Goal: Obtain resource: Download file/media

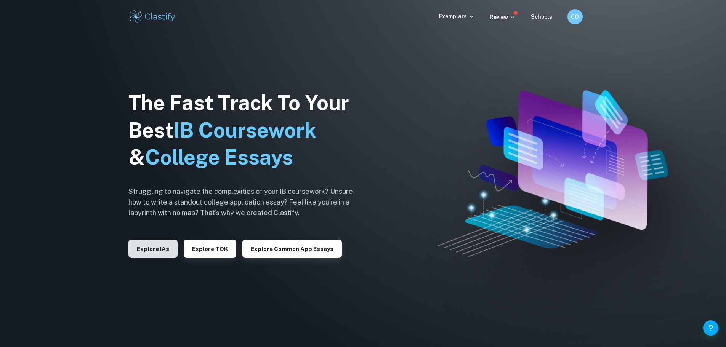
click at [157, 250] on button "Explore IAs" at bounding box center [152, 249] width 49 height 18
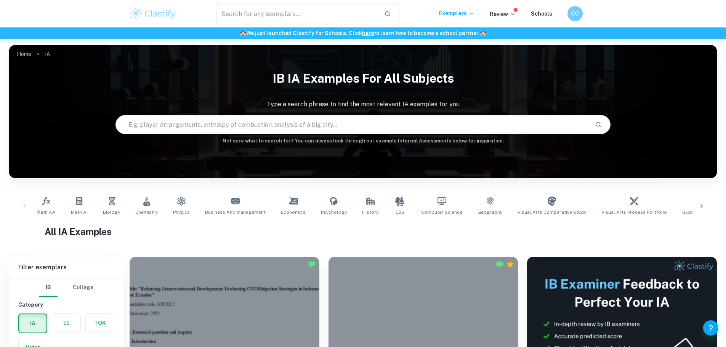
click at [275, 131] on input "text" at bounding box center [352, 124] width 473 height 21
click at [573, 15] on h6 "CO" at bounding box center [574, 14] width 9 height 9
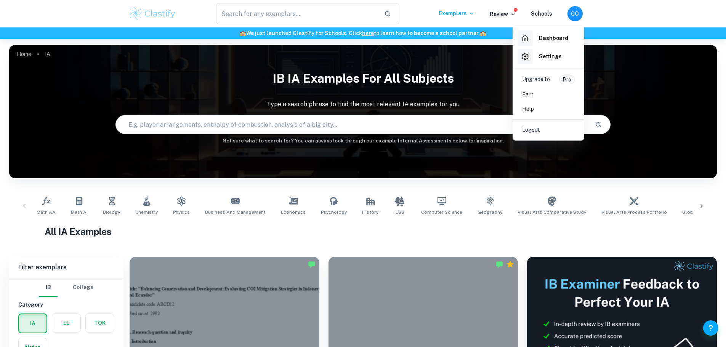
click at [276, 11] on div at bounding box center [363, 173] width 726 height 347
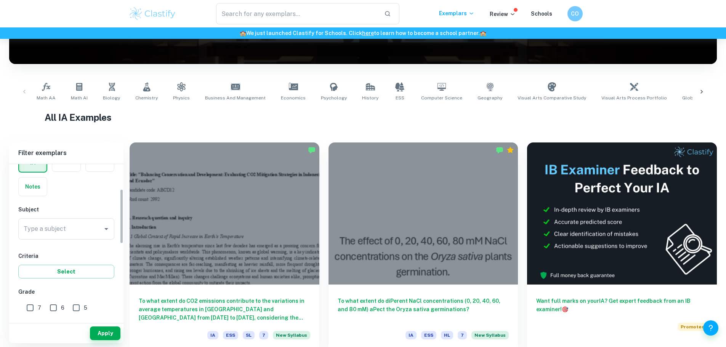
scroll to position [76, 0]
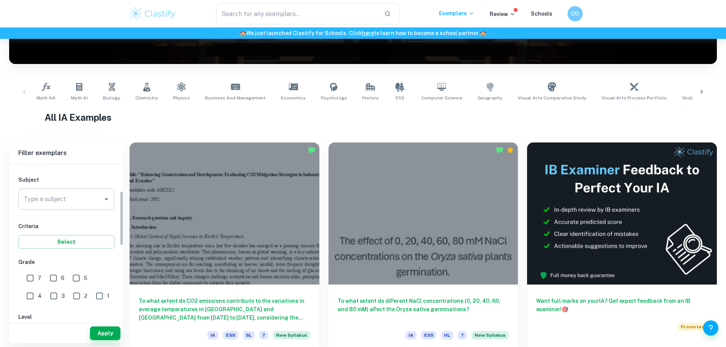
click at [55, 197] on input "Type a subject" at bounding box center [61, 199] width 78 height 14
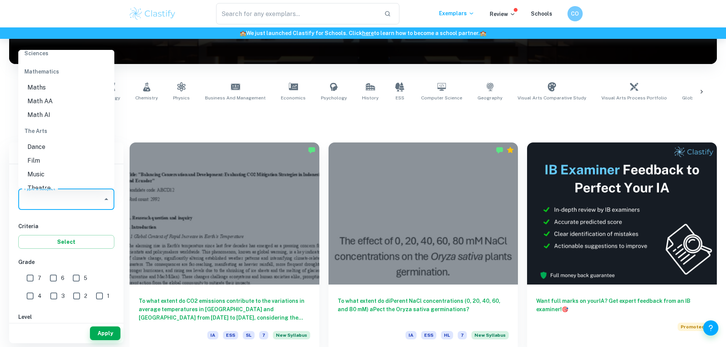
scroll to position [1029, 0]
click at [50, 104] on li "Math AA" at bounding box center [66, 106] width 96 height 14
type input "Math AA"
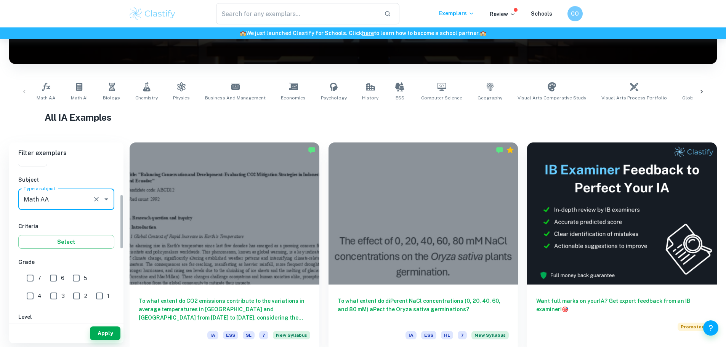
scroll to position [114, 0]
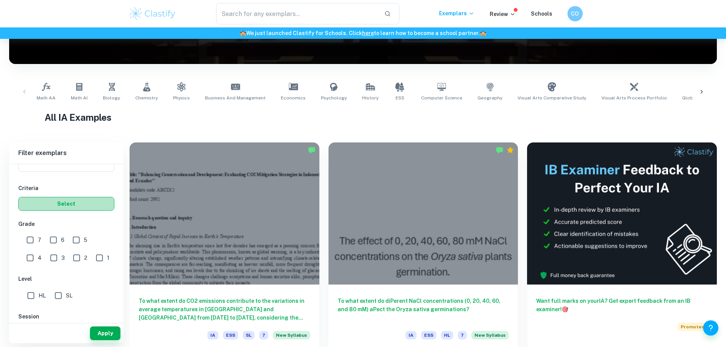
click at [69, 202] on button "Select" at bounding box center [66, 204] width 96 height 14
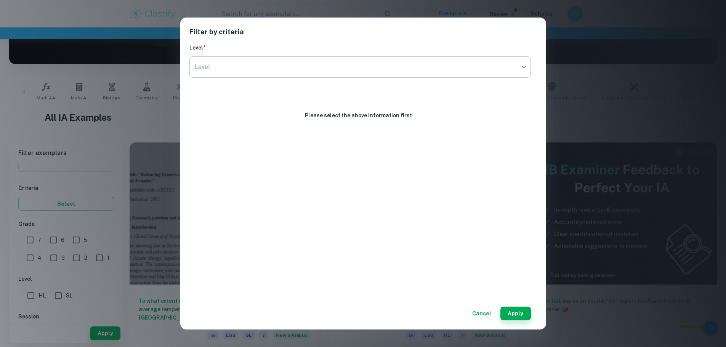
click at [302, 71] on body "We value your privacy We use cookies to enhance your browsing experience, serve…" at bounding box center [363, 98] width 726 height 347
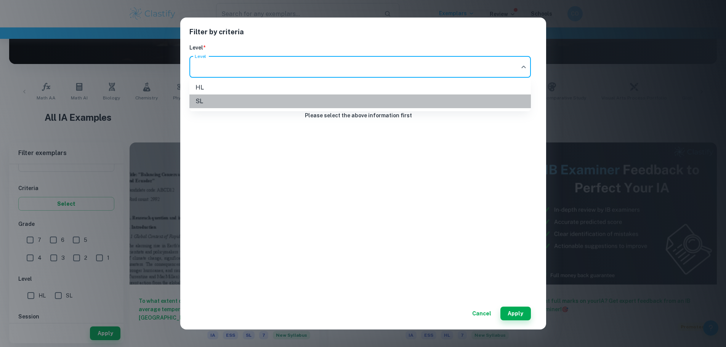
click at [210, 106] on li "SL" at bounding box center [359, 101] width 341 height 14
type input "SL"
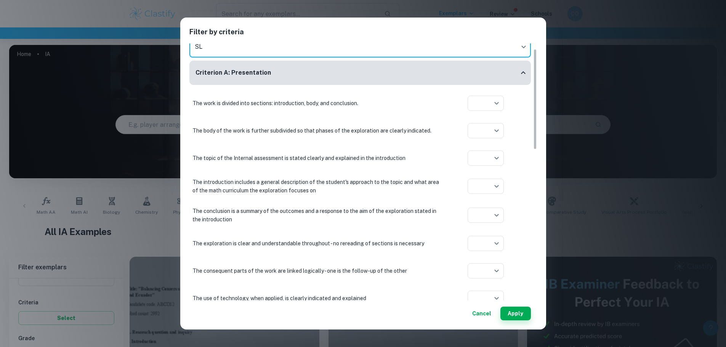
scroll to position [0, 0]
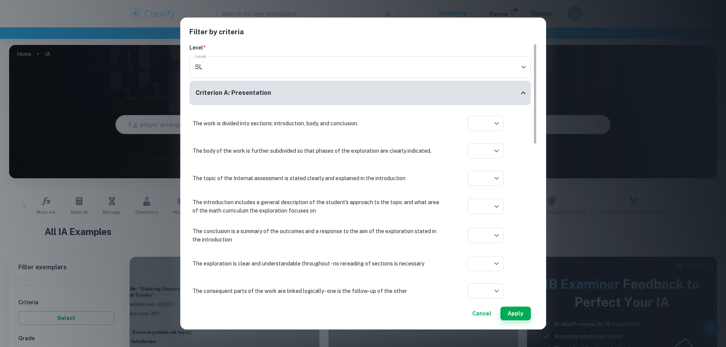
click at [205, 118] on div "The work is divided into sections: introduction, body, and conclusion. ​ Aplica…" at bounding box center [359, 123] width 341 height 21
click at [237, 130] on div "The work is divided into sections: introduction, body, and conclusion. ​ Aplica…" at bounding box center [359, 123] width 341 height 21
click at [218, 123] on p "The work is divided into sections: introduction, body, and conclusion." at bounding box center [317, 123] width 251 height 8
click at [199, 93] on h6 "Criterion A: Presentation" at bounding box center [232, 93] width 75 height 10
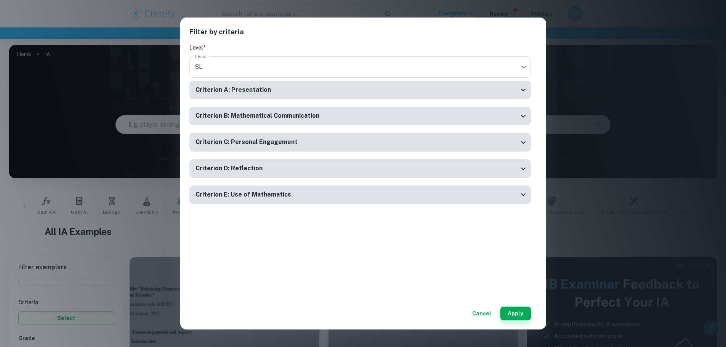
click at [200, 93] on h6 "Criterion A: Presentation" at bounding box center [232, 90] width 75 height 10
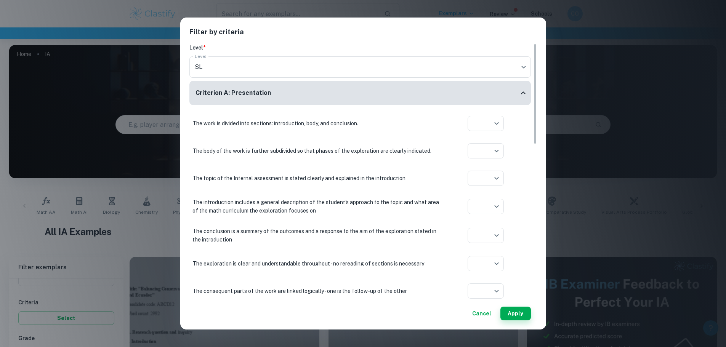
drag, startPoint x: 196, startPoint y: 85, endPoint x: 212, endPoint y: 162, distance: 78.7
click at [212, 160] on div "Criterion A: Presentation The work is divided into sections: introduction, body…" at bounding box center [359, 334] width 341 height 506
click at [232, 112] on div "Criterion A: Presentation The work is divided into sections: introduction, body…" at bounding box center [359, 334] width 341 height 506
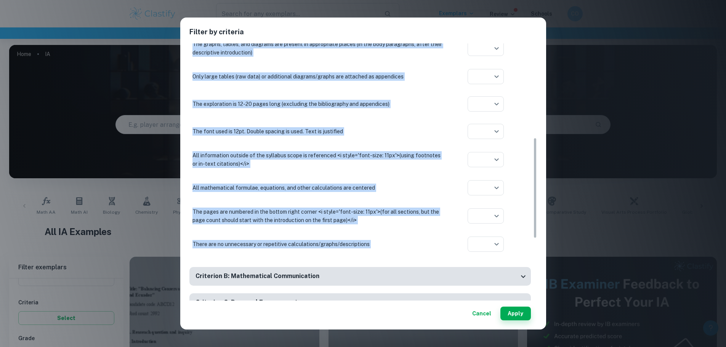
scroll to position [343, 0]
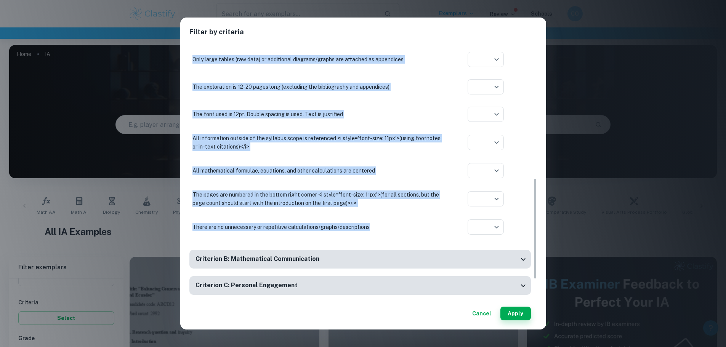
drag, startPoint x: 191, startPoint y: 120, endPoint x: 380, endPoint y: 234, distance: 220.5
click at [380, 234] on div "The work is divided into sections: introduction, body, and conclusion. ​ Aplica…" at bounding box center [359, 4] width 341 height 468
copy div "Lor ipsu do sitamet cons adipisci: elitseddoeiu, temp, inc utlaboreet. ​ Dolore…"
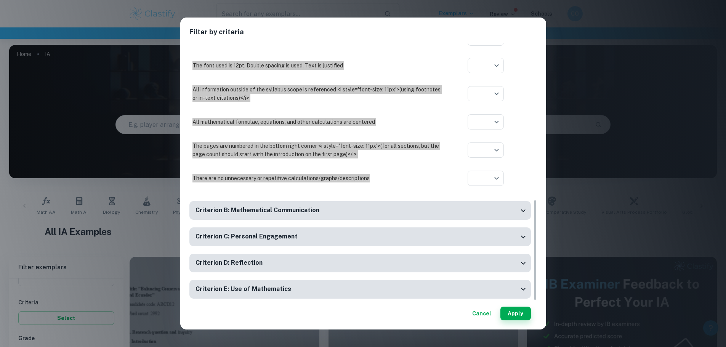
scroll to position [397, 0]
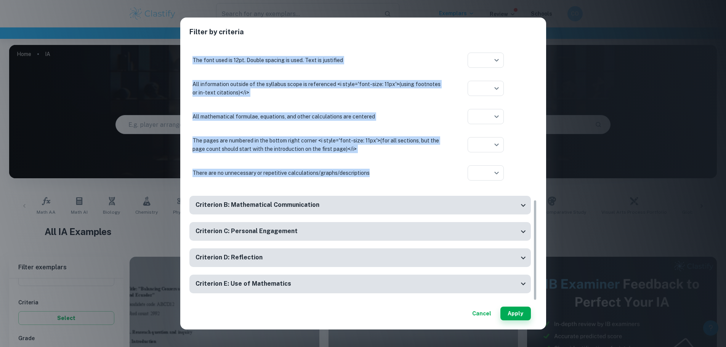
click at [264, 206] on h6 "Criterion B: Mathematical Communication" at bounding box center [257, 205] width 124 height 10
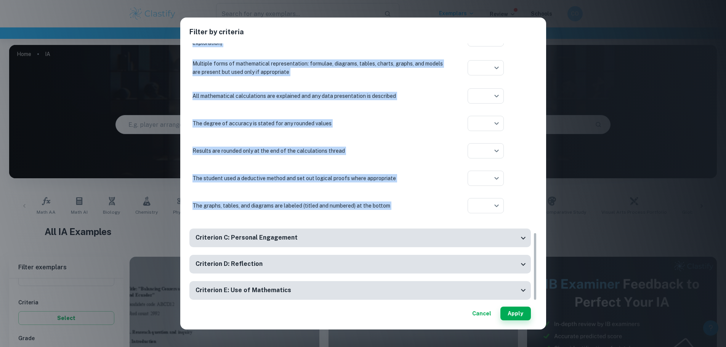
scroll to position [714, 0]
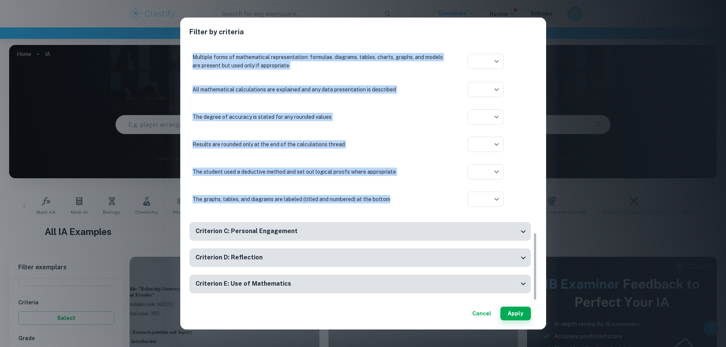
drag, startPoint x: 193, startPoint y: 192, endPoint x: 412, endPoint y: 202, distance: 219.3
click at [411, 203] on div "Correct mathematical notation, symbols, and terminology are used consistently a…" at bounding box center [359, 60] width 341 height 299
copy div "Loremip dolorsitamet consecte, adipisc, eli seddoeiusmo tem inci utlaboreetdo m…"
click at [273, 229] on h6 "Criterion C: Personal Engagement" at bounding box center [246, 232] width 102 height 10
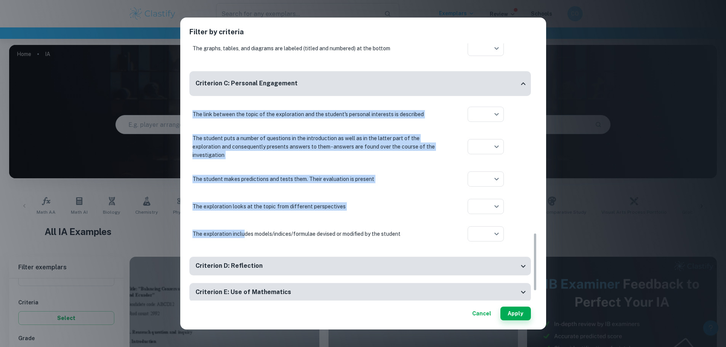
scroll to position [873, 0]
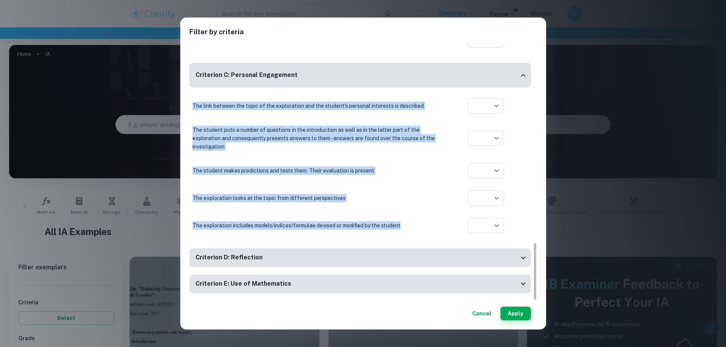
drag, startPoint x: 193, startPoint y: 149, endPoint x: 411, endPoint y: 221, distance: 229.7
click at [411, 221] on div "The link between the topic of the exploration and the student's personal intere…" at bounding box center [359, 165] width 341 height 141
copy div "The link between the topic of the exploration and the student's personal intere…"
click at [266, 258] on div "Criterion D: Reflection" at bounding box center [356, 258] width 323 height 10
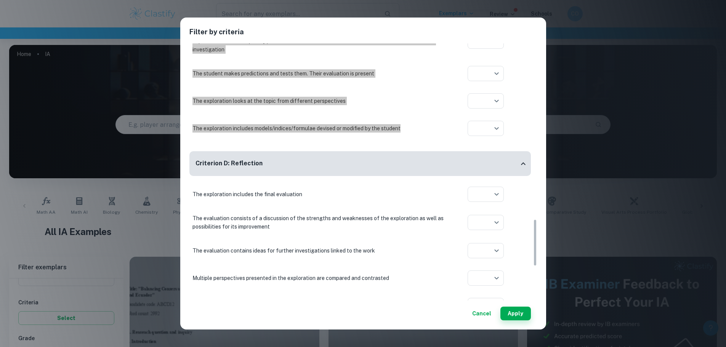
scroll to position [987, 0]
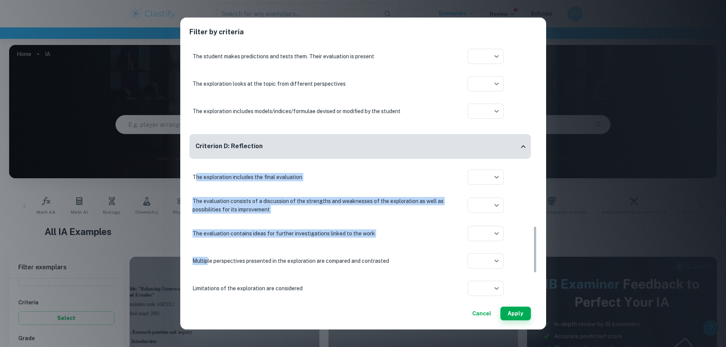
drag, startPoint x: 194, startPoint y: 173, endPoint x: 207, endPoint y: 258, distance: 85.6
click at [207, 259] on div "The exploration includes the final evaluation ​ Aplication year The evaluation …" at bounding box center [359, 288] width 341 height 244
click at [197, 174] on p "The exploration includes the final evaluation" at bounding box center [317, 177] width 251 height 8
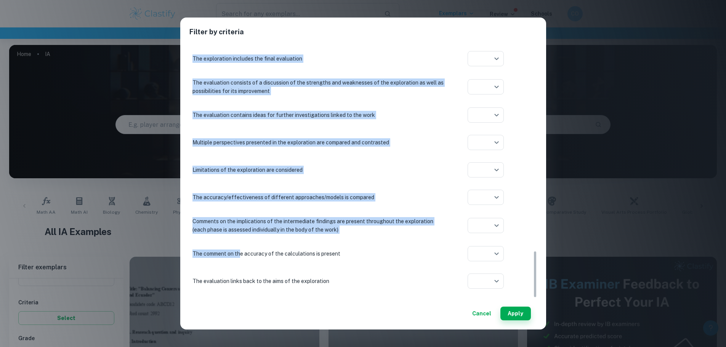
scroll to position [1135, 0]
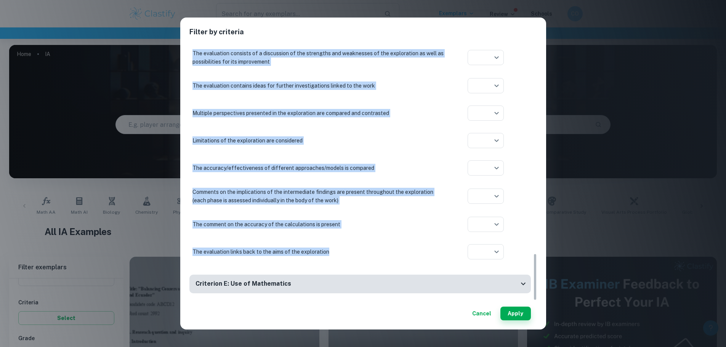
drag, startPoint x: 193, startPoint y: 174, endPoint x: 345, endPoint y: 261, distance: 175.1
click at [345, 261] on div "The exploration includes the final evaluation ​ Aplication year The evaluation …" at bounding box center [359, 141] width 341 height 244
copy div "The exploration includes the final evaluation ​ Aplication year The evaluation …"
click at [261, 283] on h6 "Criterion E: Use of Mathematics" at bounding box center [243, 284] width 96 height 10
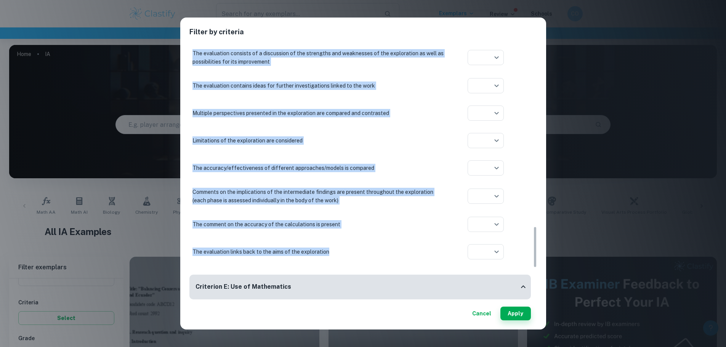
click at [291, 286] on div "Criterion E: Use of Mathematics" at bounding box center [356, 287] width 323 height 10
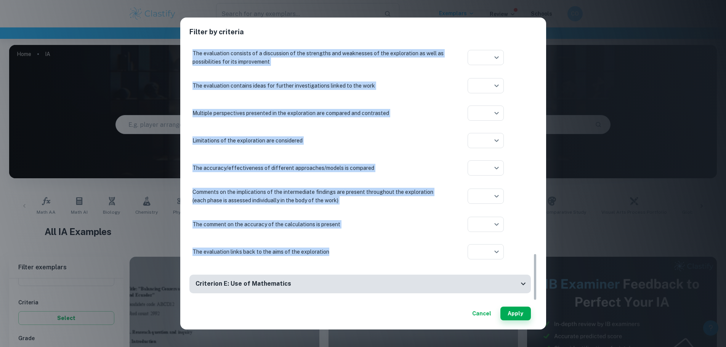
click at [290, 280] on div "Criterion E: Use of Mathematics" at bounding box center [356, 284] width 323 height 10
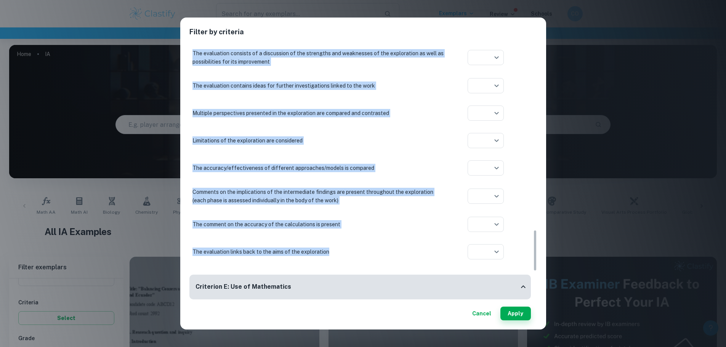
scroll to position [1288, 0]
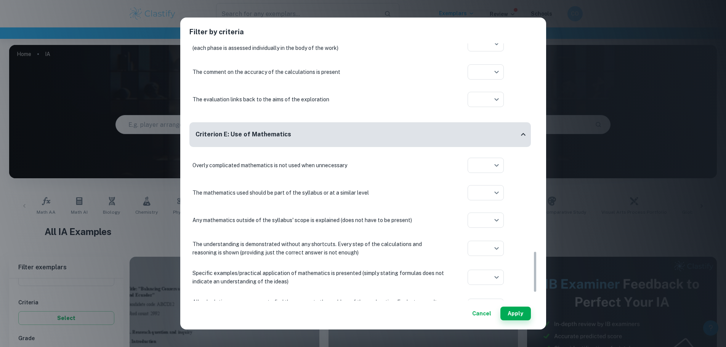
click at [192, 160] on div "Overly complicated mathematics is not used when unnecessary ​ Aplication year" at bounding box center [359, 165] width 341 height 21
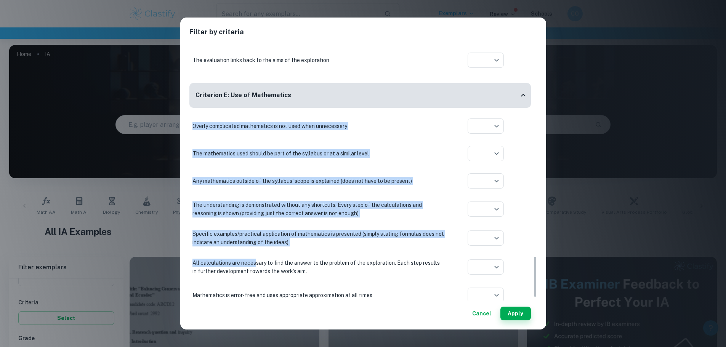
scroll to position [1338, 0]
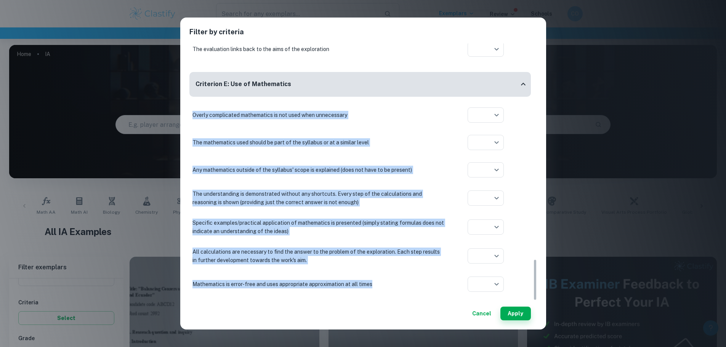
drag, startPoint x: 193, startPoint y: 165, endPoint x: 382, endPoint y: 281, distance: 221.3
click at [382, 281] on div "Overly complicated mathematics is not used when unnecessary ​ Aplication year T…" at bounding box center [359, 199] width 341 height 190
copy div "Overly complicated mathematics is not used when unnecessary ​ Aplication year T…"
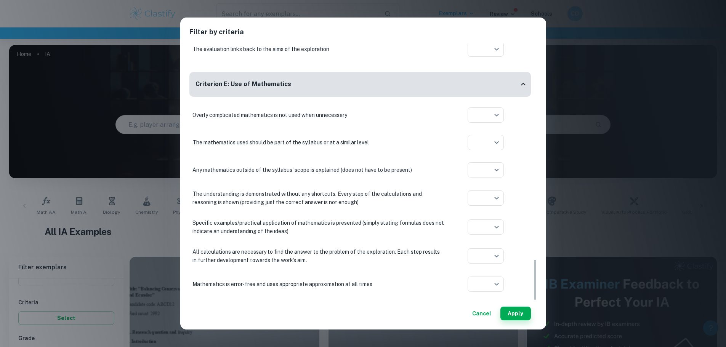
click at [89, 16] on div "Filter by criteria Level * Level SL SL Level Criterion A: Presentation The work…" at bounding box center [363, 173] width 726 height 347
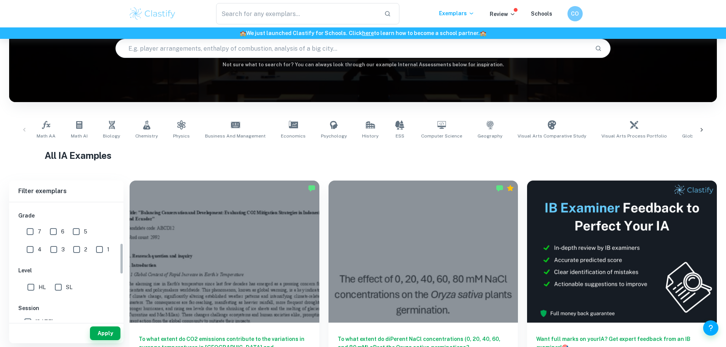
scroll to position [152, 0]
click at [30, 242] on input "7" at bounding box center [29, 239] width 15 height 15
checkbox input "true"
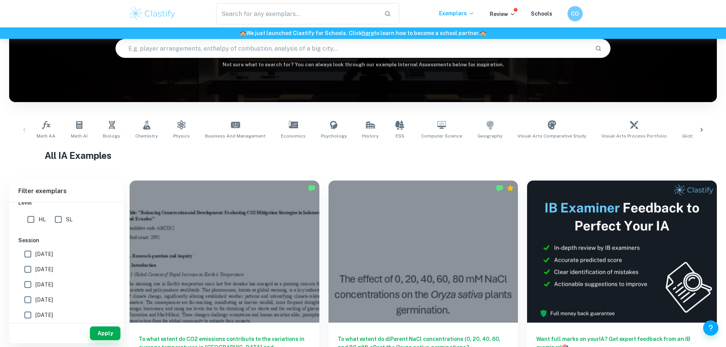
click at [61, 220] on input "SL" at bounding box center [58, 219] width 15 height 15
checkbox input "true"
click at [31, 218] on input "HL" at bounding box center [30, 219] width 15 height 15
checkbox input "true"
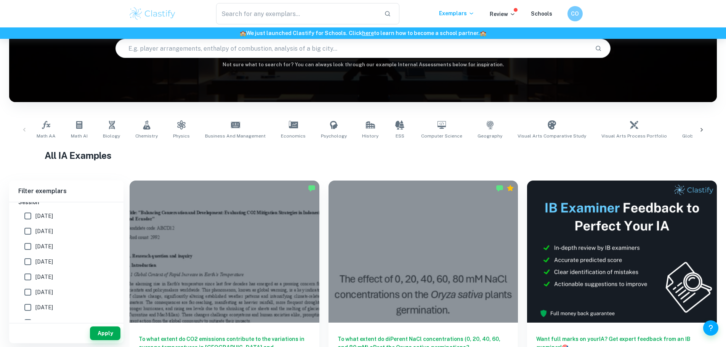
click at [28, 216] on input "[DATE]" at bounding box center [27, 215] width 15 height 15
checkbox input "true"
click at [27, 232] on input "[DATE]" at bounding box center [27, 231] width 15 height 15
checkbox input "true"
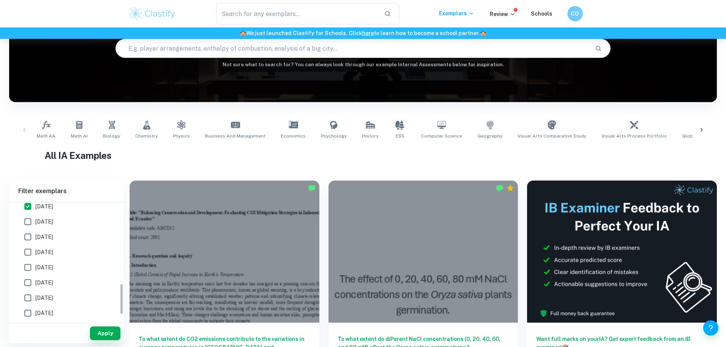
scroll to position [305, 0]
click at [110, 331] on button "Apply" at bounding box center [105, 333] width 30 height 14
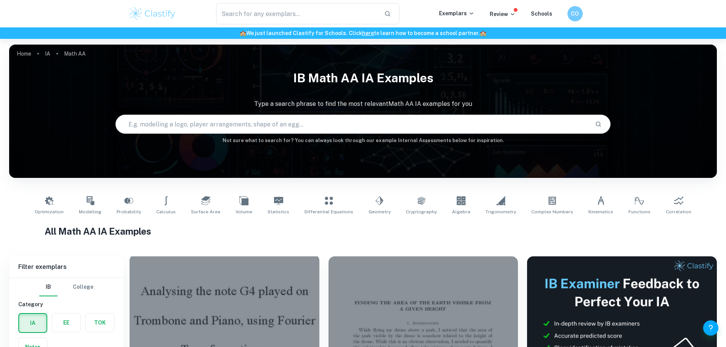
scroll to position [114, 0]
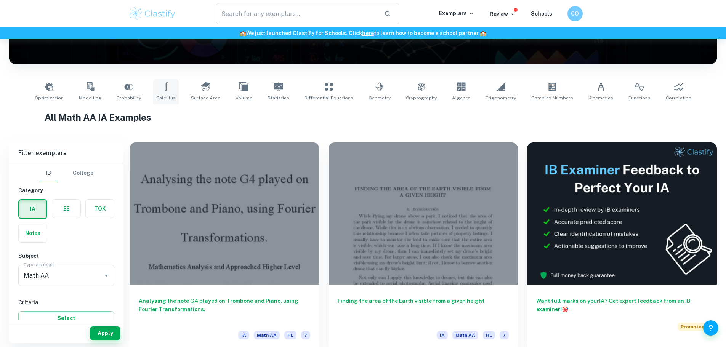
click at [171, 89] on icon at bounding box center [166, 86] width 9 height 9
type input "Calculus"
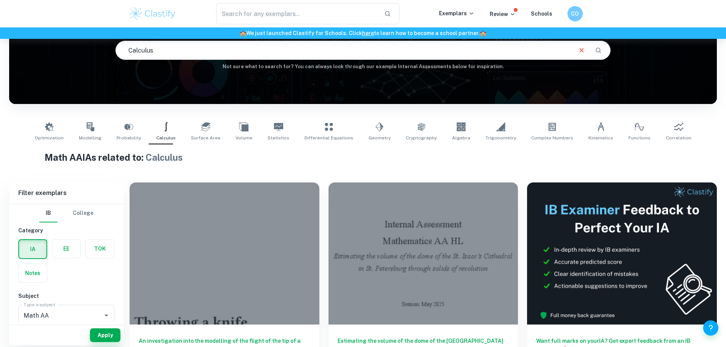
scroll to position [76, 0]
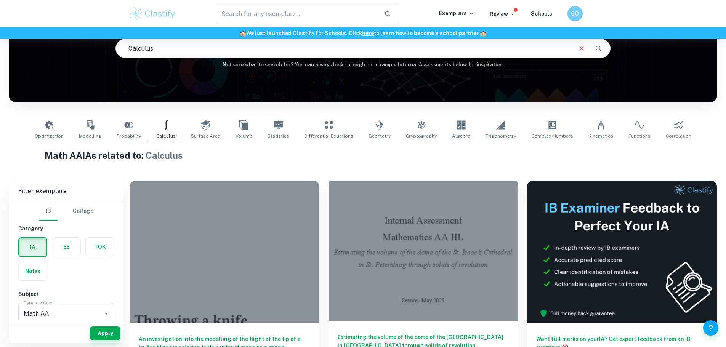
click at [330, 242] on div at bounding box center [423, 250] width 190 height 142
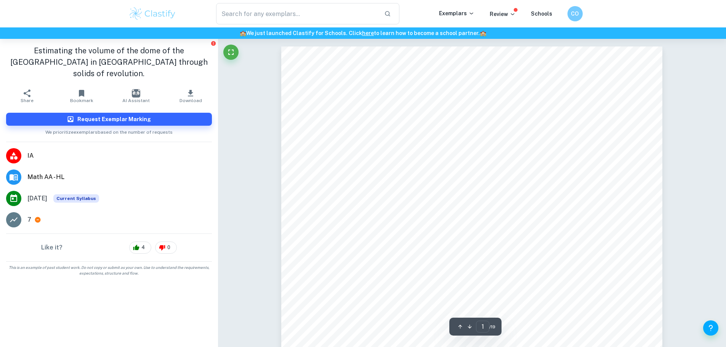
click at [413, 131] on div "Internal Assessment Mathematics AA HL Estimating the volume of the dome of the …" at bounding box center [471, 315] width 381 height 538
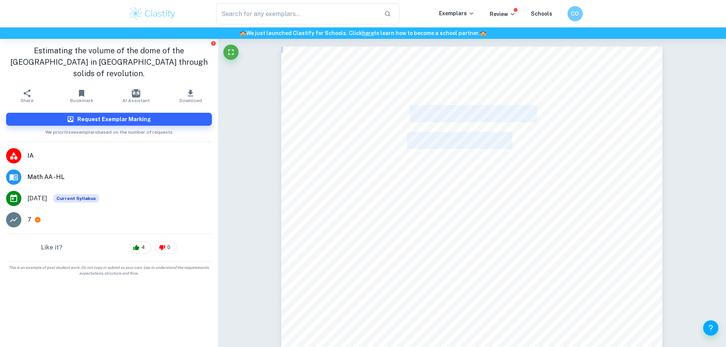
drag, startPoint x: 410, startPoint y: 111, endPoint x: 509, endPoint y: 142, distance: 103.9
click at [509, 142] on div "Internal Assessment Mathematics AA HL Estimating the volume of the dome of the …" at bounding box center [471, 315] width 381 height 538
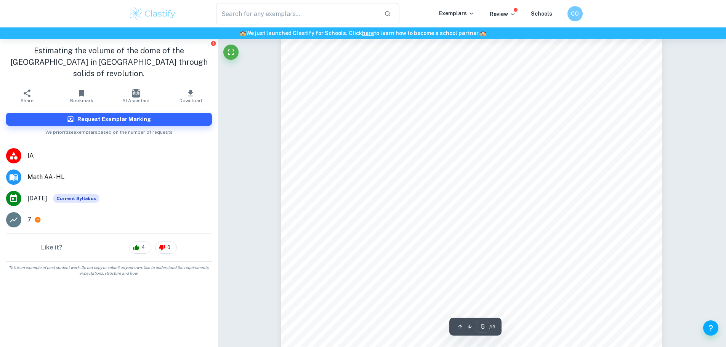
click at [484, 161] on div "Figure 1. The dimensions of the central dome, sketch is taken from [DOMAIN_NAME…" at bounding box center [471, 181] width 381 height 538
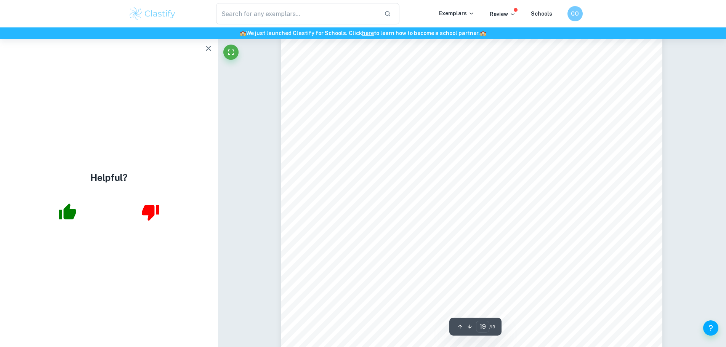
scroll to position [9981, 0]
click at [209, 50] on icon "button" at bounding box center [208, 48] width 9 height 9
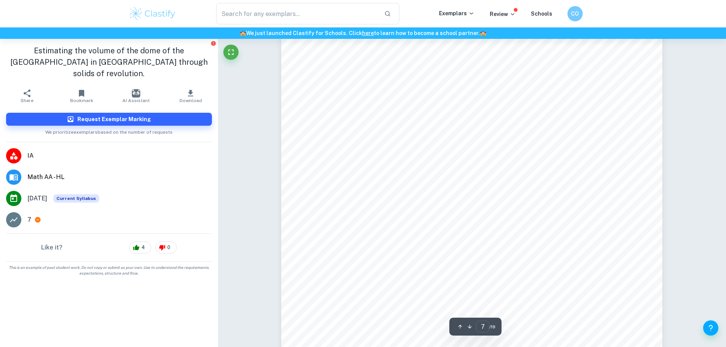
scroll to position [3200, 0]
type input "6"
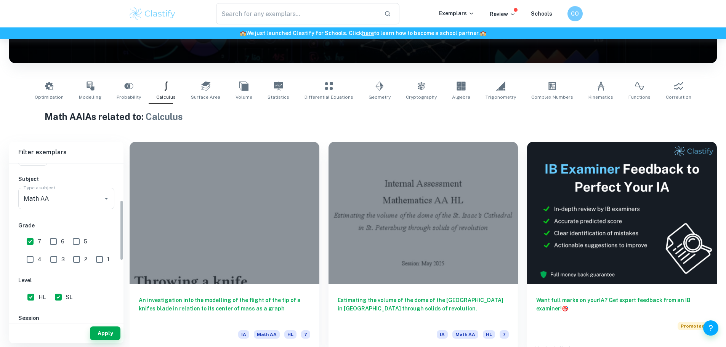
scroll to position [114, 0]
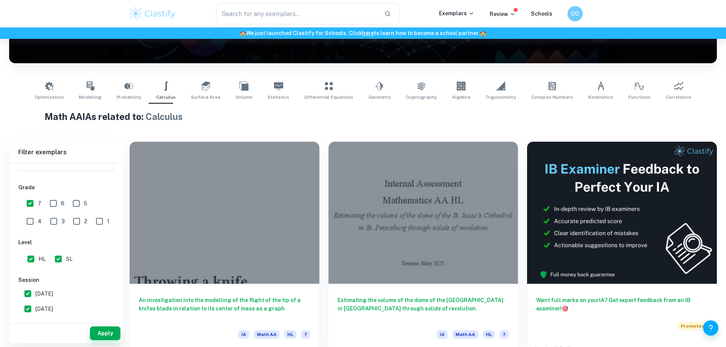
click at [28, 294] on input "[DATE]" at bounding box center [27, 293] width 15 height 15
checkbox input "false"
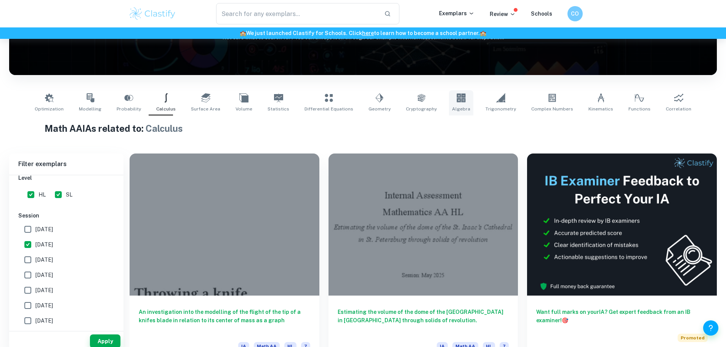
scroll to position [115, 0]
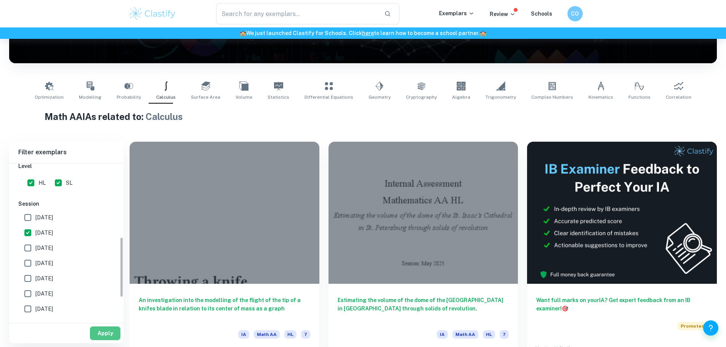
click at [99, 334] on button "Apply" at bounding box center [105, 333] width 30 height 14
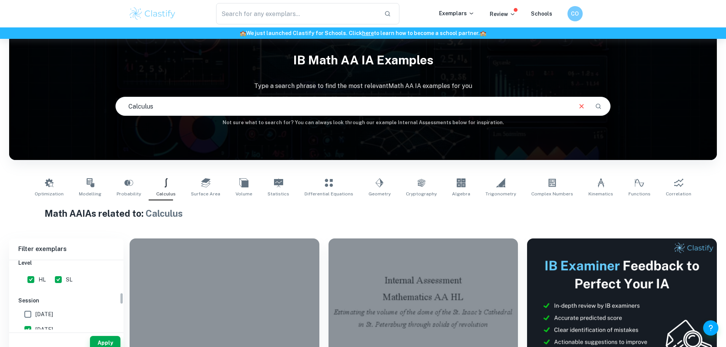
scroll to position [0, 0]
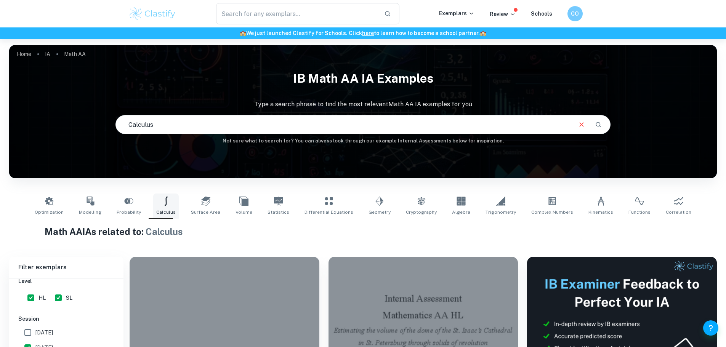
click at [168, 210] on span "Calculus" at bounding box center [165, 212] width 19 height 7
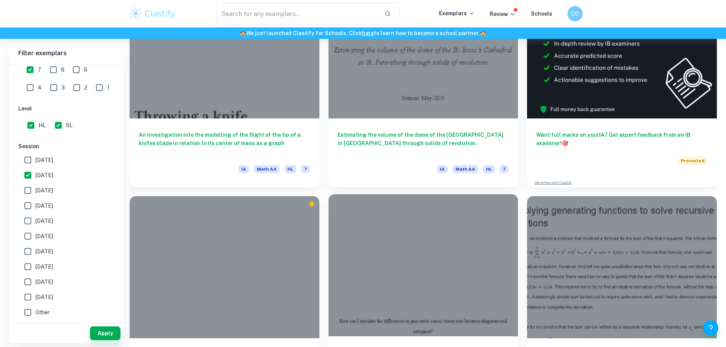
click at [328, 216] on div at bounding box center [423, 265] width 190 height 142
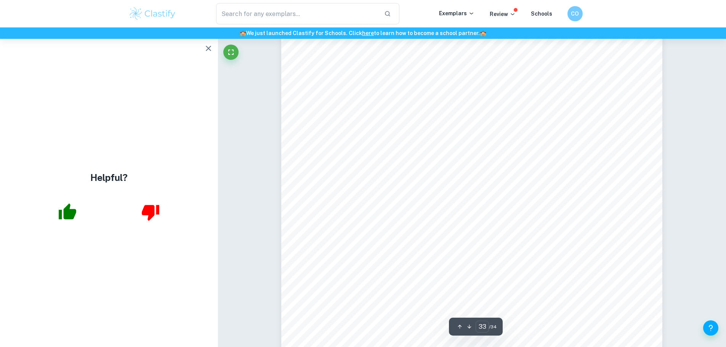
scroll to position [16007, 0]
click at [209, 50] on icon "button" at bounding box center [208, 48] width 5 height 5
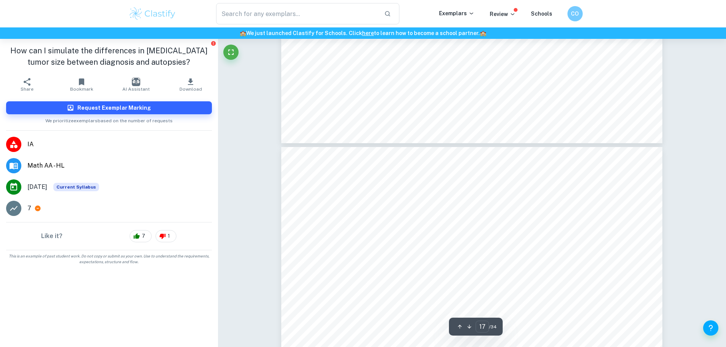
scroll to position [8349, 0]
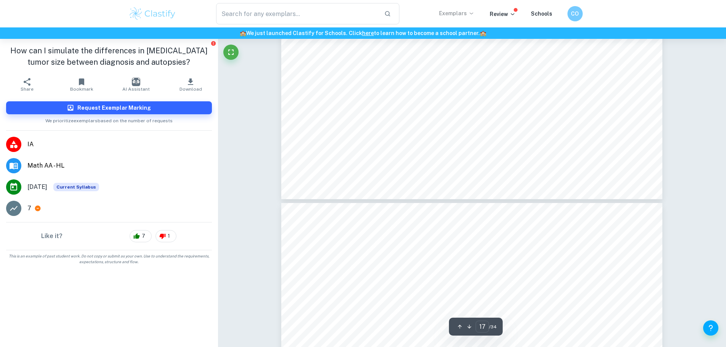
click at [473, 12] on icon at bounding box center [471, 13] width 6 height 6
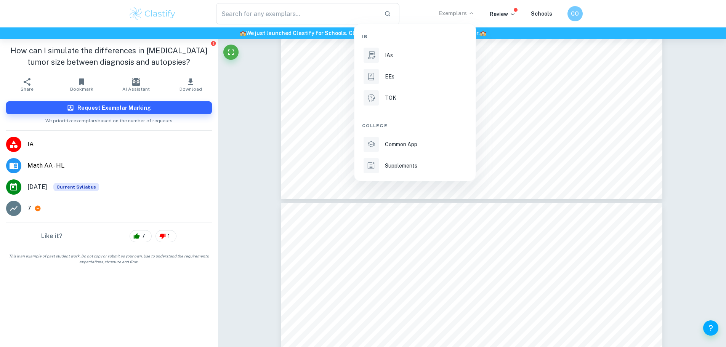
click at [502, 13] on div at bounding box center [363, 173] width 726 height 347
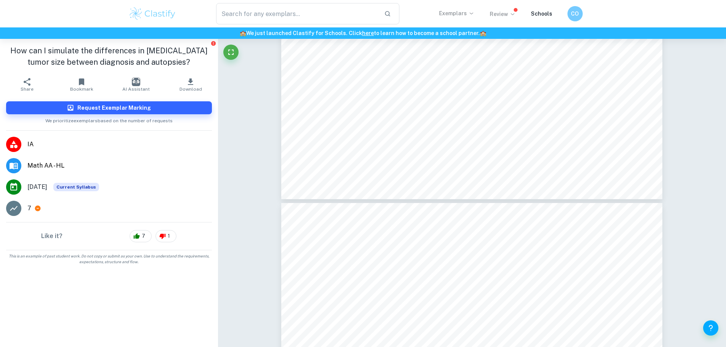
click at [512, 14] on icon at bounding box center [511, 14] width 3 height 2
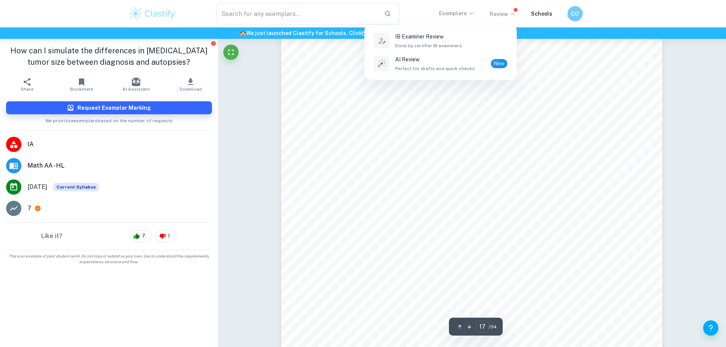
scroll to position [8121, 0]
click at [396, 168] on div at bounding box center [363, 173] width 726 height 347
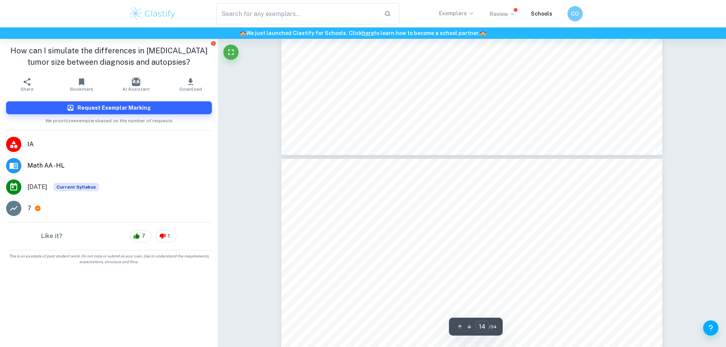
type input "13"
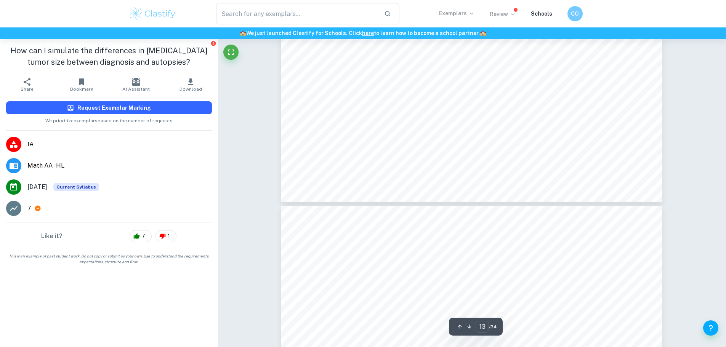
scroll to position [6254, 0]
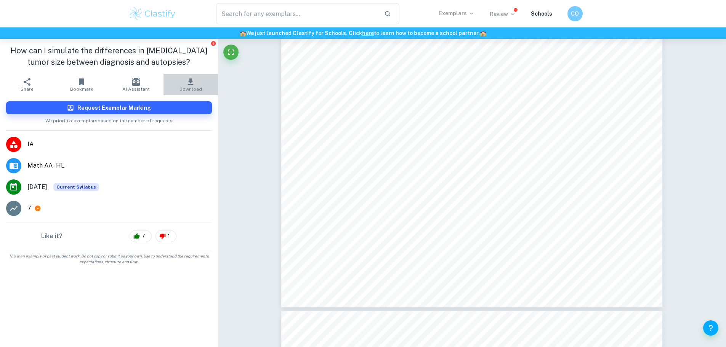
click at [191, 81] on icon "button" at bounding box center [190, 81] width 5 height 6
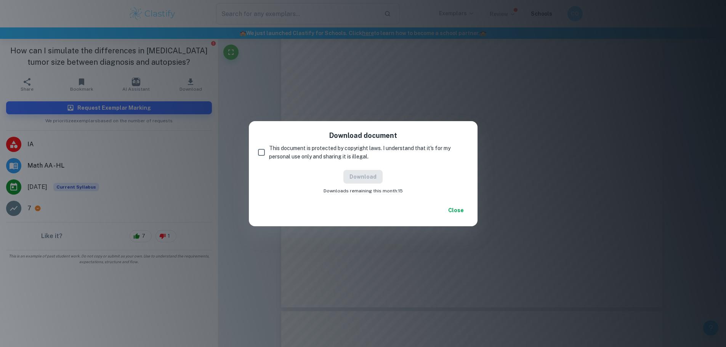
click at [262, 151] on input "This document is protected by copyright laws. I understand that it's for my per…" at bounding box center [261, 152] width 15 height 15
checkbox input "true"
click at [365, 178] on button "Download" at bounding box center [362, 177] width 39 height 14
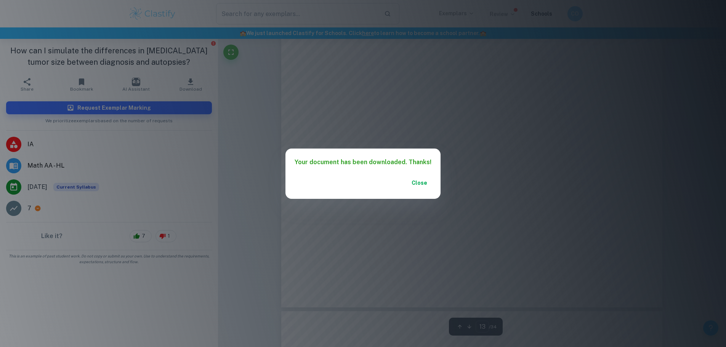
scroll to position [6140, 0]
click at [422, 182] on button "Close" at bounding box center [419, 183] width 24 height 14
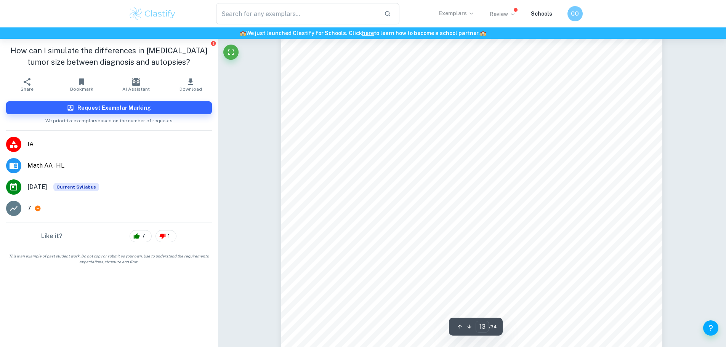
scroll to position [5988, 0]
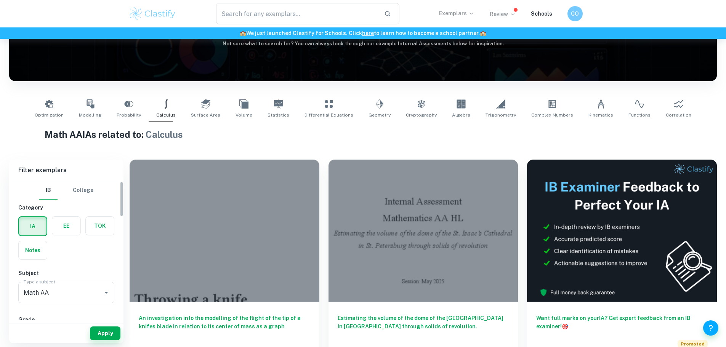
scroll to position [115, 0]
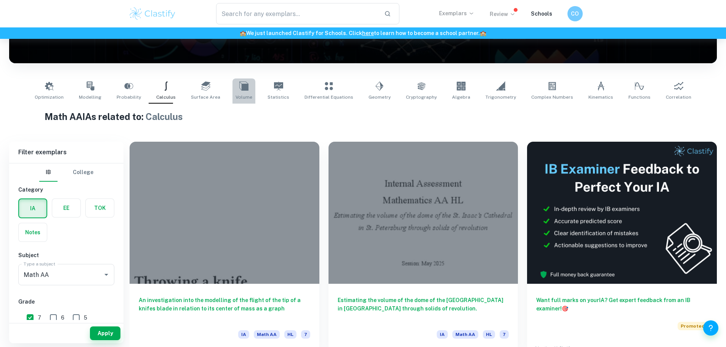
click at [248, 90] on icon at bounding box center [243, 86] width 9 height 9
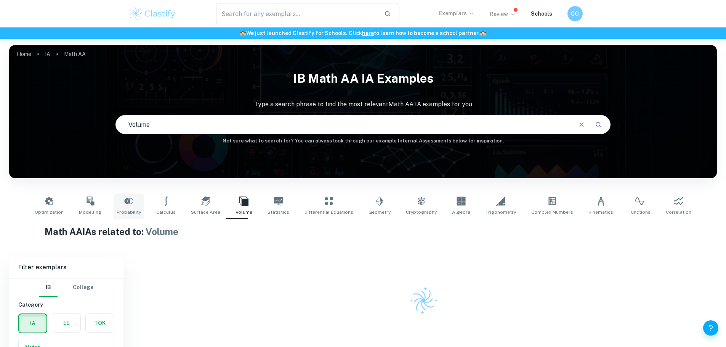
scroll to position [39, 0]
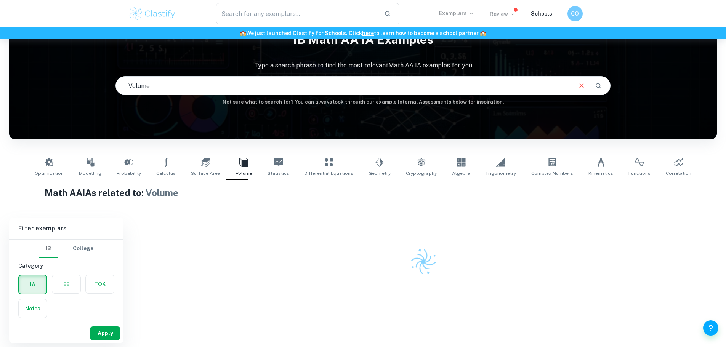
click at [109, 335] on button "Apply" at bounding box center [105, 333] width 30 height 14
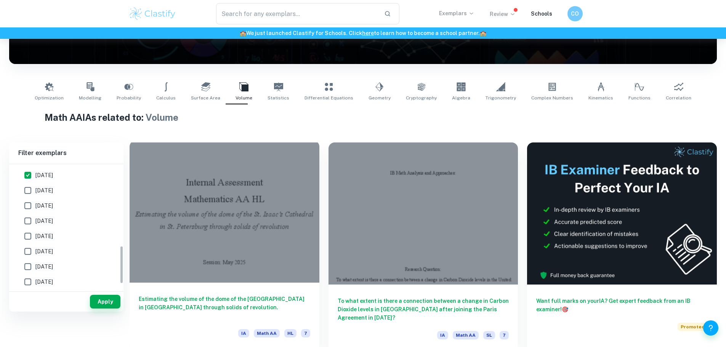
scroll to position [267, 0]
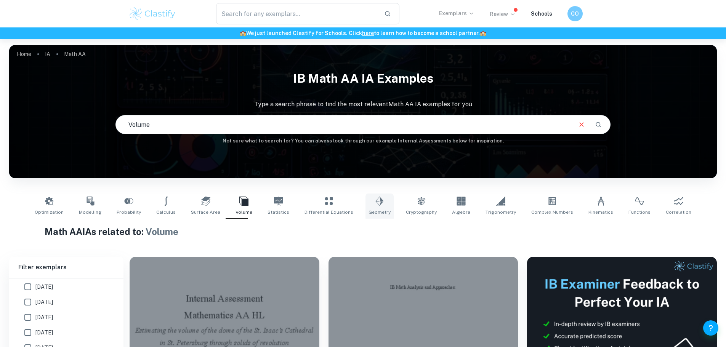
click at [379, 207] on link "Geometry" at bounding box center [379, 206] width 28 height 25
type input "Geometry"
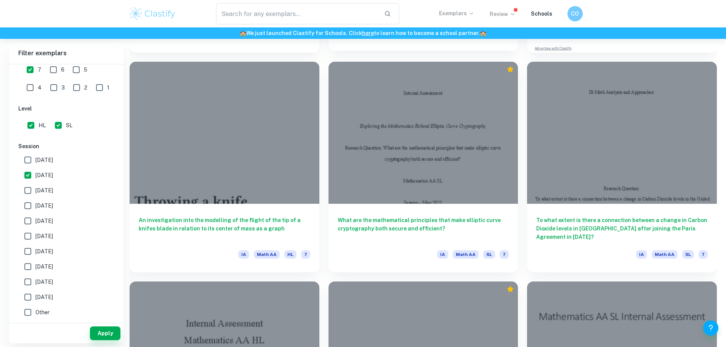
scroll to position [381, 0]
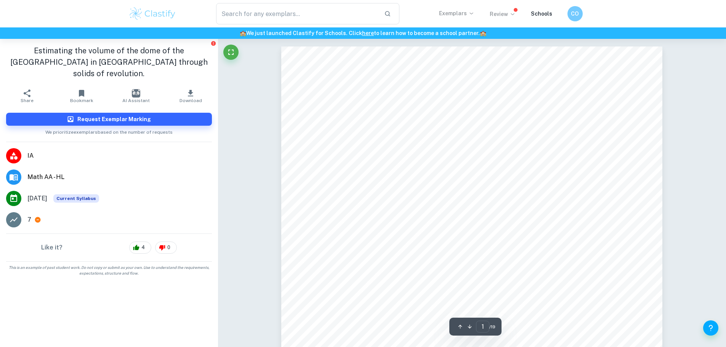
click at [193, 89] on icon "button" at bounding box center [190, 93] width 9 height 9
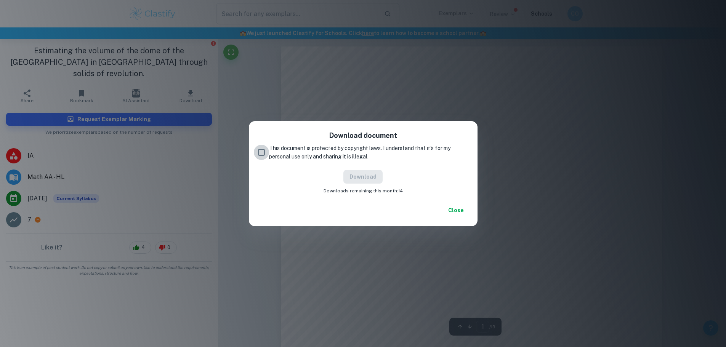
click at [256, 152] on input "This document is protected by copyright laws. I understand that it's for my per…" at bounding box center [261, 152] width 15 height 15
checkbox input "true"
click at [371, 173] on button "Download" at bounding box center [362, 177] width 39 height 14
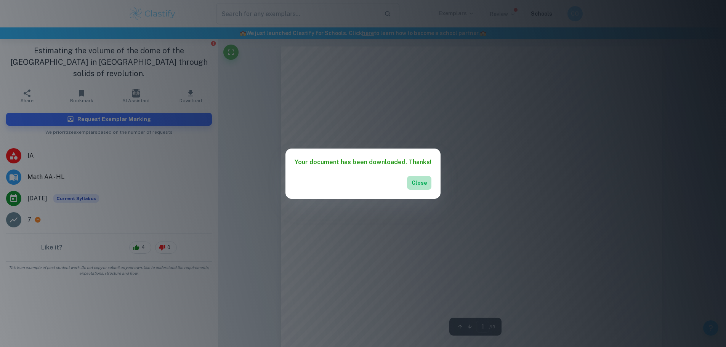
click at [412, 181] on button "Close" at bounding box center [419, 183] width 24 height 14
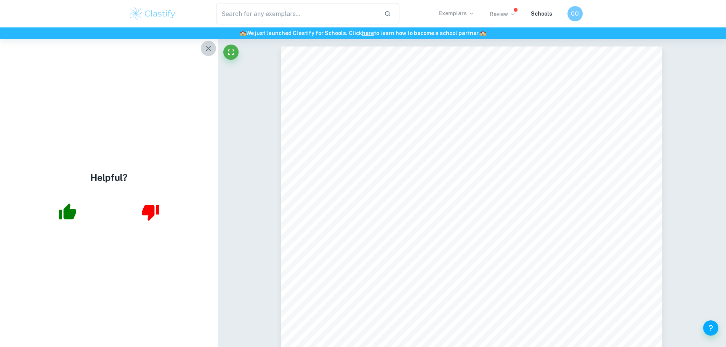
click at [205, 49] on icon "button" at bounding box center [208, 48] width 9 height 9
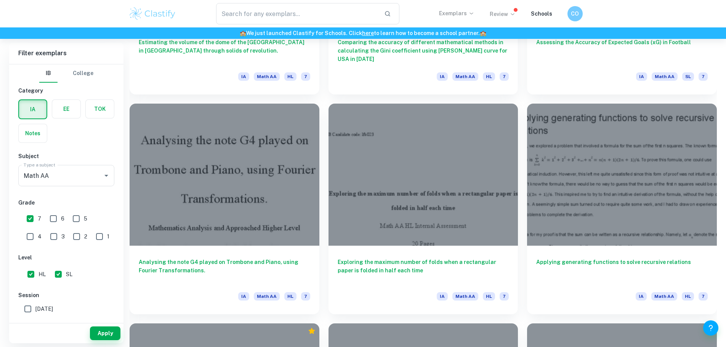
scroll to position [814, 0]
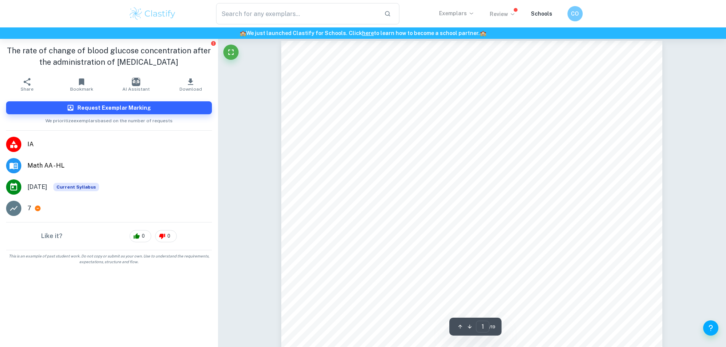
scroll to position [190, 0]
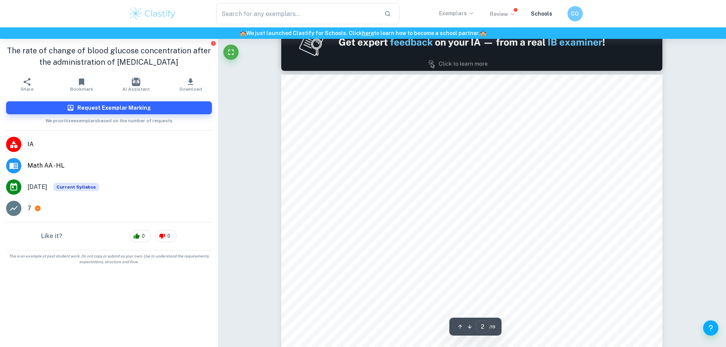
type input "1"
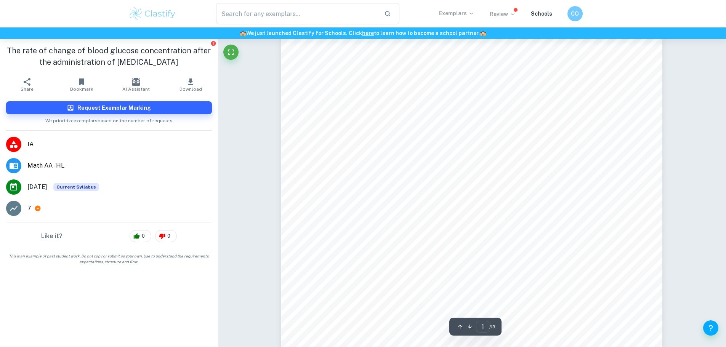
scroll to position [0, 0]
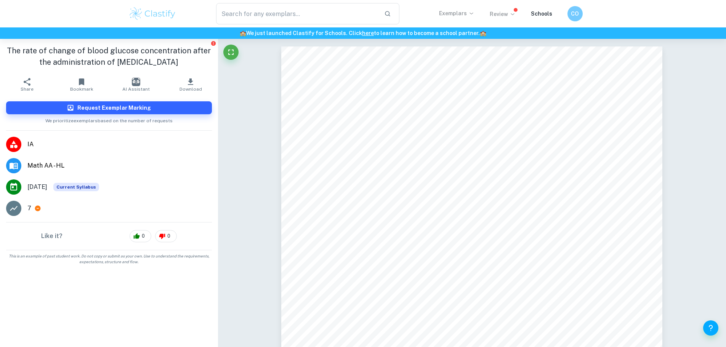
click at [191, 85] on icon "button" at bounding box center [190, 81] width 5 height 6
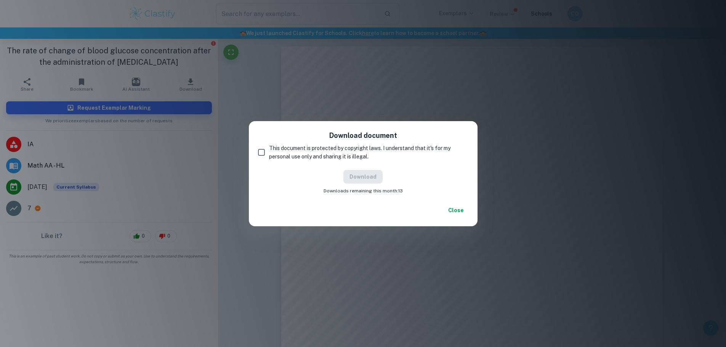
click at [258, 152] on input "This document is protected by copyright laws. I understand that it's for my per…" at bounding box center [261, 152] width 15 height 15
checkbox input "true"
click at [364, 175] on button "Download" at bounding box center [362, 177] width 39 height 14
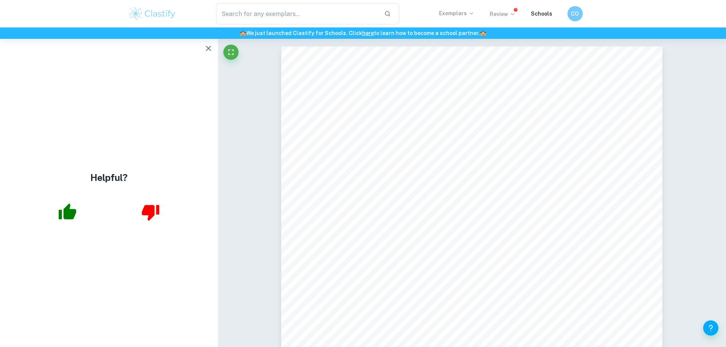
click at [208, 50] on icon "button" at bounding box center [208, 48] width 9 height 9
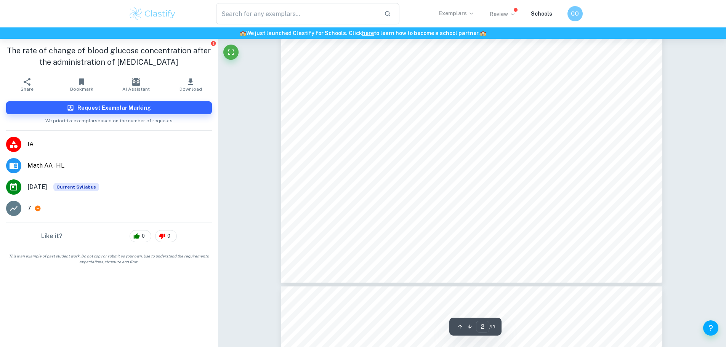
scroll to position [876, 0]
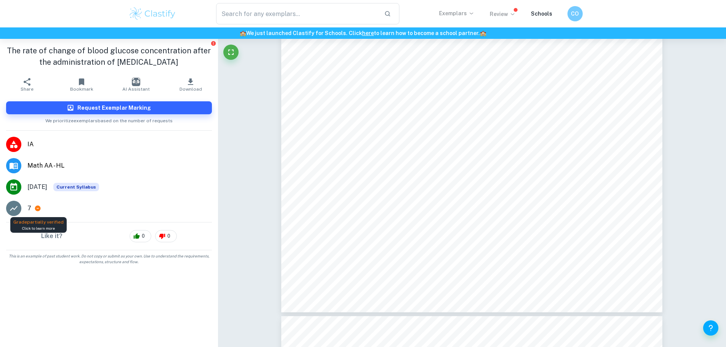
click at [42, 230] on span "Click to learn more" at bounding box center [38, 229] width 33 height 6
click at [16, 208] on icon at bounding box center [14, 208] width 8 height 5
click at [35, 208] on icon at bounding box center [38, 209] width 6 height 6
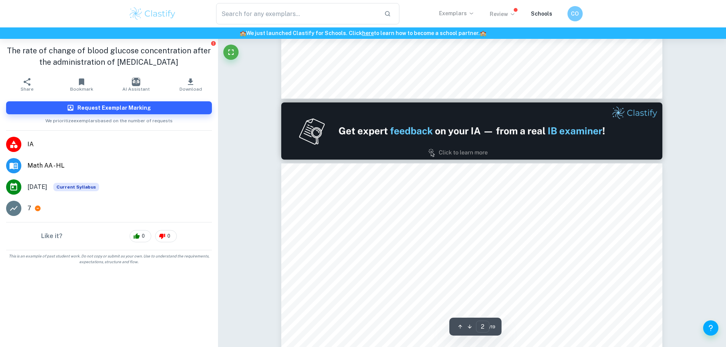
type input "1"
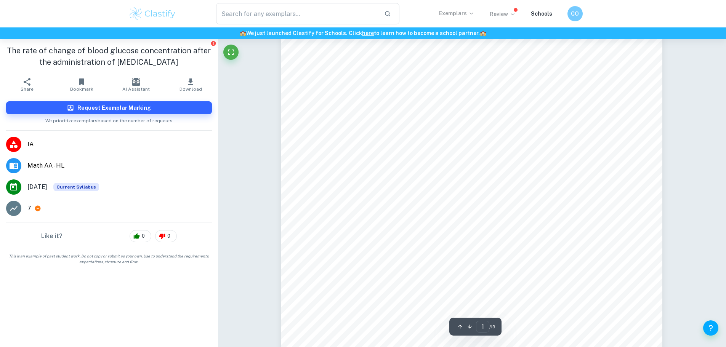
scroll to position [0, 0]
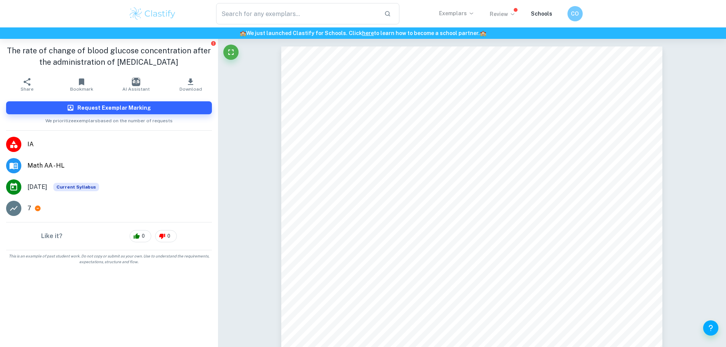
click at [454, 11] on p "Exemplars" at bounding box center [456, 13] width 35 height 8
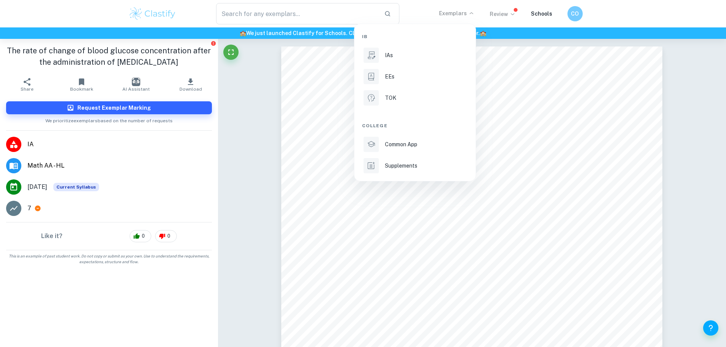
click at [508, 14] on div at bounding box center [363, 173] width 726 height 347
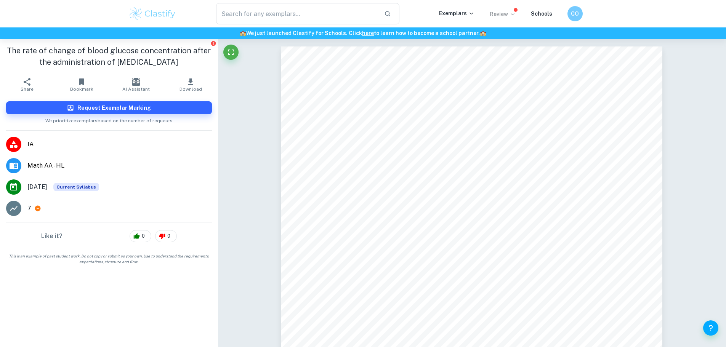
click at [512, 14] on icon at bounding box center [512, 14] width 6 height 6
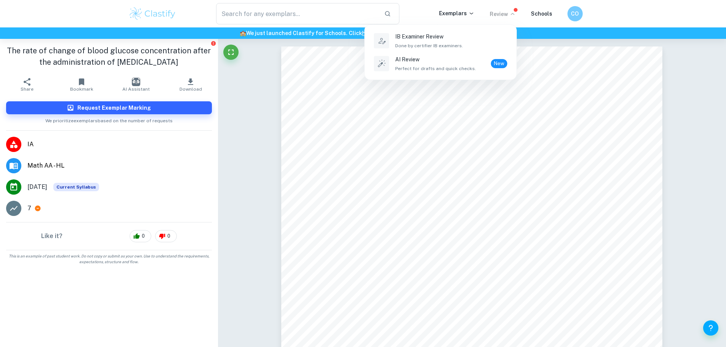
click at [451, 121] on div at bounding box center [363, 173] width 726 height 347
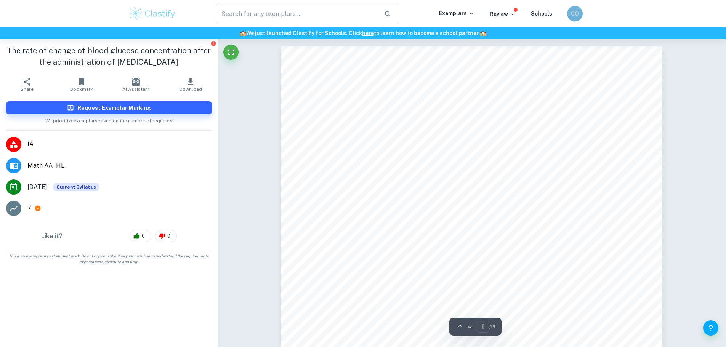
click at [571, 14] on h6 "CO" at bounding box center [574, 14] width 9 height 9
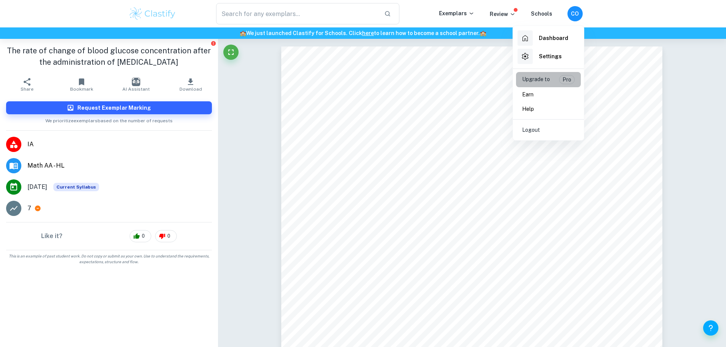
click at [544, 78] on p "Upgrade to" at bounding box center [536, 79] width 28 height 9
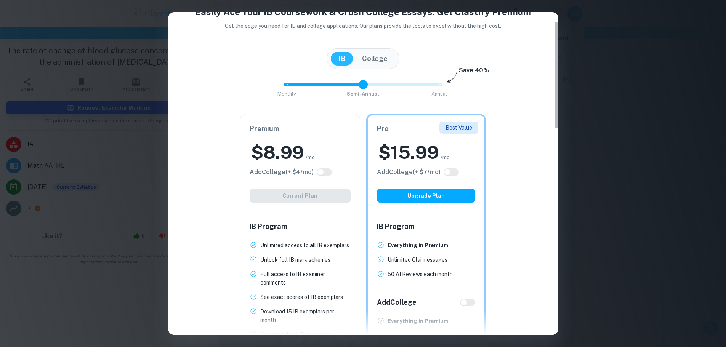
scroll to position [76, 0]
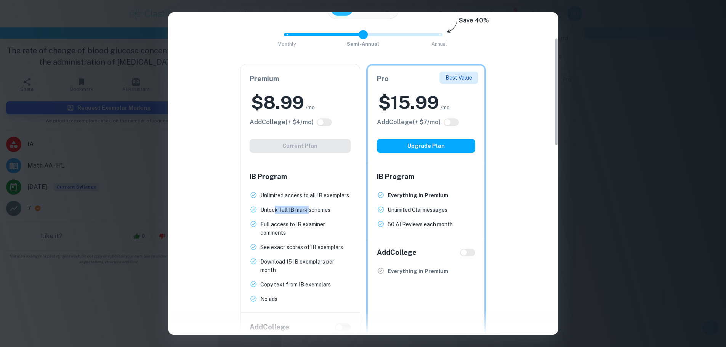
drag, startPoint x: 275, startPoint y: 211, endPoint x: 308, endPoint y: 211, distance: 32.8
click at [308, 211] on p "Unlock full IB mark schemes" at bounding box center [295, 210] width 70 height 8
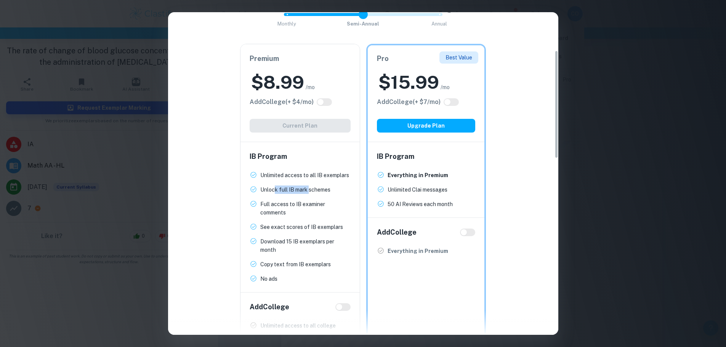
scroll to position [114, 0]
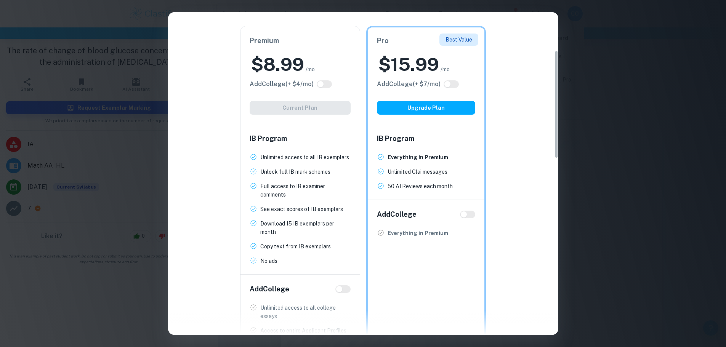
click at [126, 194] on div "Easily Ace Your IB Coursework & Crush College Essays. Get Clastify Premium Get …" at bounding box center [363, 173] width 726 height 347
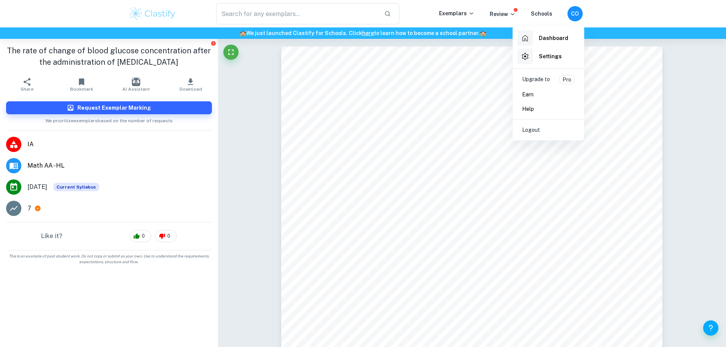
click at [525, 111] on p "Help" at bounding box center [528, 109] width 12 height 8
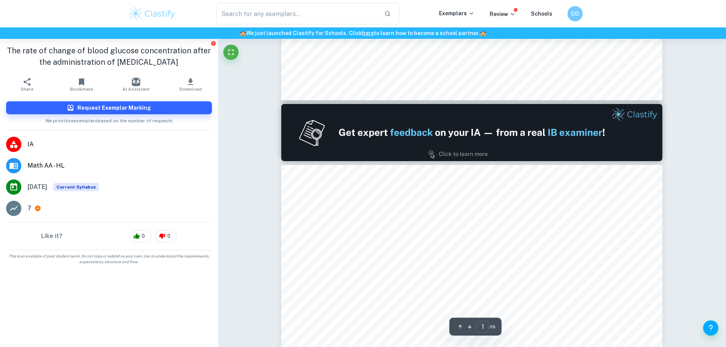
type input "2"
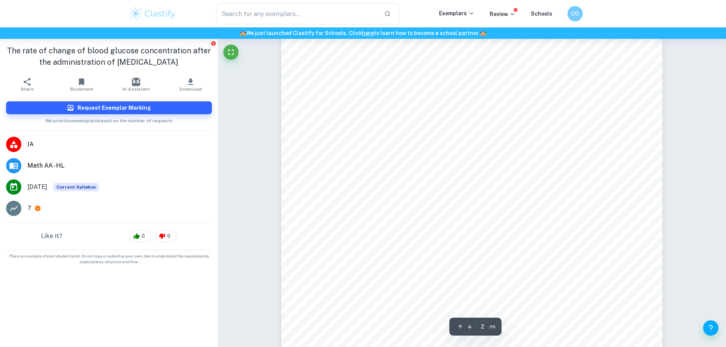
scroll to position [648, 0]
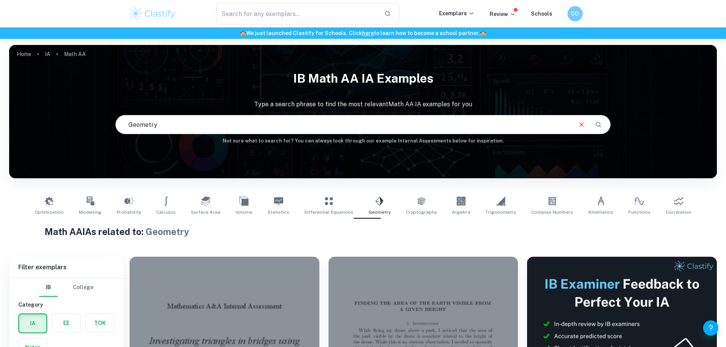
scroll to position [38, 0]
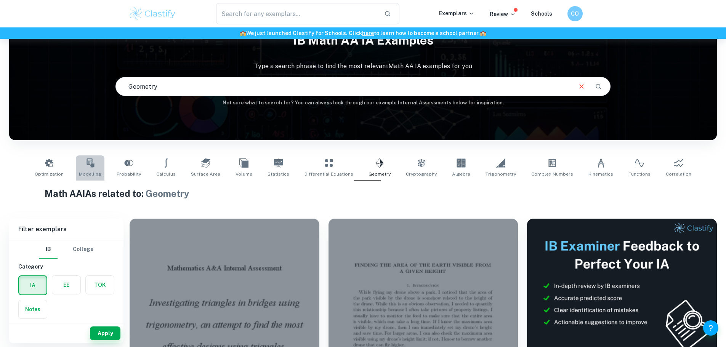
click at [94, 165] on icon at bounding box center [90, 162] width 8 height 9
type input "Modelling"
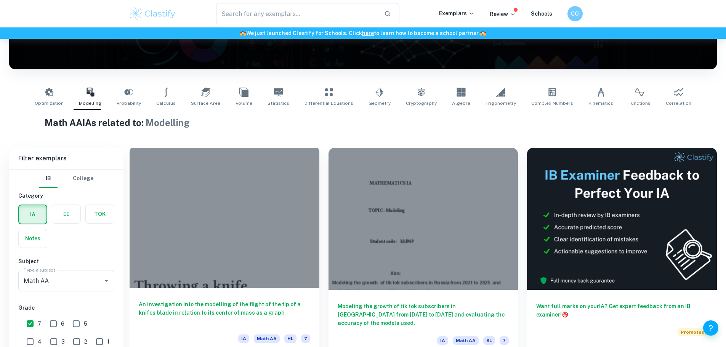
scroll to position [152, 0]
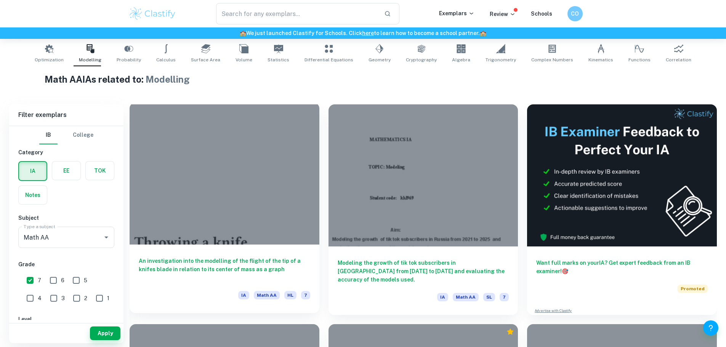
click at [195, 185] on div at bounding box center [225, 173] width 190 height 142
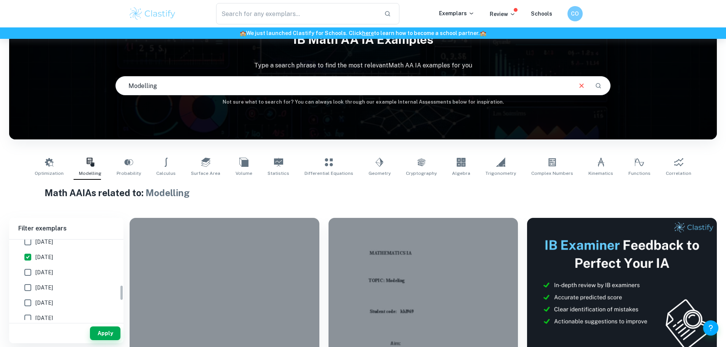
scroll to position [229, 0]
click at [29, 286] on input "[DATE]" at bounding box center [27, 285] width 15 height 15
checkbox input "true"
click at [27, 302] on input "[DATE]" at bounding box center [27, 301] width 15 height 15
checkbox input "true"
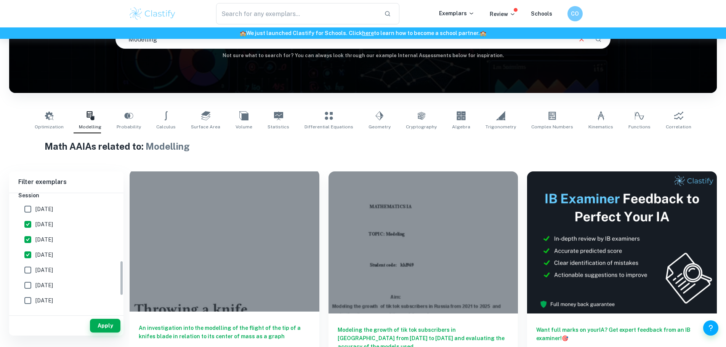
scroll to position [77, 0]
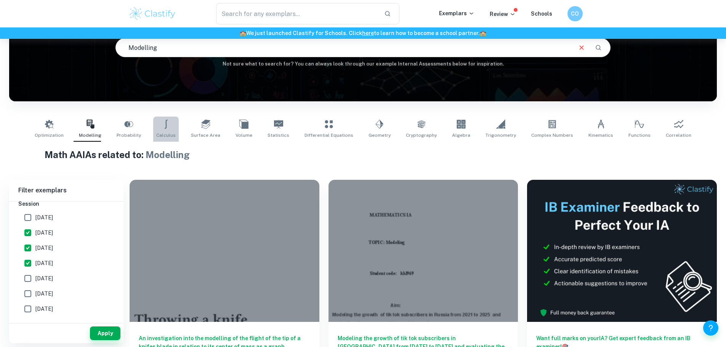
click at [167, 125] on icon at bounding box center [165, 124] width 3 height 9
type input "Calculus"
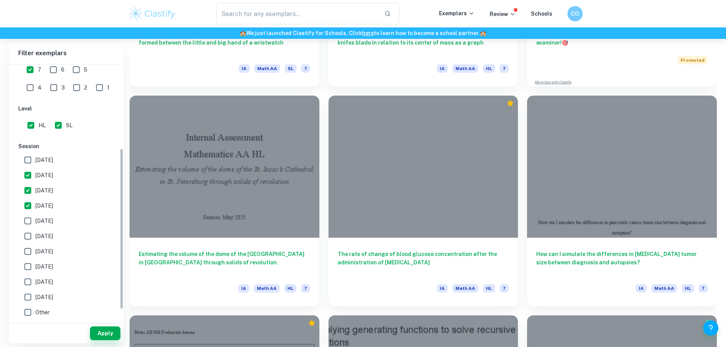
scroll to position [73, 0]
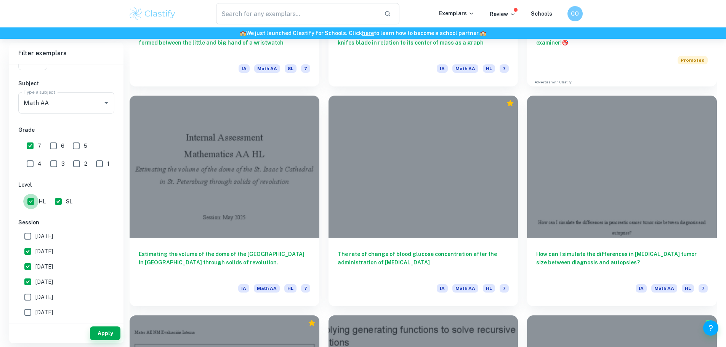
click at [32, 200] on input "HL" at bounding box center [30, 201] width 15 height 15
checkbox input "false"
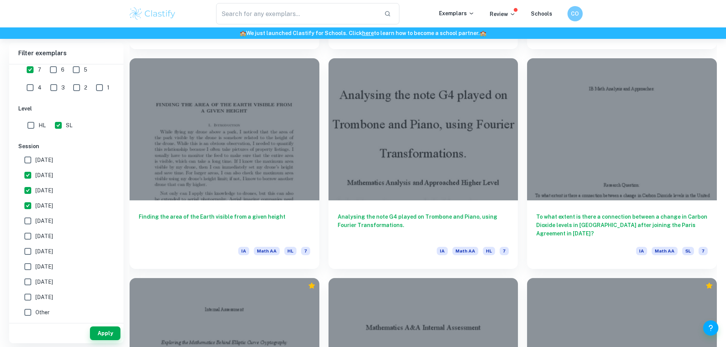
scroll to position [806, 0]
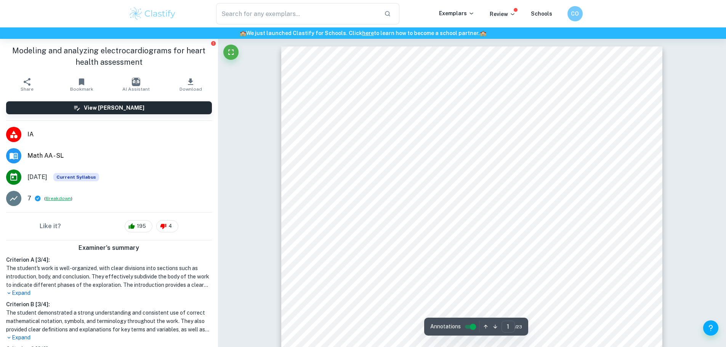
click at [61, 198] on button "Breakdown" at bounding box center [58, 198] width 25 height 7
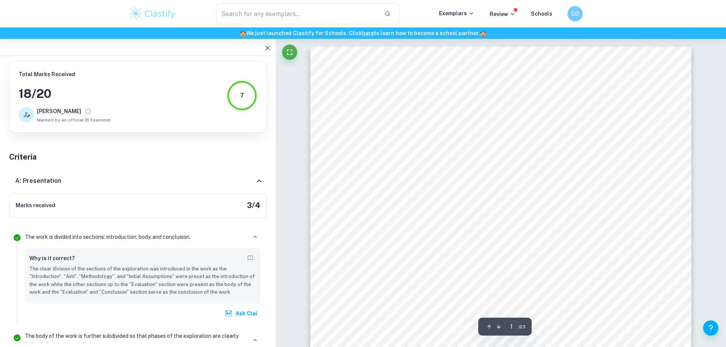
scroll to position [76, 0]
click at [367, 241] on div "Modeling and Analyzing Electrocardiograms for Heart Health Assessment Mathemati…" at bounding box center [500, 239] width 381 height 539
click at [406, 168] on div "Modeling and Analyzing Electrocardiograms for Heart Health Assessment Mathemati…" at bounding box center [500, 239] width 381 height 539
click at [400, 190] on div "Modeling and Analyzing Electrocardiograms for Heart Health Assessment Mathemati…" at bounding box center [500, 201] width 381 height 539
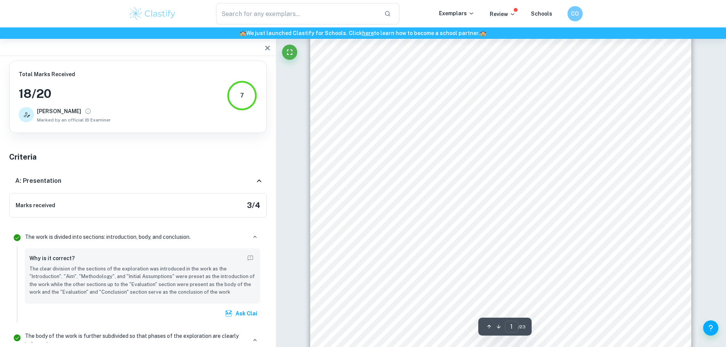
click at [429, 171] on span "Mathematics Analysis and Approaches Standard Level" at bounding box center [500, 171] width 153 height 7
drag, startPoint x: 423, startPoint y: 171, endPoint x: 464, endPoint y: 172, distance: 40.8
click at [464, 172] on div "Modeling and Analyzing Electrocardiograms for Heart Health Assessment Mathemati…" at bounding box center [500, 201] width 381 height 539
click at [433, 174] on span "Mathematics Analysis and Approaches Standard Level" at bounding box center [500, 171] width 153 height 7
drag, startPoint x: 424, startPoint y: 171, endPoint x: 526, endPoint y: 236, distance: 121.4
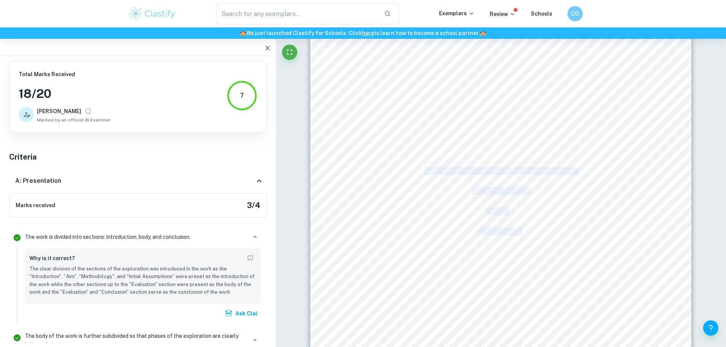
click at [526, 236] on div "Modeling and Analyzing Electrocardiograms for Heart Health Assessment Mathemati…" at bounding box center [500, 201] width 381 height 539
copy div "Mathematics Analysis and Approaches Standard Level Internal Assessment [DATE] P…"
click at [408, 168] on div "Modeling and Analyzing Electrocardiograms for Heart Health Assessment Mathemati…" at bounding box center [500, 201] width 381 height 539
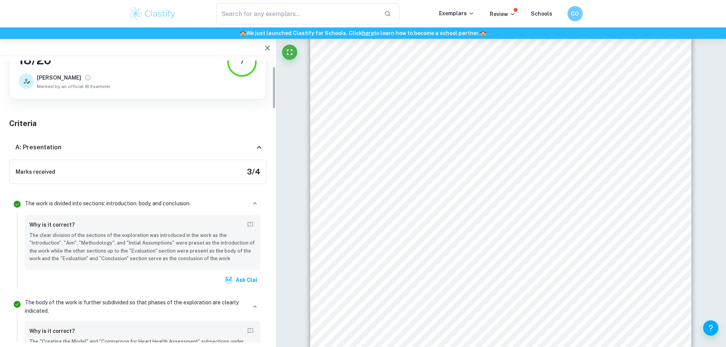
scroll to position [38, 0]
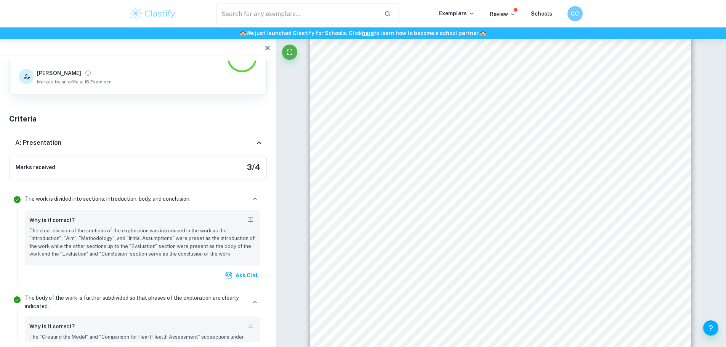
click at [68, 166] on div "Marks received 3 / 4" at bounding box center [138, 167] width 258 height 24
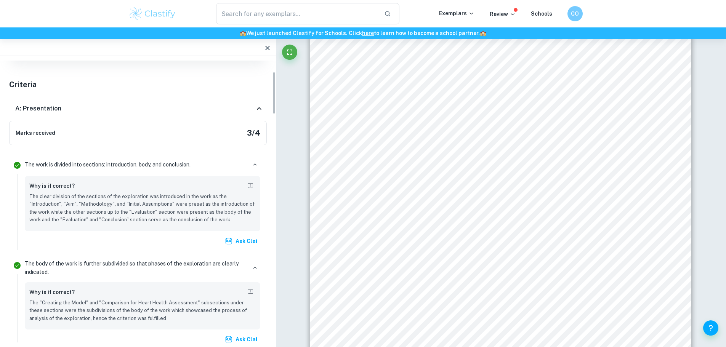
scroll to position [76, 0]
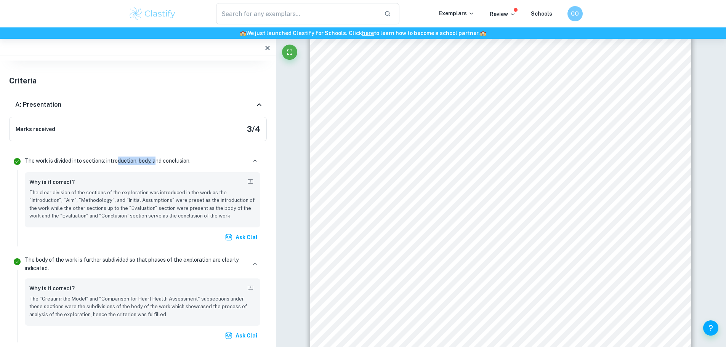
drag, startPoint x: 117, startPoint y: 163, endPoint x: 158, endPoint y: 162, distance: 40.8
click at [158, 162] on p "The work is divided into sections: introduction, body, and conclusion." at bounding box center [108, 161] width 166 height 8
click at [127, 211] on p "The clear division of the sections of the exploration was introduced in the wor…" at bounding box center [142, 204] width 226 height 31
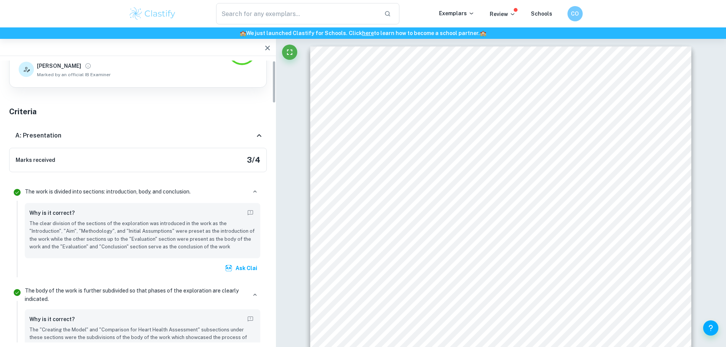
scroll to position [0, 0]
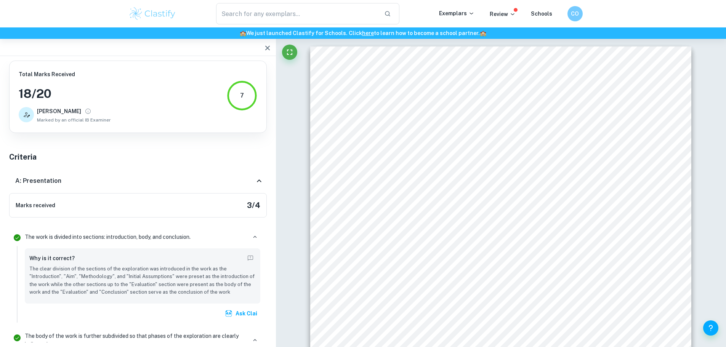
click at [242, 94] on div "7" at bounding box center [242, 95] width 4 height 9
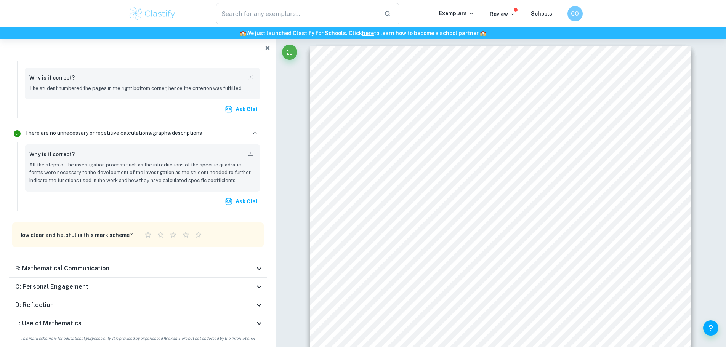
scroll to position [152, 0]
click at [90, 264] on h6 "B: Mathematical Communication" at bounding box center [62, 268] width 94 height 9
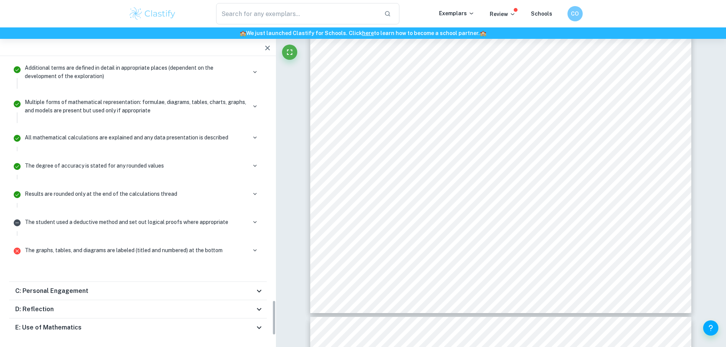
scroll to position [1829, 0]
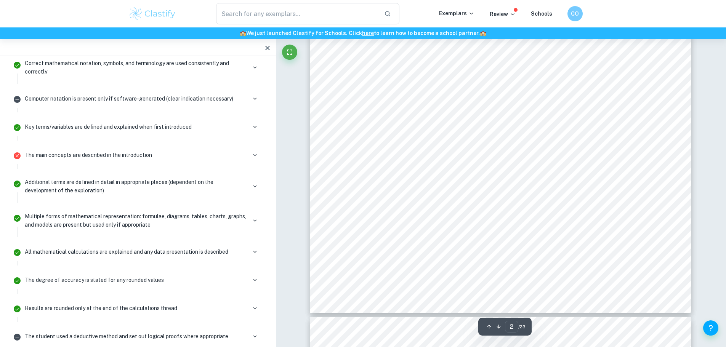
type input "1"
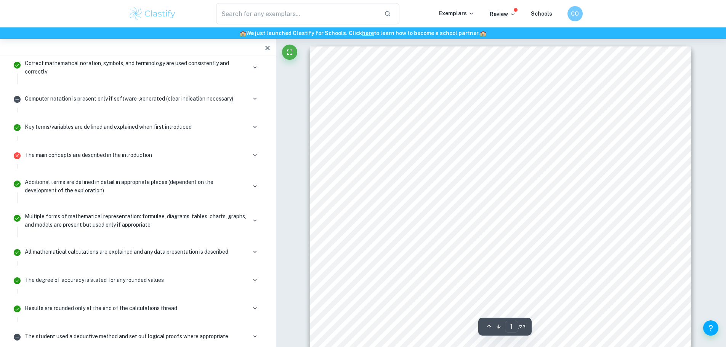
click at [270, 45] on icon "button" at bounding box center [267, 47] width 9 height 9
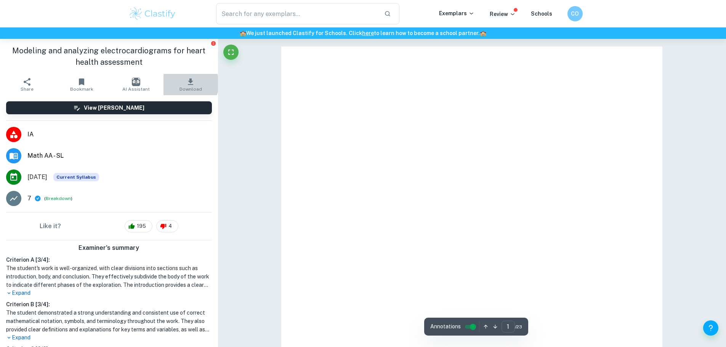
click at [186, 84] on icon "button" at bounding box center [190, 81] width 9 height 9
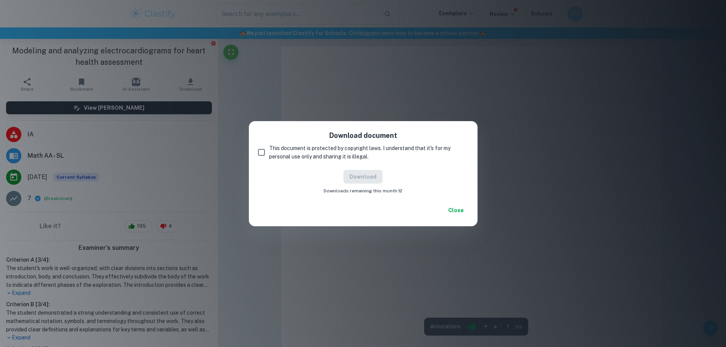
click at [263, 152] on input "This document is protected by copyright laws. I understand that it's for my per…" at bounding box center [261, 152] width 15 height 15
click at [366, 178] on button "Download" at bounding box center [362, 177] width 39 height 14
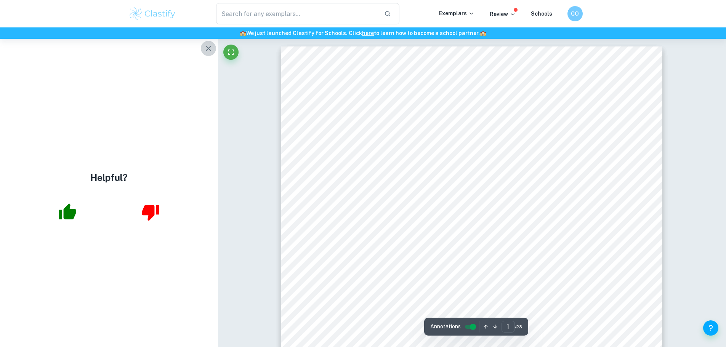
click at [206, 47] on icon "button" at bounding box center [208, 48] width 9 height 9
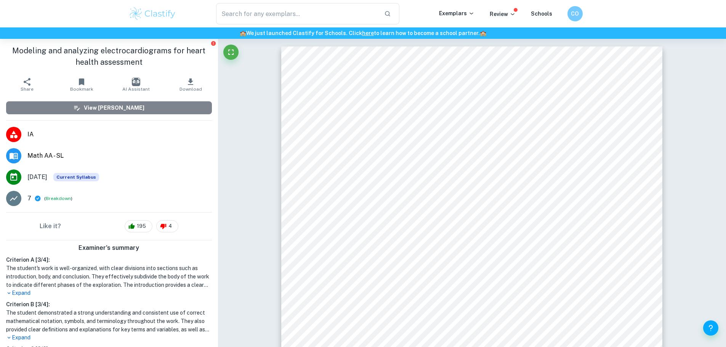
click at [115, 104] on h6 "View [PERSON_NAME]" at bounding box center [114, 108] width 61 height 8
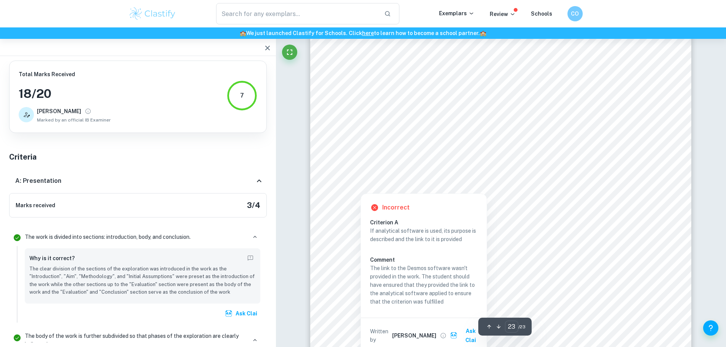
scroll to position [12060, 0]
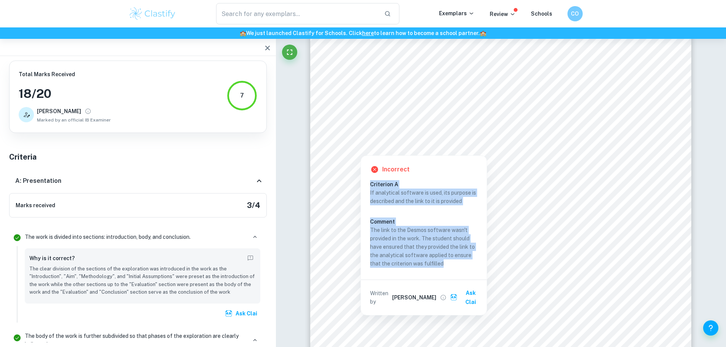
drag, startPoint x: 371, startPoint y: 182, endPoint x: 455, endPoint y: 275, distance: 124.3
click at [455, 275] on div "Incorrect Criterion A If analytical software is used, its purpose is described …" at bounding box center [424, 235] width 126 height 159
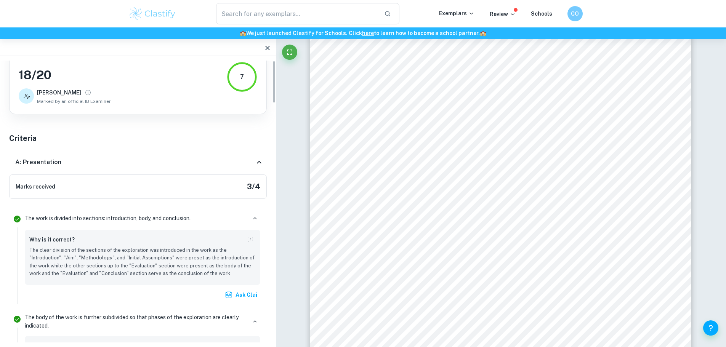
scroll to position [0, 0]
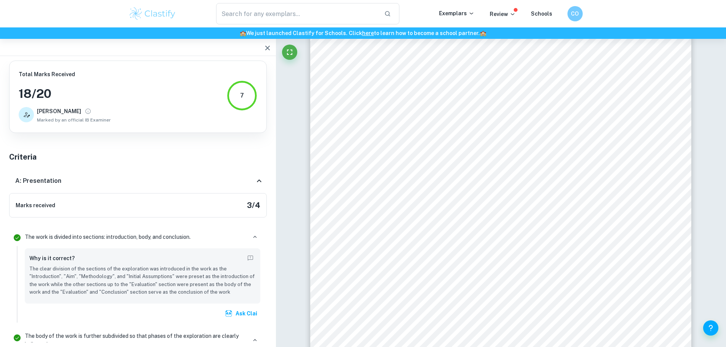
click at [249, 98] on div "7" at bounding box center [242, 95] width 30 height 30
click at [85, 110] on icon "View full profile" at bounding box center [88, 111] width 7 height 7
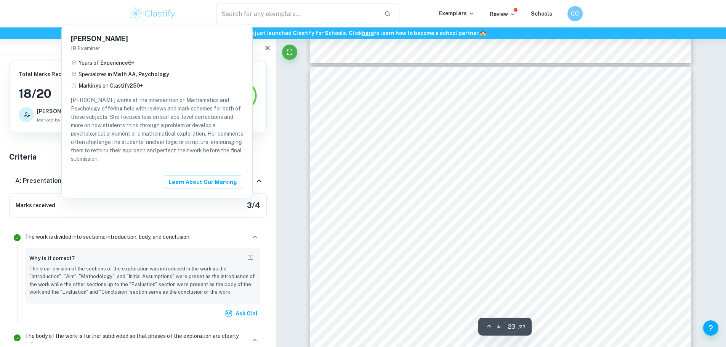
scroll to position [12022, 0]
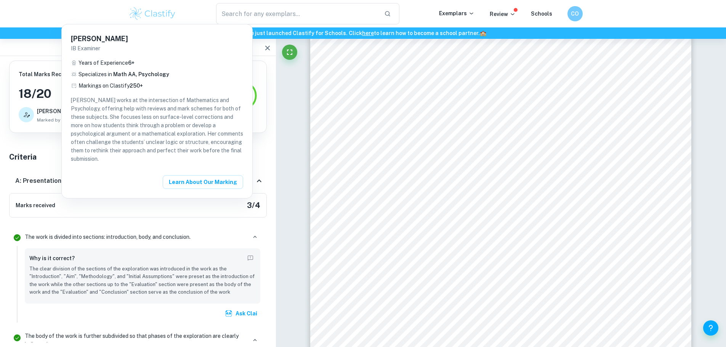
click at [135, 215] on div at bounding box center [363, 173] width 726 height 347
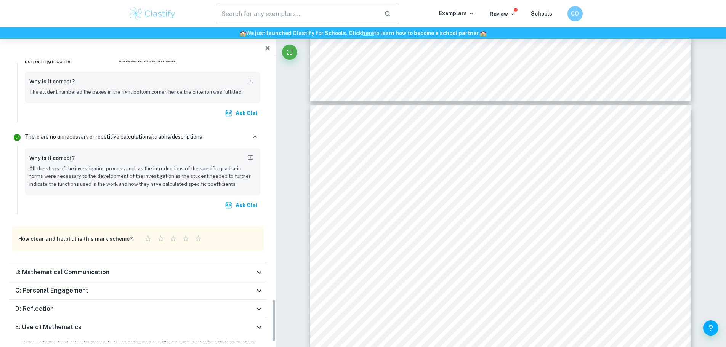
scroll to position [1566, 0]
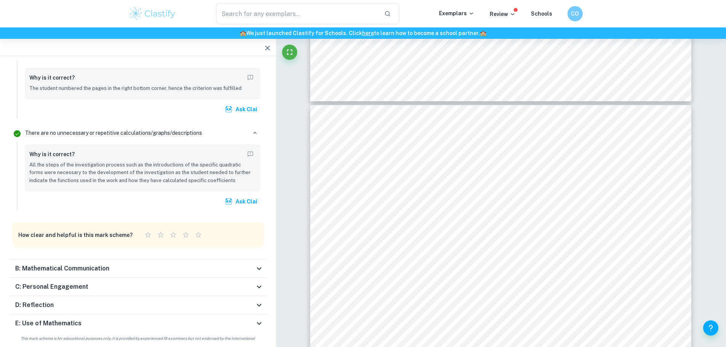
click at [93, 264] on h6 "B: Mathematical Communication" at bounding box center [62, 268] width 94 height 9
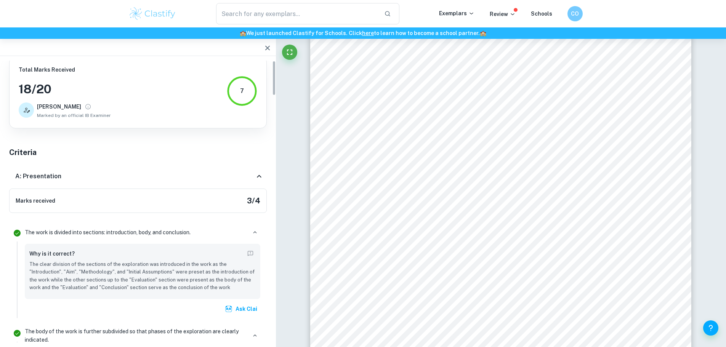
scroll to position [0, 0]
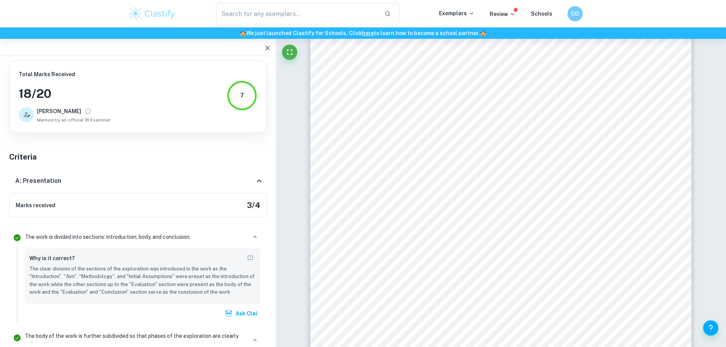
drag, startPoint x: 30, startPoint y: 172, endPoint x: 167, endPoint y: 159, distance: 138.1
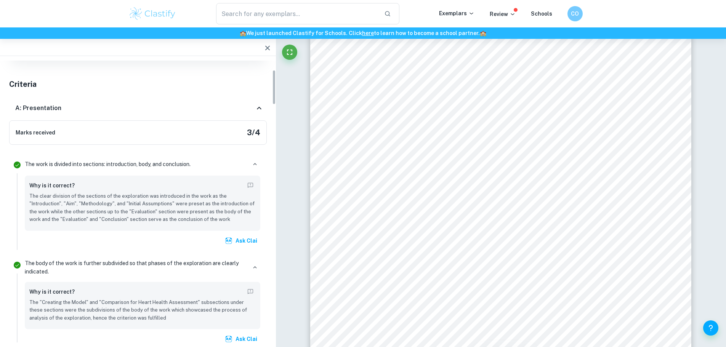
scroll to position [76, 0]
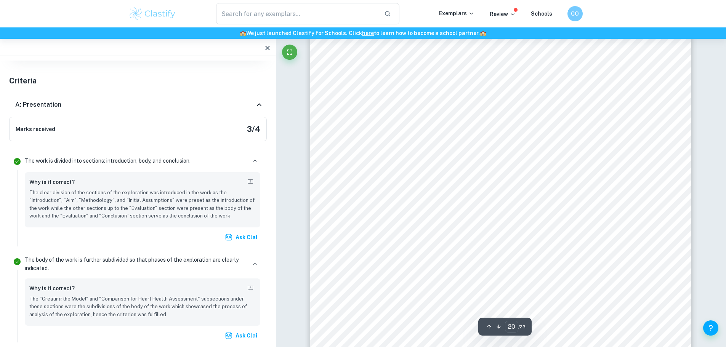
drag, startPoint x: 40, startPoint y: 192, endPoint x: 34, endPoint y: 191, distance: 5.5
click at [38, 192] on p "The clear division of the sections of the exploration was introduced in the wor…" at bounding box center [142, 204] width 226 height 31
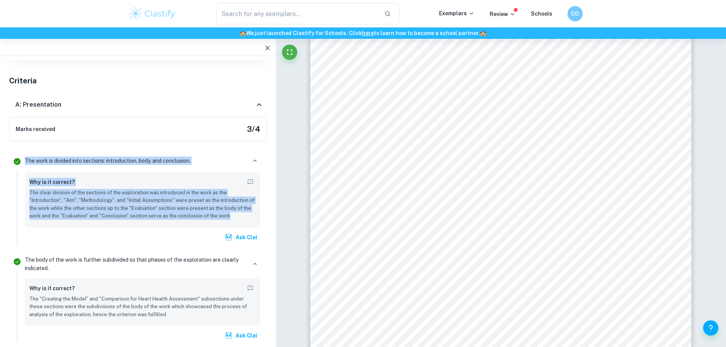
drag, startPoint x: 25, startPoint y: 159, endPoint x: 236, endPoint y: 219, distance: 219.8
click at [236, 219] on div "The work is divided into sections: introduction, body, and conclusion. Why is i…" at bounding box center [143, 199] width 242 height 93
copy div "The work is divided into sections: introduction, body, and conclusion. Why is i…"
click at [138, 238] on div "Ask Clai" at bounding box center [142, 237] width 235 height 14
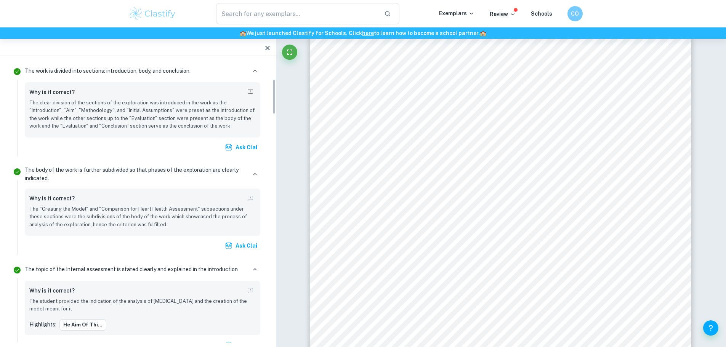
scroll to position [190, 0]
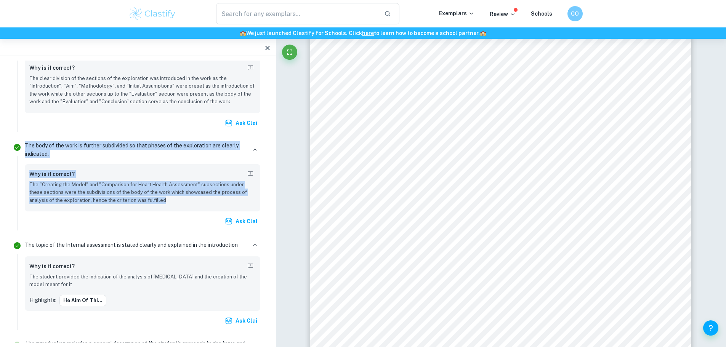
drag, startPoint x: 25, startPoint y: 143, endPoint x: 148, endPoint y: 200, distance: 135.9
click at [148, 200] on div "The body of the work is further subdivided so that phases of the exploration ar…" at bounding box center [143, 184] width 242 height 91
copy div "The body of the work is further subdivided so that phases of the exploration ar…"
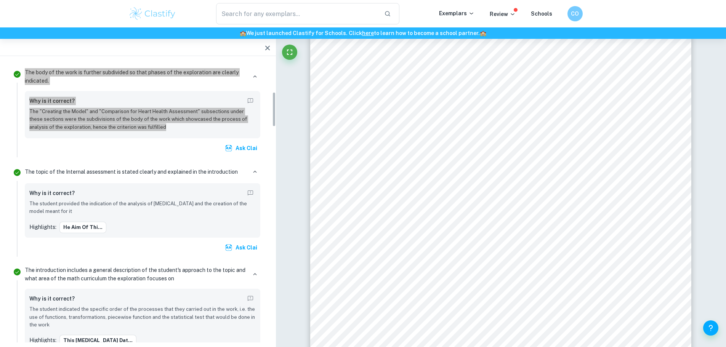
scroll to position [267, 0]
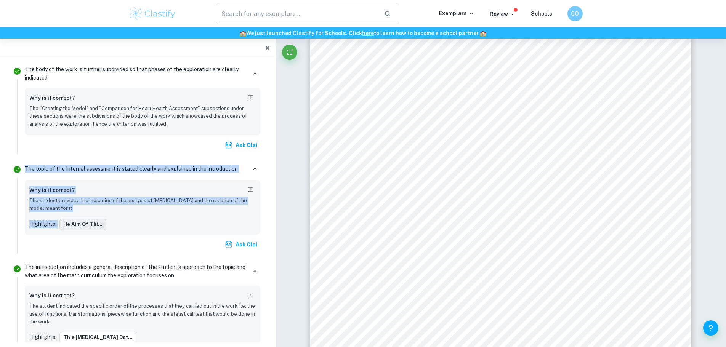
drag, startPoint x: 29, startPoint y: 155, endPoint x: 61, endPoint y: 221, distance: 73.1
copy ul "The topic of the Internal assessment is stated clearly and explained in the int…"
click at [84, 224] on button "he aim of thi..." at bounding box center [82, 224] width 47 height 11
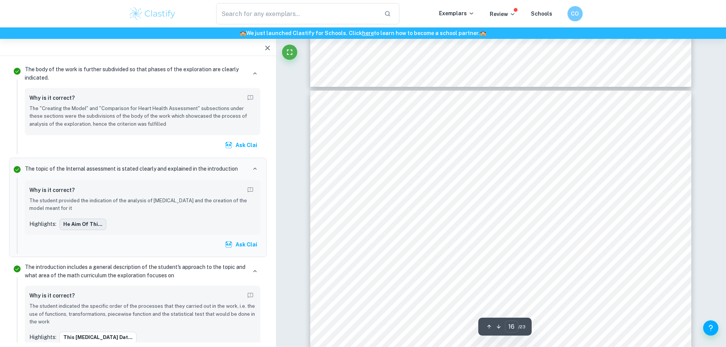
scroll to position [3435, 0]
click at [85, 224] on button "he aim of thi..." at bounding box center [82, 224] width 47 height 11
click at [365, 238] on div "Introduction: When deciding on a topic for my internal assessment I knew that I…" at bounding box center [500, 136] width 381 height 539
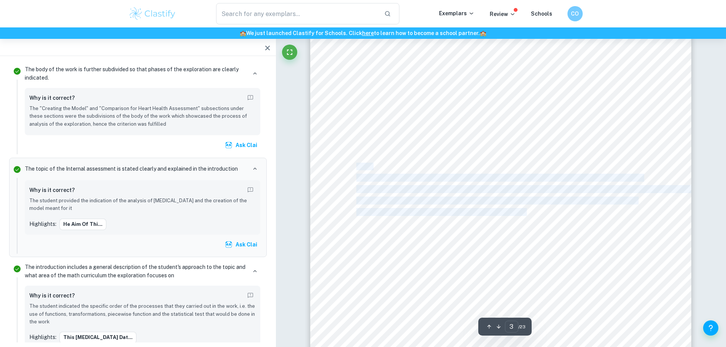
drag, startPoint x: 357, startPoint y: 168, endPoint x: 513, endPoint y: 218, distance: 164.0
click at [513, 218] on div "Introduction: When deciding on a topic for my internal assessment I knew that I…" at bounding box center [500, 136] width 381 height 539
copy div "Aim: The aim of this internal assessment is to create a tool that is capable of…"
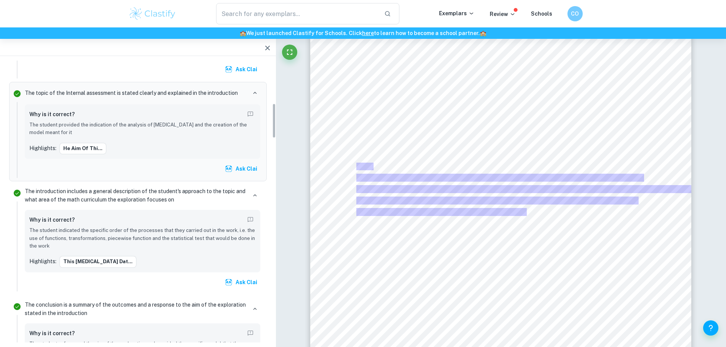
scroll to position [343, 0]
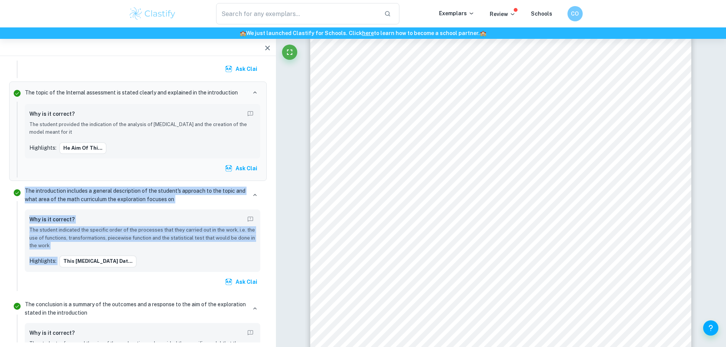
drag, startPoint x: 26, startPoint y: 190, endPoint x: 58, endPoint y: 261, distance: 78.8
click at [58, 261] on div "The introduction includes a general description of the student's approach to th…" at bounding box center [143, 237] width 242 height 107
click at [85, 260] on button "This [MEDICAL_DATA] dat..." at bounding box center [97, 261] width 77 height 11
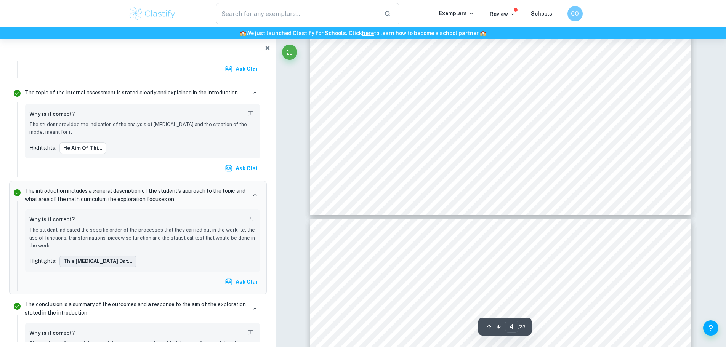
scroll to position [1665, 0]
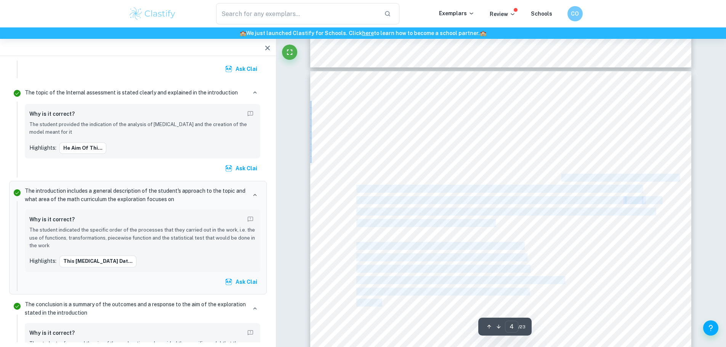
drag, startPoint x: 562, startPoint y: 177, endPoint x: 381, endPoint y: 304, distance: 220.9
click at [381, 304] on div "Methodology: Firstly, the mathematical model must be created. In order to do so…" at bounding box center [500, 340] width 381 height 539
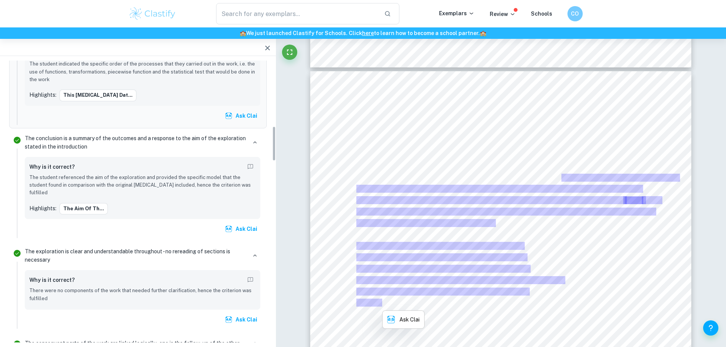
scroll to position [533, 0]
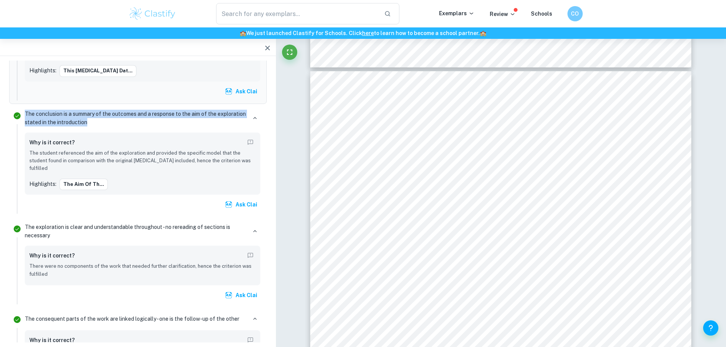
drag, startPoint x: 24, startPoint y: 112, endPoint x: 103, endPoint y: 124, distance: 80.1
click at [103, 124] on div "The conclusion is a summary of the outcomes and a response to the aim of the ex…" at bounding box center [143, 160] width 242 height 107
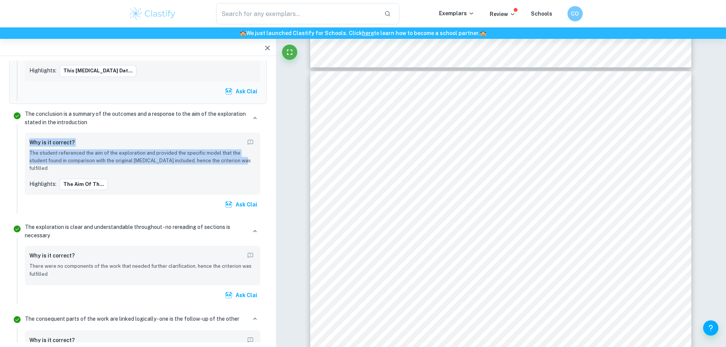
drag, startPoint x: 29, startPoint y: 141, endPoint x: 243, endPoint y: 165, distance: 215.1
click at [243, 163] on div "Why is it correct? The student referenced the aim of the exploration and provid…" at bounding box center [142, 154] width 226 height 35
click at [87, 179] on button "The aim of th..." at bounding box center [83, 184] width 48 height 11
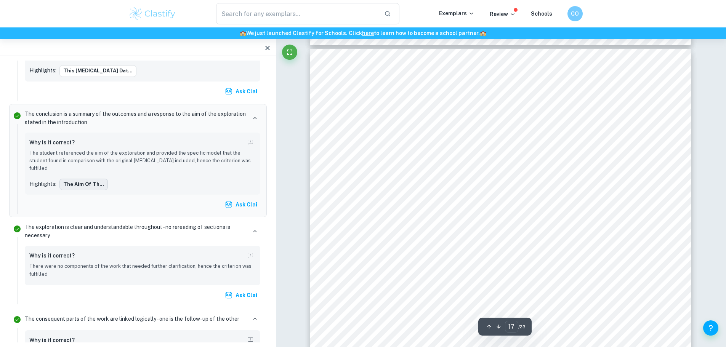
scroll to position [11391, 0]
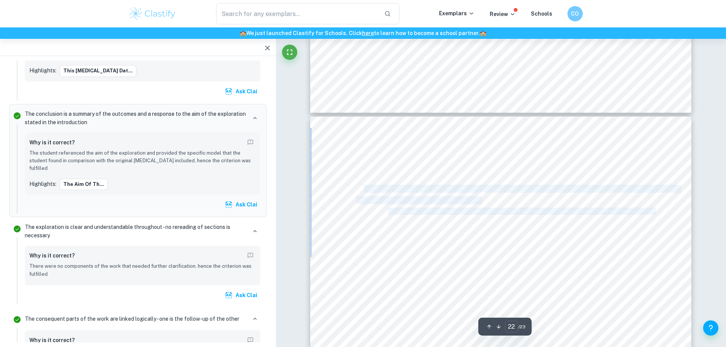
drag, startPoint x: 356, startPoint y: 163, endPoint x: 363, endPoint y: 191, distance: 28.3
drag, startPoint x: 356, startPoint y: 166, endPoint x: 480, endPoint y: 200, distance: 128.0
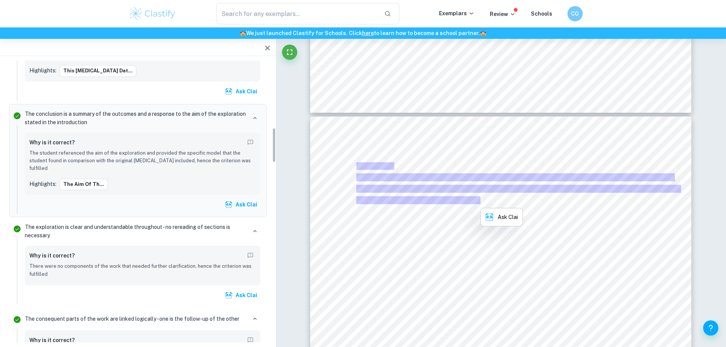
scroll to position [571, 0]
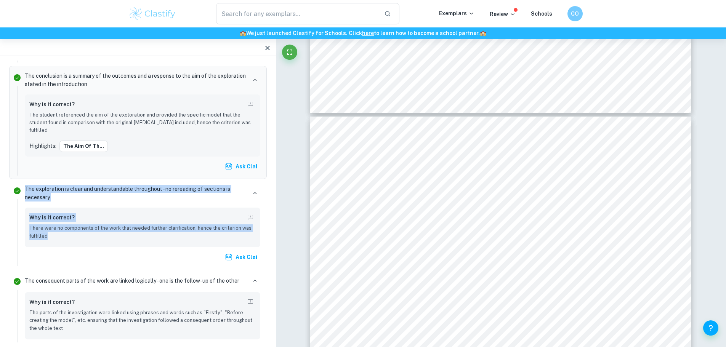
drag, startPoint x: 26, startPoint y: 180, endPoint x: 55, endPoint y: 229, distance: 57.2
click at [55, 229] on div "The exploration is clear and understandable throughout - no rereading of sectio…" at bounding box center [143, 224] width 242 height 84
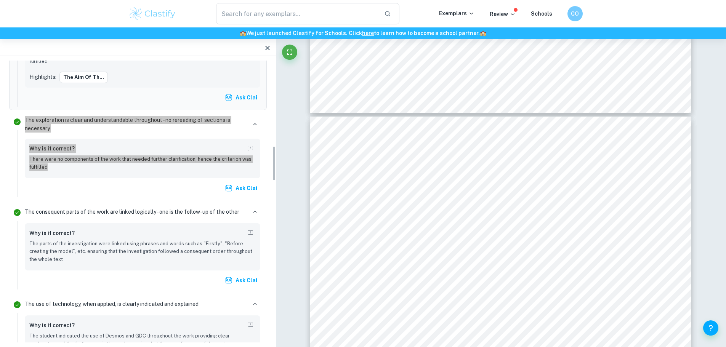
scroll to position [686, 0]
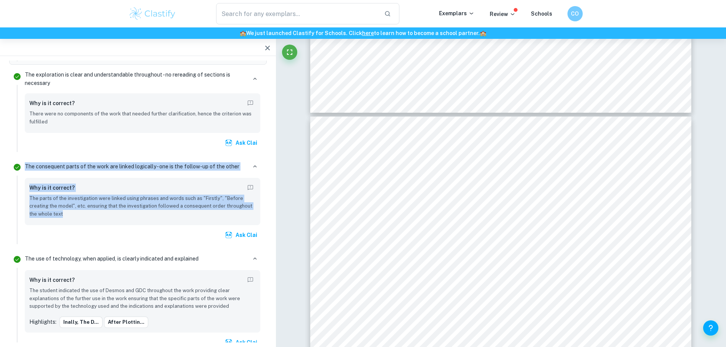
drag, startPoint x: 26, startPoint y: 159, endPoint x: 66, endPoint y: 210, distance: 64.5
click at [66, 210] on div "The consequent parts of the work are linked logically - one is the follow-up of…" at bounding box center [143, 201] width 242 height 85
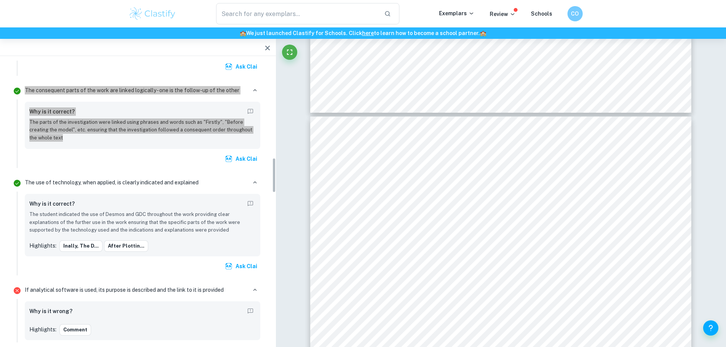
scroll to position [800, 0]
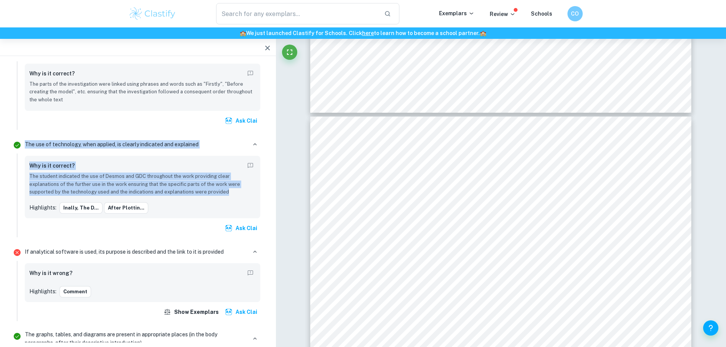
drag, startPoint x: 25, startPoint y: 134, endPoint x: 227, endPoint y: 181, distance: 208.0
click at [227, 181] on div "The use of technology, when applied, is clearly indicated and explained Why is …" at bounding box center [143, 187] width 242 height 101
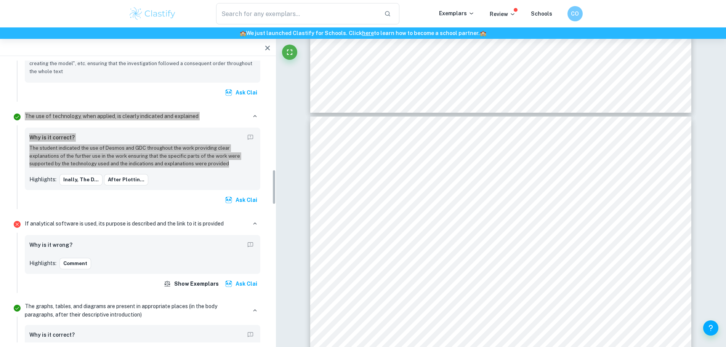
scroll to position [876, 0]
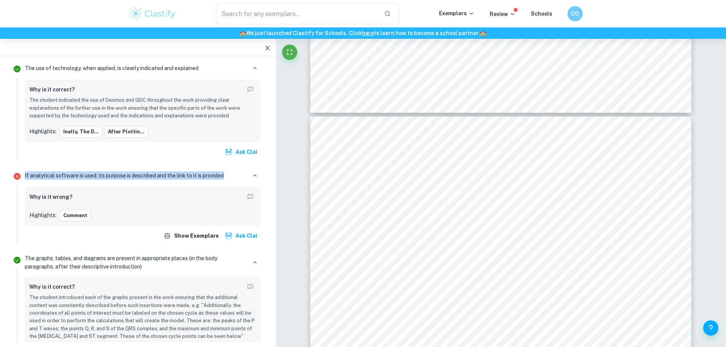
drag, startPoint x: 23, startPoint y: 167, endPoint x: 234, endPoint y: 167, distance: 211.1
click at [234, 168] on div "If analytical software is used, its purpose is described and the link to it is …" at bounding box center [143, 206] width 242 height 77
drag, startPoint x: 31, startPoint y: 189, endPoint x: 1, endPoint y: 220, distance: 43.4
click at [73, 190] on div "Why is it wrong? Highlights: Comment" at bounding box center [142, 206] width 235 height 39
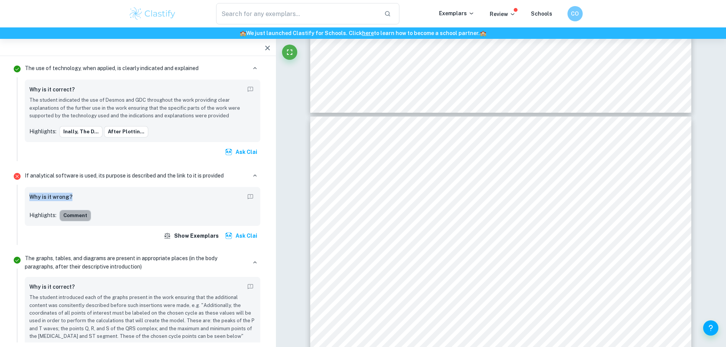
click at [75, 210] on button "Comment" at bounding box center [75, 215] width 32 height 11
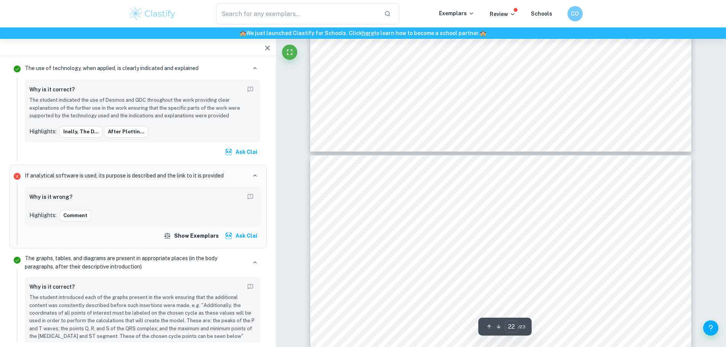
type input "23"
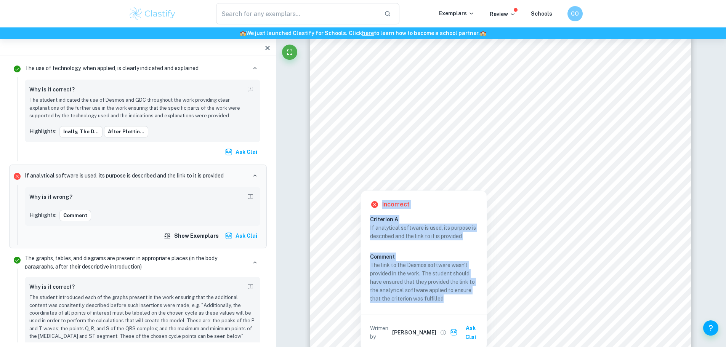
drag, startPoint x: 369, startPoint y: 216, endPoint x: 375, endPoint y: 208, distance: 10.1
click at [375, 208] on div "Incorrect Criterion A If analytical software is used, its purpose is described …" at bounding box center [424, 270] width 126 height 159
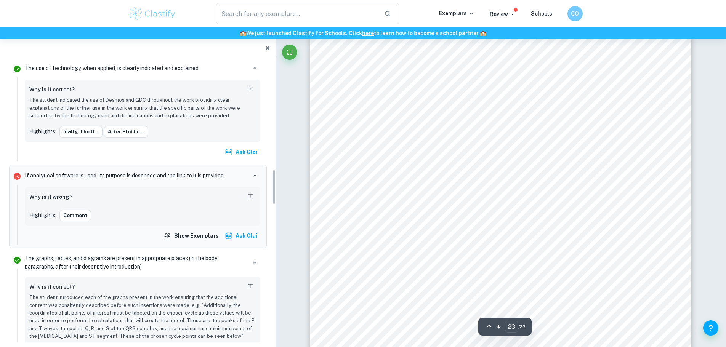
scroll to position [842, 0]
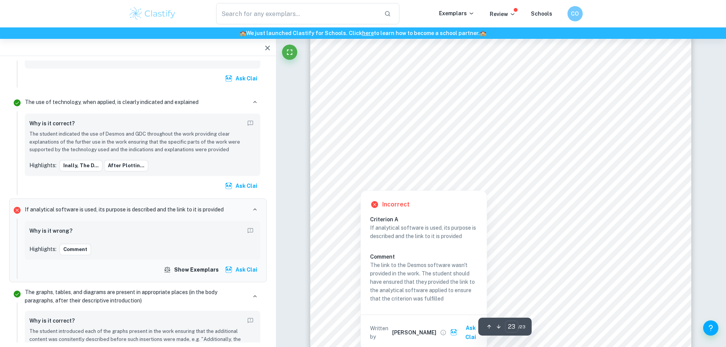
click at [359, 179] on div at bounding box center [361, 180] width 14 height 15
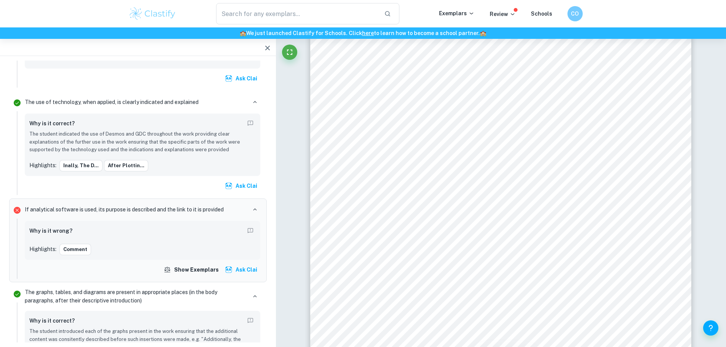
click at [359, 179] on div "“PhysioNet.” [DOMAIN_NAME] , [DOMAIN_NAME]. Accessed [DATE]. [GEOGRAPHIC_DATA][…" at bounding box center [500, 295] width 381 height 539
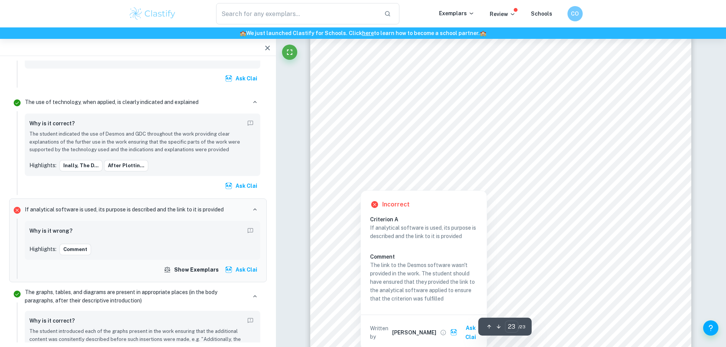
click at [361, 179] on div at bounding box center [361, 180] width 14 height 15
click at [361, 185] on div at bounding box center [361, 180] width 14 height 15
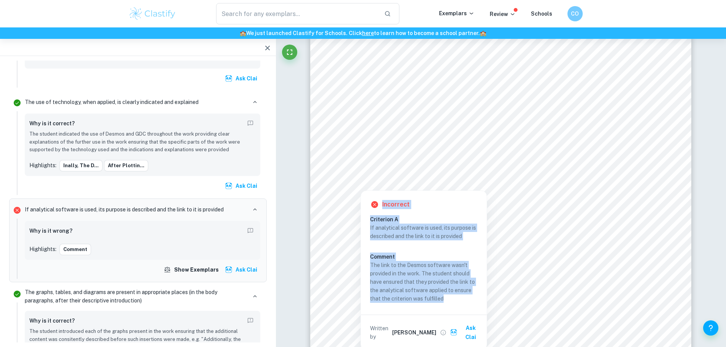
drag, startPoint x: 382, startPoint y: 200, endPoint x: 447, endPoint y: 303, distance: 121.8
click at [447, 303] on div "Incorrect Criterion A If analytical software is used, its purpose is described …" at bounding box center [424, 270] width 126 height 159
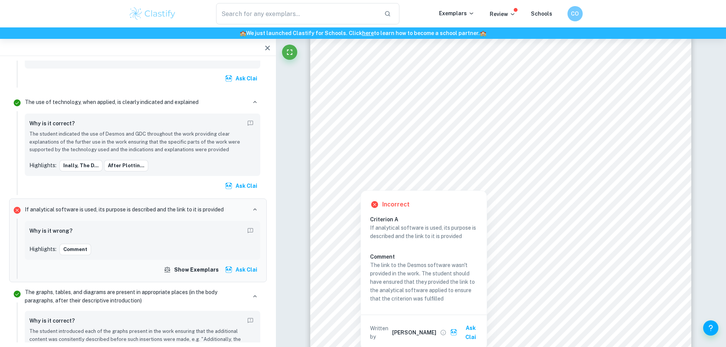
click at [384, 262] on p "The link to the Desmos software wasn't provided in the work. The student should…" at bounding box center [423, 282] width 107 height 42
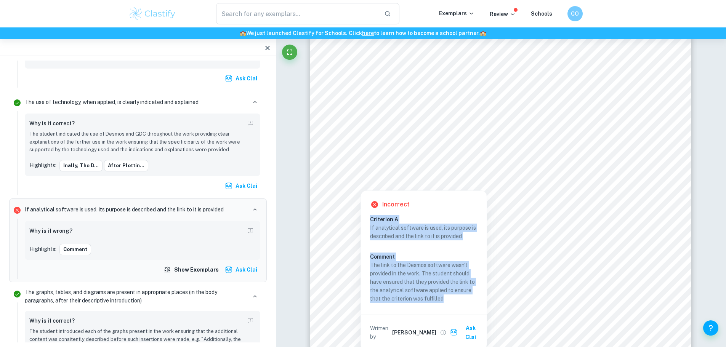
click at [370, 219] on div "Incorrect Criterion A If analytical software is used, its purpose is described …" at bounding box center [424, 270] width 126 height 159
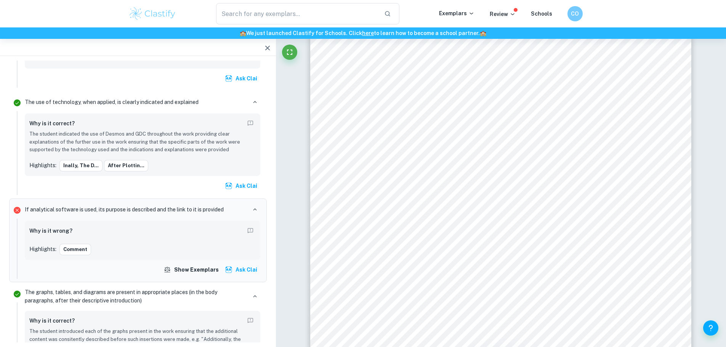
drag, startPoint x: 375, startPoint y: 224, endPoint x: 368, endPoint y: 240, distance: 18.4
click at [368, 240] on div "“PhysioNet.” [DOMAIN_NAME] , [DOMAIN_NAME]. Accessed [DATE]. [GEOGRAPHIC_DATA][…" at bounding box center [500, 295] width 381 height 539
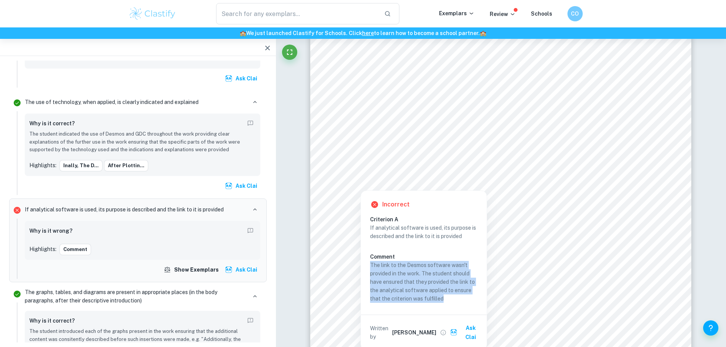
drag, startPoint x: 370, startPoint y: 264, endPoint x: 442, endPoint y: 298, distance: 79.6
click at [442, 298] on p "The link to the Desmos software wasn't provided in the work. The student should…" at bounding box center [423, 282] width 107 height 42
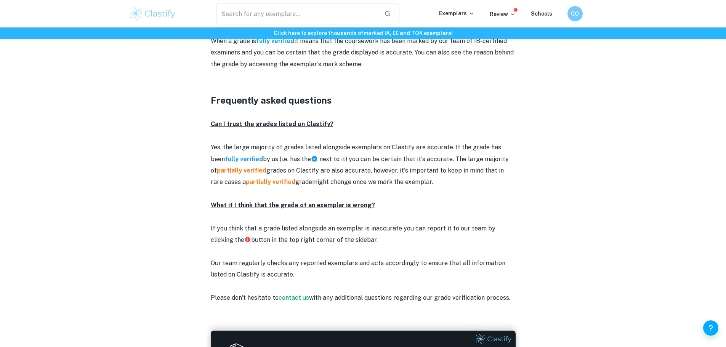
scroll to position [1029, 0]
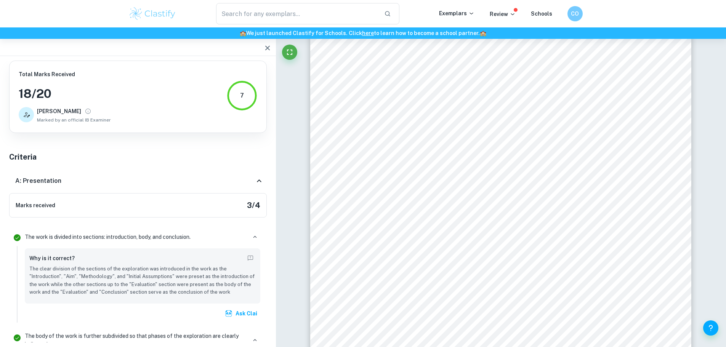
scroll to position [842, 0]
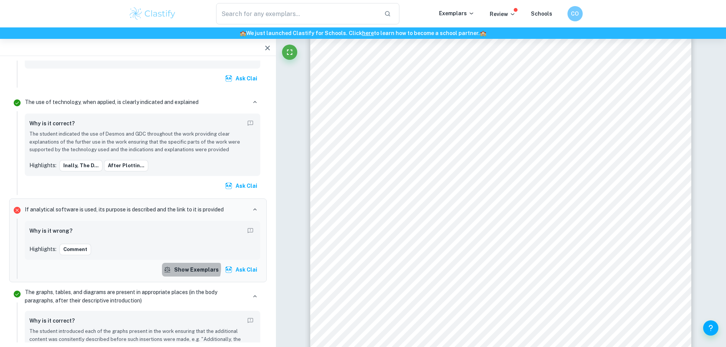
click at [188, 263] on button "Show exemplars" at bounding box center [192, 270] width 60 height 14
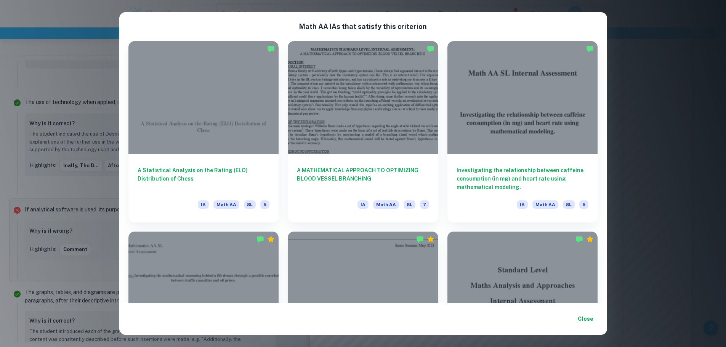
click at [76, 266] on div "Math AA IA s that satisfy this criterion A Statistical Analysis on the Rating (…" at bounding box center [363, 173] width 726 height 347
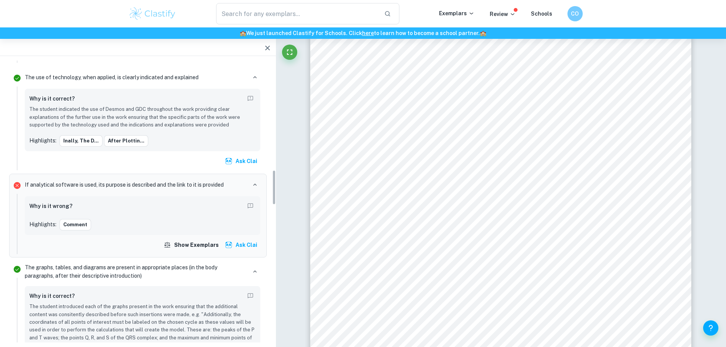
scroll to position [880, 0]
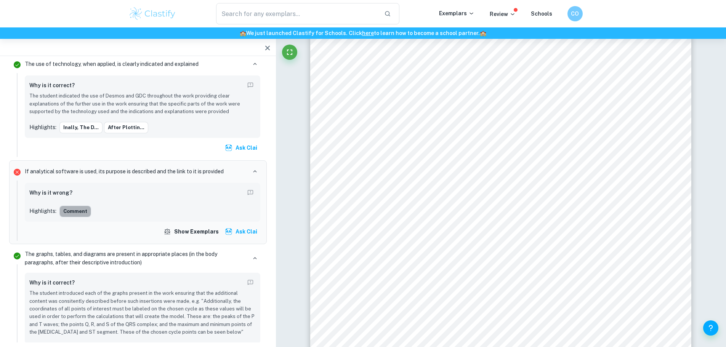
click at [71, 206] on button "Comment" at bounding box center [75, 211] width 32 height 11
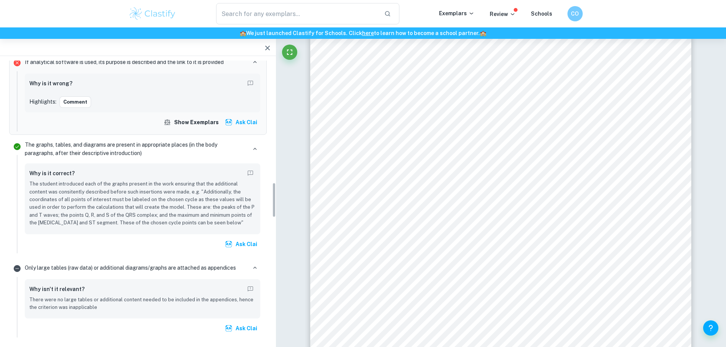
scroll to position [995, 0]
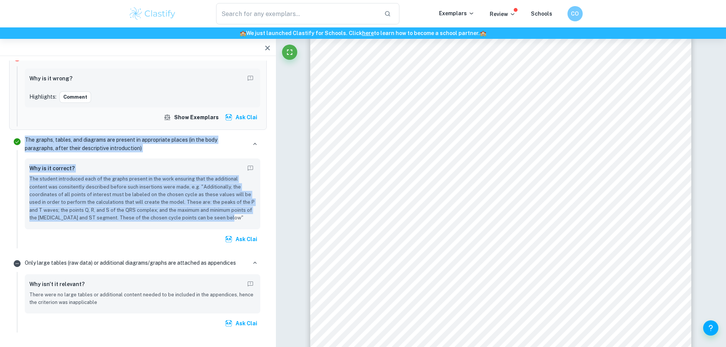
drag, startPoint x: 25, startPoint y: 132, endPoint x: 238, endPoint y: 208, distance: 225.9
click at [238, 208] on div "The graphs, tables, and diagrams are present in appropriate places (in the body…" at bounding box center [143, 190] width 242 height 115
copy div "The graphs, tables, and diagrams are present in appropriate places (in the body…"
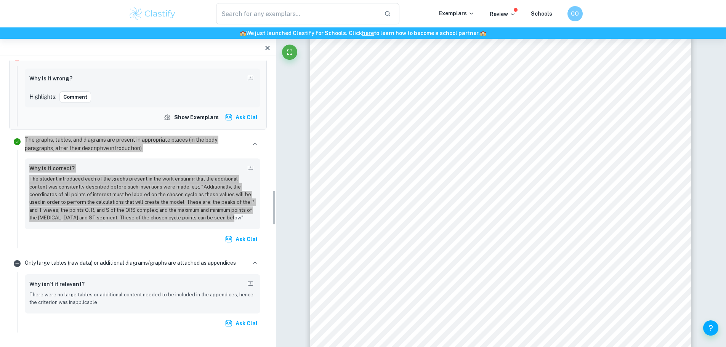
scroll to position [1071, 0]
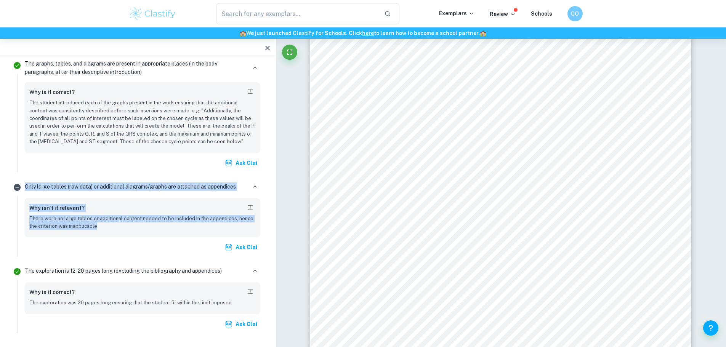
drag, startPoint x: 24, startPoint y: 176, endPoint x: 100, endPoint y: 217, distance: 86.6
click at [100, 217] on div "Only large tables (raw data) or additional diagrams/graphs are attached as appe…" at bounding box center [143, 218] width 242 height 78
copy div "Only large tables (raw data) or additional diagrams/graphs are attached as appe…"
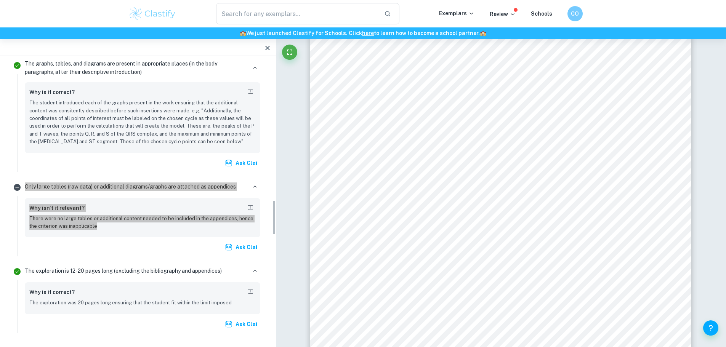
scroll to position [1147, 0]
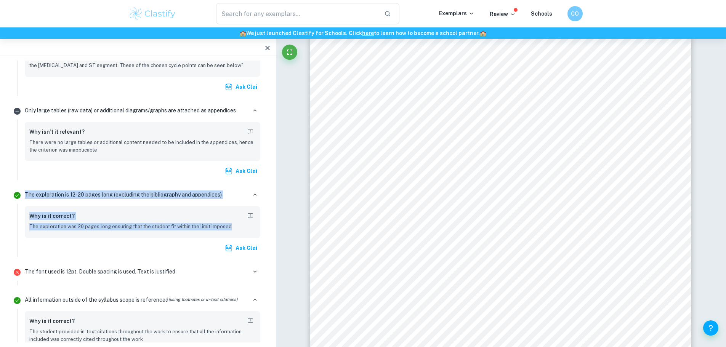
drag, startPoint x: 25, startPoint y: 185, endPoint x: 236, endPoint y: 219, distance: 213.8
click at [236, 219] on div "The exploration is 12-20 pages long (excluding the bibliography and appendices)…" at bounding box center [143, 222] width 242 height 70
copy div "The exploration is 12-20 pages long (excluding the bibliography and appendices)…"
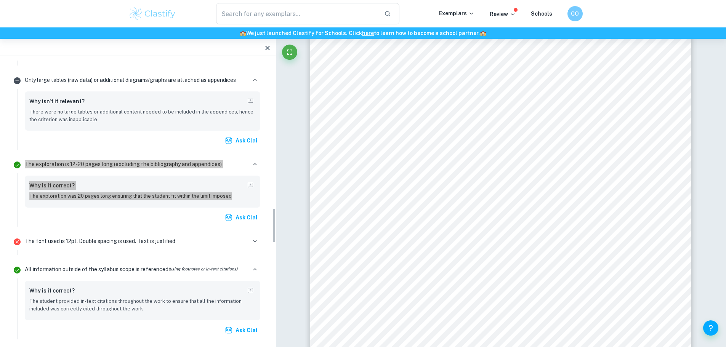
scroll to position [1185, 0]
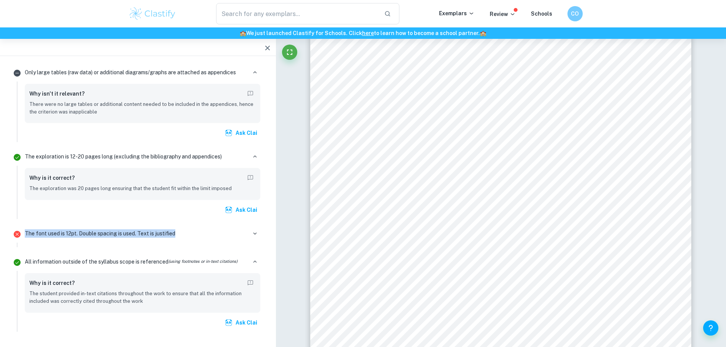
drag, startPoint x: 26, startPoint y: 225, endPoint x: 178, endPoint y: 226, distance: 152.4
click at [178, 228] on div "The font used is 12pt. Double spacing is used. Text is justified" at bounding box center [142, 233] width 235 height 11
copy p "The font used is 12pt. Double spacing is used. Text is justified"
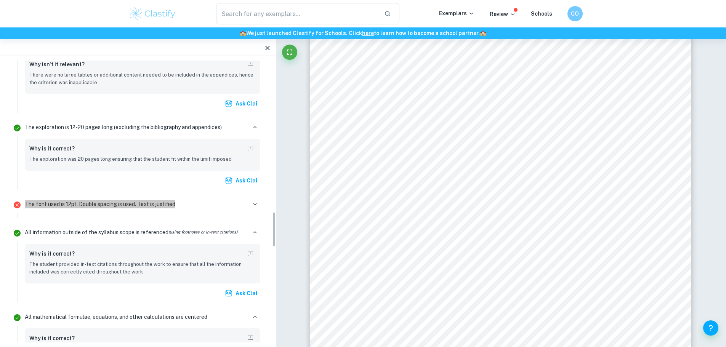
scroll to position [1223, 0]
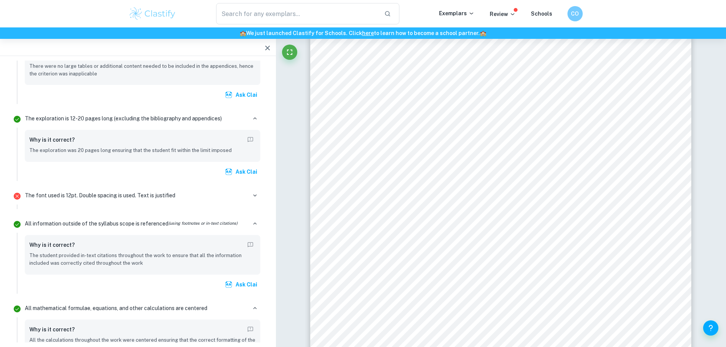
click at [45, 213] on li "All information outside of the syllabus scope is referenced (using footnotes or…" at bounding box center [138, 255] width 258 height 85
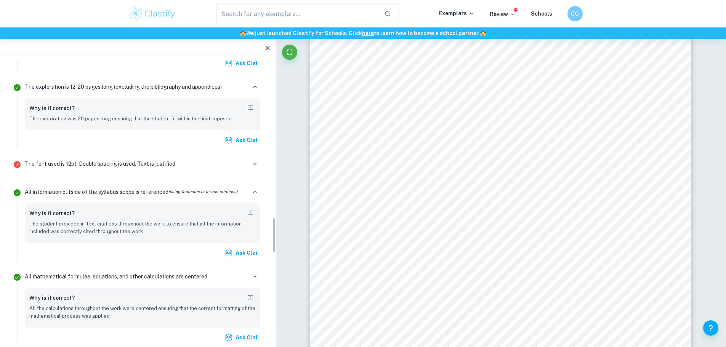
scroll to position [1261, 0]
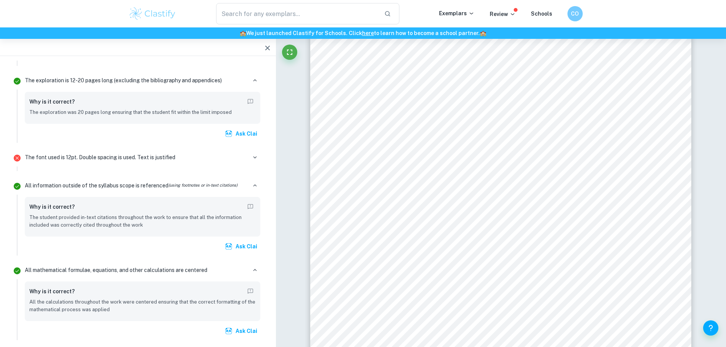
click at [46, 153] on p "The font used is 12pt. Double spacing is used. Text is justified" at bounding box center [100, 157] width 150 height 8
click at [256, 154] on icon "button" at bounding box center [254, 157] width 7 height 7
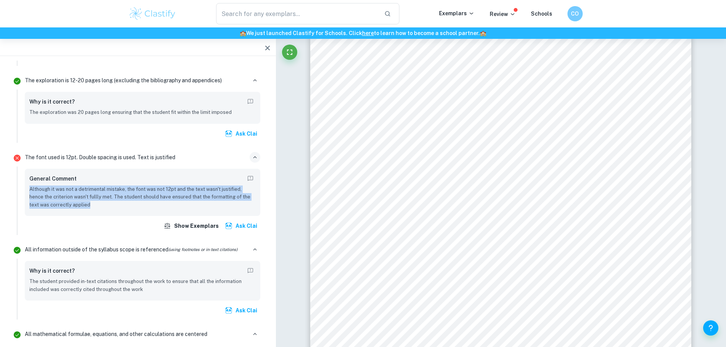
drag, startPoint x: 27, startPoint y: 179, endPoint x: 98, endPoint y: 195, distance: 71.9
click at [98, 195] on div "General Comment Although it was not a detrimental mistake, the font was not 12p…" at bounding box center [142, 192] width 235 height 47
copy p "Although it was not a detrimental mistake, the font was not 12pt and the text w…"
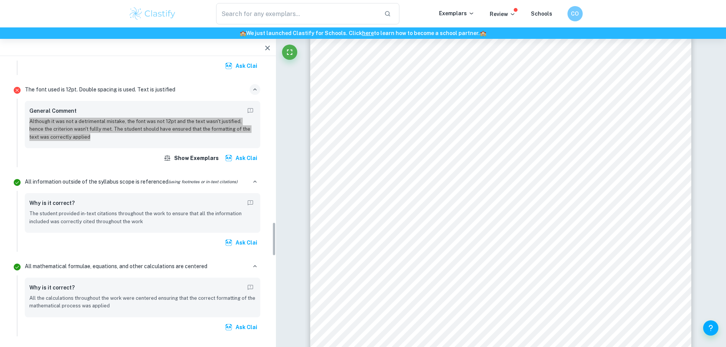
scroll to position [1338, 0]
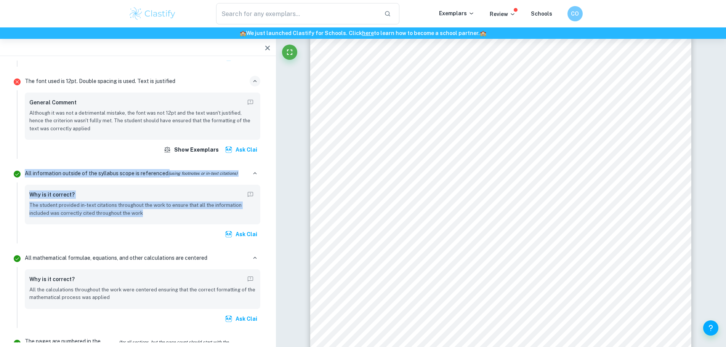
drag, startPoint x: 24, startPoint y: 163, endPoint x: 156, endPoint y: 206, distance: 138.1
click at [156, 206] on div "All information outside of the syllabus scope is referenced (using footnotes or…" at bounding box center [143, 205] width 242 height 78
copy div "All information outside of the syllabus scope is referenced (using footnotes or…"
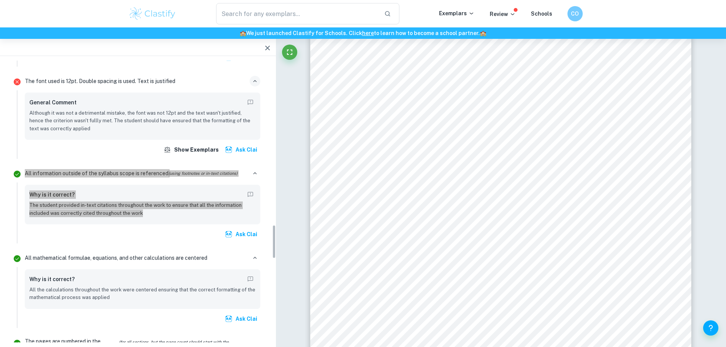
scroll to position [1376, 0]
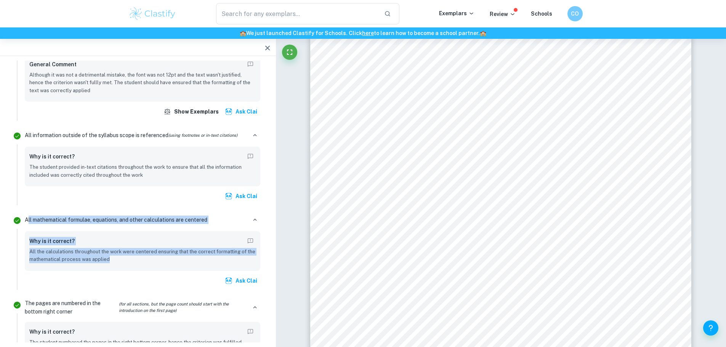
drag, startPoint x: 27, startPoint y: 210, endPoint x: 109, endPoint y: 254, distance: 93.8
click at [109, 254] on div "All mathematical formulae, equations, and other calculations are centered Why i…" at bounding box center [143, 251] width 242 height 78
drag, startPoint x: 56, startPoint y: 232, endPoint x: 39, endPoint y: 220, distance: 21.3
click at [56, 237] on h6 "Why is it correct?" at bounding box center [51, 241] width 45 height 8
click at [26, 218] on div "All mathematical formulae, equations, and other calculations are centered Why i…" at bounding box center [143, 251] width 242 height 78
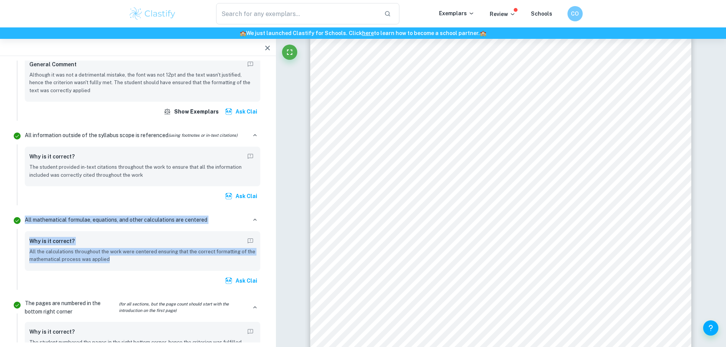
drag, startPoint x: 26, startPoint y: 211, endPoint x: 115, endPoint y: 250, distance: 97.7
click at [115, 250] on div "All mathematical formulae, equations, and other calculations are centered Why i…" at bounding box center [143, 251] width 242 height 78
copy div "All mathematical formulae, equations, and other calculations are centered Why i…"
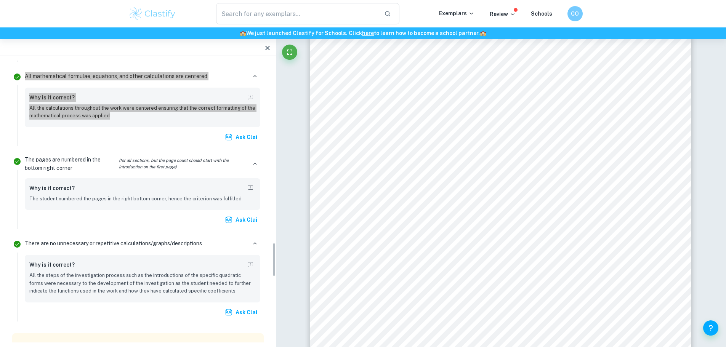
scroll to position [1528, 0]
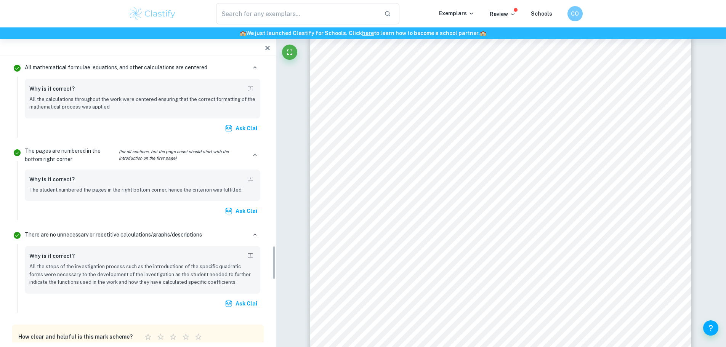
click at [32, 147] on p "The pages are numbered in the bottom right corner (for all sections, but the pa…" at bounding box center [136, 155] width 222 height 17
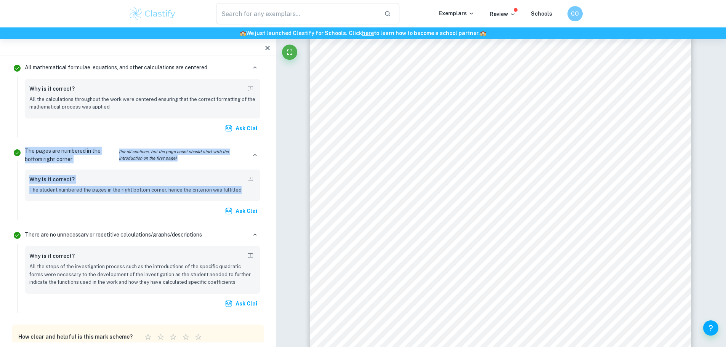
drag, startPoint x: 25, startPoint y: 141, endPoint x: 251, endPoint y: 181, distance: 229.0
click at [251, 181] on div "The pages are numbered in the bottom right corner (for all sections, but the pa…" at bounding box center [143, 182] width 242 height 76
copy div "The pages are numbered in the bottom right corner (for all sections, but the pa…"
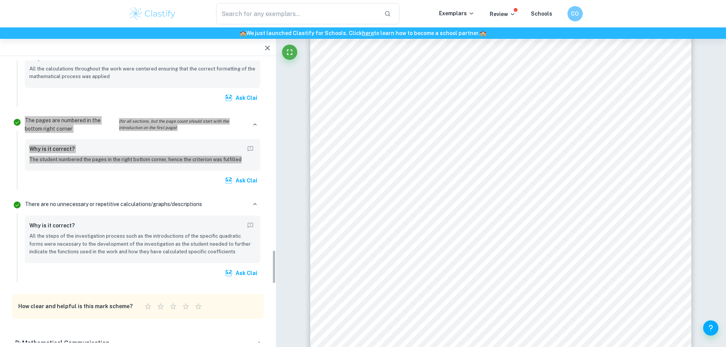
scroll to position [1566, 0]
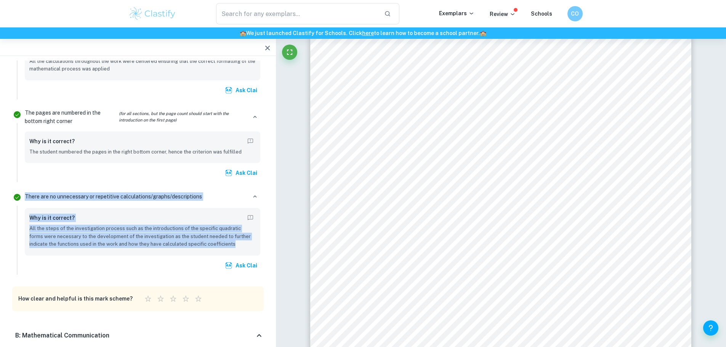
drag, startPoint x: 25, startPoint y: 189, endPoint x: 219, endPoint y: 240, distance: 200.7
click at [219, 240] on div "There are no unnecessary or repetitive calculations/graphs/descriptions Why is …" at bounding box center [143, 231] width 242 height 85
copy div "There are no unnecessary or repetitive calculations/graphs/descriptions Why is …"
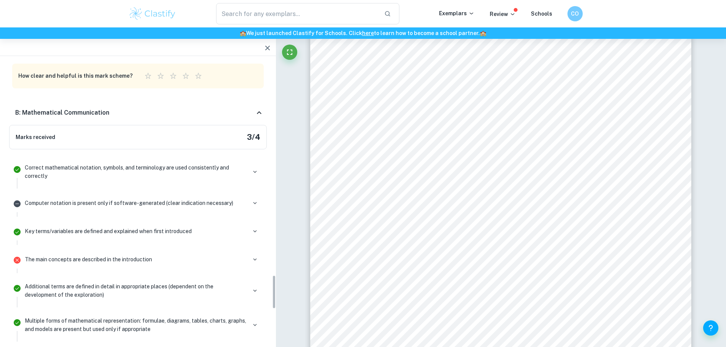
scroll to position [1795, 0]
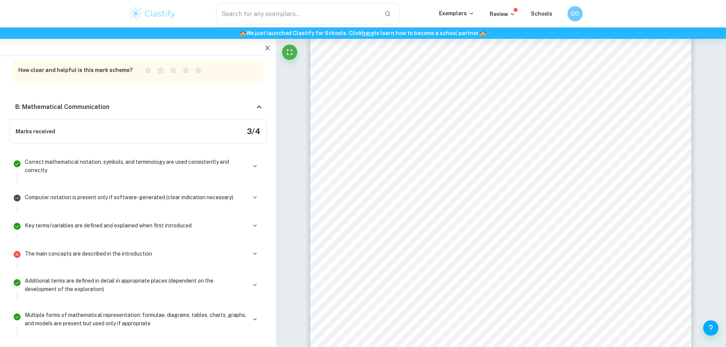
drag, startPoint x: 16, startPoint y: 100, endPoint x: -409, endPoint y: 272, distance: 458.2
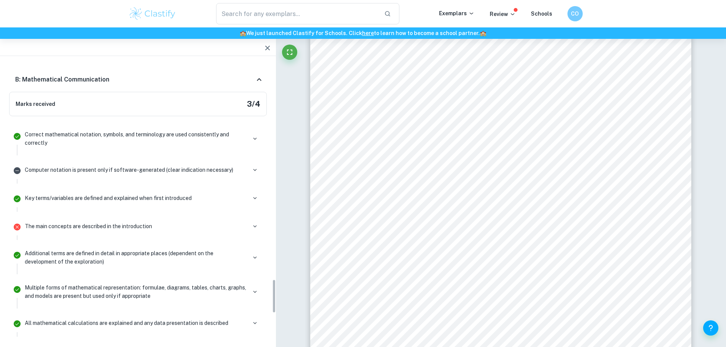
scroll to position [1833, 0]
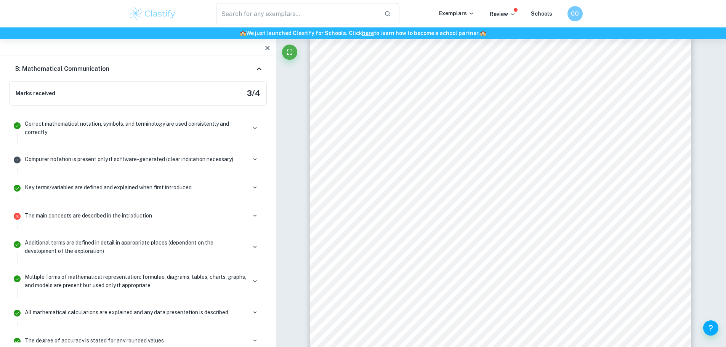
click at [85, 120] on p "Correct mathematical notation, symbols, and terminology are used consistently a…" at bounding box center [136, 128] width 222 height 17
click at [84, 120] on p "Correct mathematical notation, symbols, and terminology are used consistently a…" at bounding box center [136, 128] width 222 height 17
click at [254, 125] on icon "button" at bounding box center [254, 128] width 7 height 7
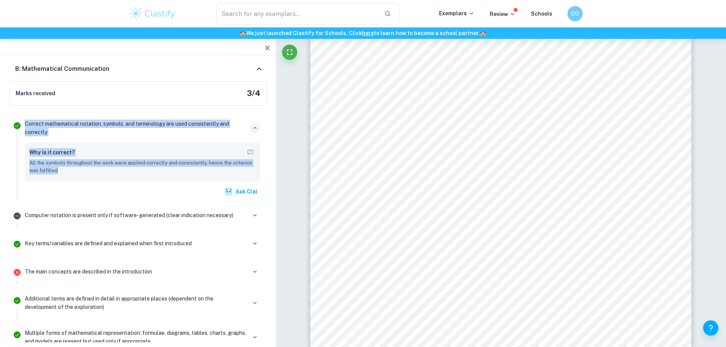
drag, startPoint x: 26, startPoint y: 115, endPoint x: 67, endPoint y: 162, distance: 62.4
click at [67, 162] on div "Correct mathematical notation, symbols, and terminology are used consistently a…" at bounding box center [143, 159] width 242 height 84
copy div "Correct mathematical notation, symbols, and terminology are used consistently a…"
click at [256, 212] on icon "button" at bounding box center [254, 215] width 7 height 7
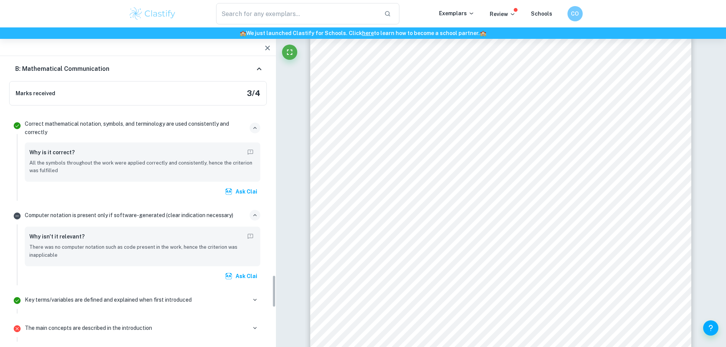
scroll to position [1871, 0]
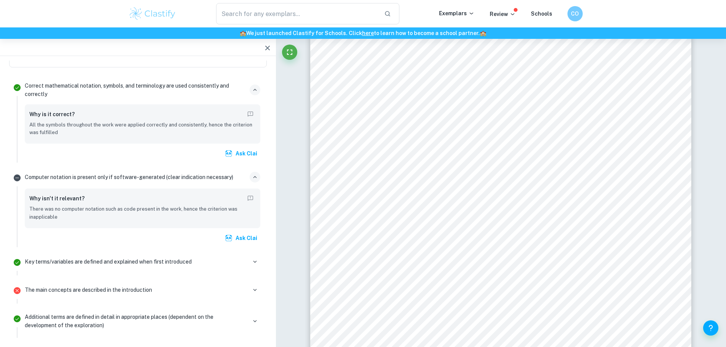
click at [27, 173] on p "Computer notation is present only if software-generated (clear indication neces…" at bounding box center [129, 177] width 208 height 8
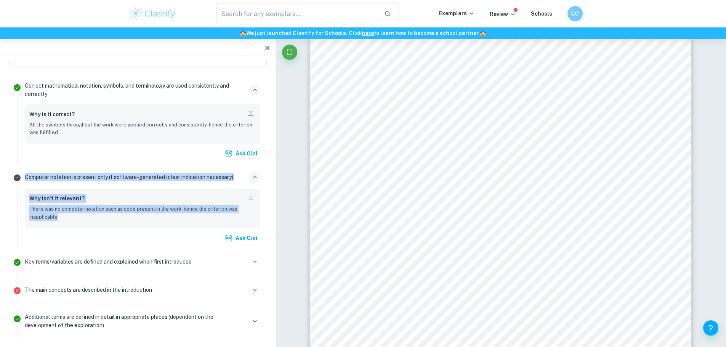
drag, startPoint x: 25, startPoint y: 170, endPoint x: 70, endPoint y: 208, distance: 59.1
click at [70, 208] on div "Computer notation is present only if software-generated (clear indication neces…" at bounding box center [143, 209] width 242 height 78
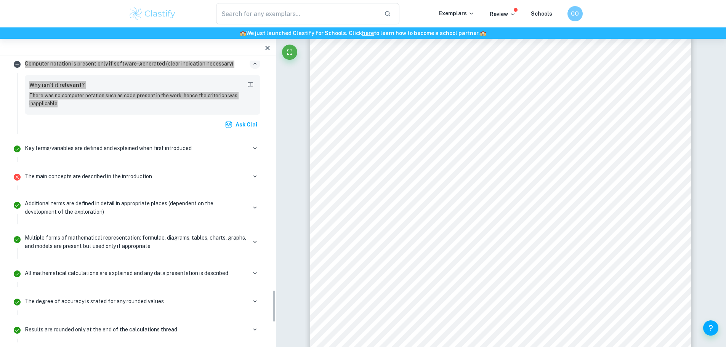
scroll to position [1985, 0]
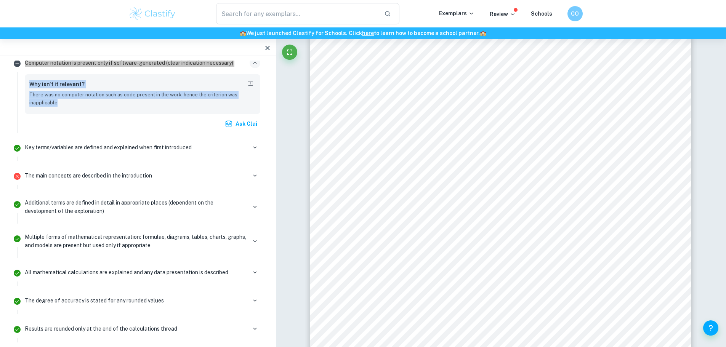
click at [214, 142] on div "Key terms/variables are defined and explained when first introduced" at bounding box center [142, 147] width 235 height 11
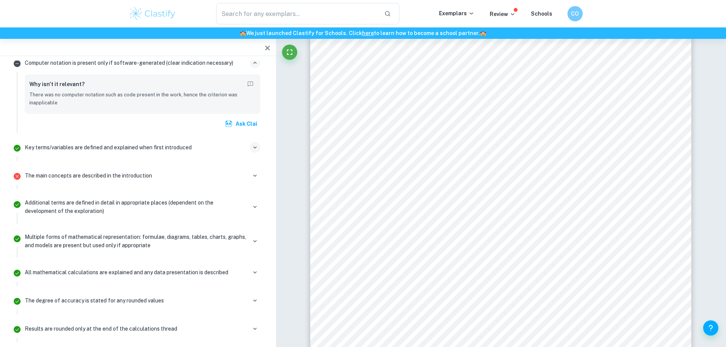
click at [252, 144] on icon "button" at bounding box center [254, 147] width 7 height 7
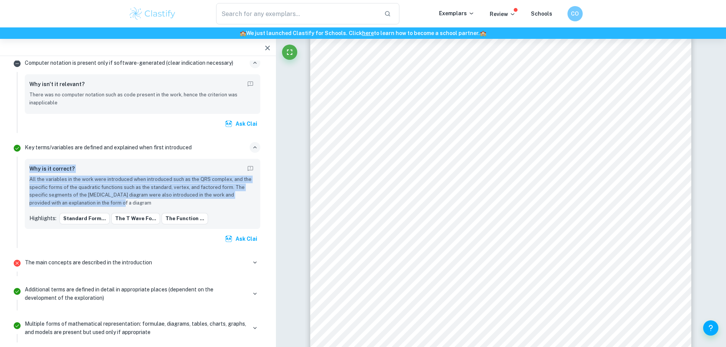
drag, startPoint x: 31, startPoint y: 160, endPoint x: 124, endPoint y: 194, distance: 98.5
click at [124, 194] on div "Why is it correct? All the variables in the work were introduced when introduce…" at bounding box center [142, 184] width 226 height 43
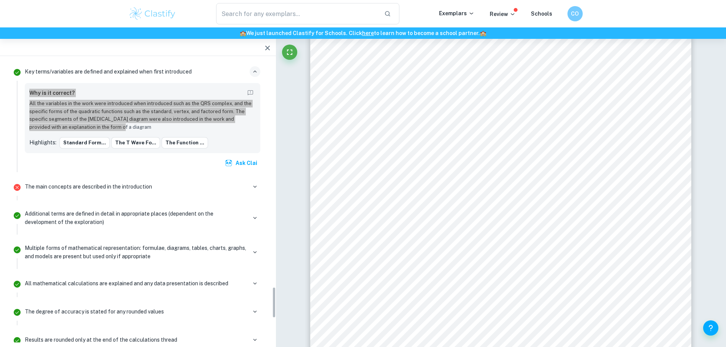
scroll to position [2061, 0]
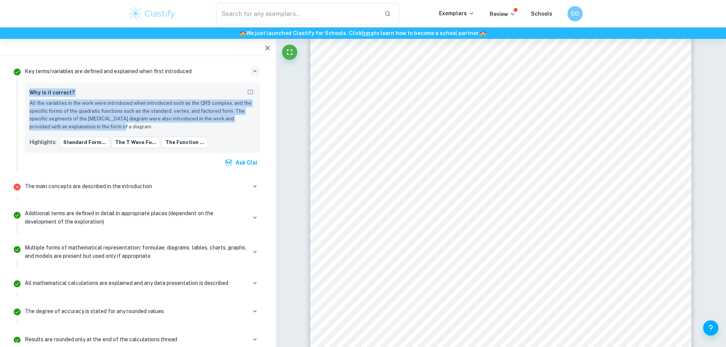
click at [29, 182] on p "The main concepts are described in the introduction" at bounding box center [88, 186] width 127 height 8
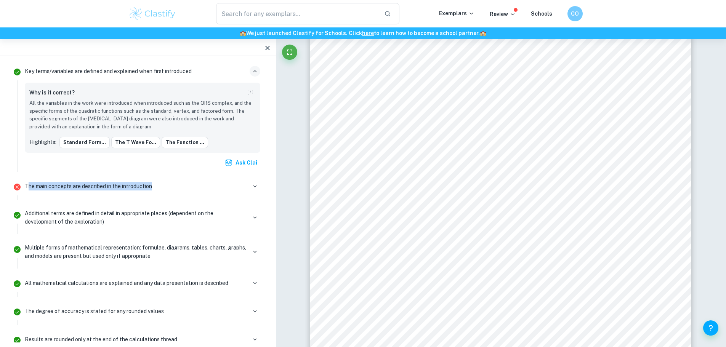
drag, startPoint x: 27, startPoint y: 179, endPoint x: 172, endPoint y: 179, distance: 145.5
click at [172, 181] on div "The main concepts are described in the introduction" at bounding box center [142, 186] width 235 height 11
click at [253, 183] on icon "button" at bounding box center [254, 186] width 7 height 7
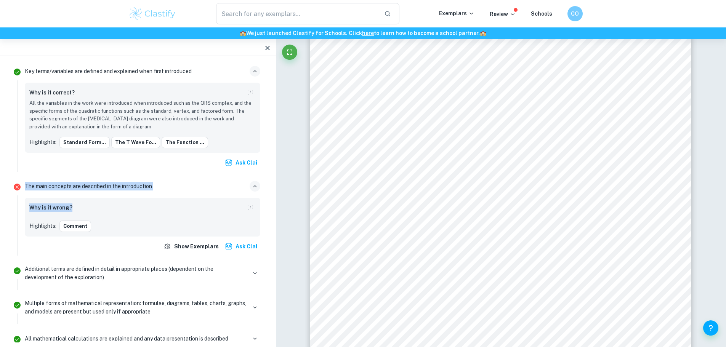
drag, startPoint x: 26, startPoint y: 177, endPoint x: 73, endPoint y: 201, distance: 53.0
click at [73, 201] on div "The main concepts are described in the introduction Why is it wrong? Highlights…" at bounding box center [143, 217] width 242 height 77
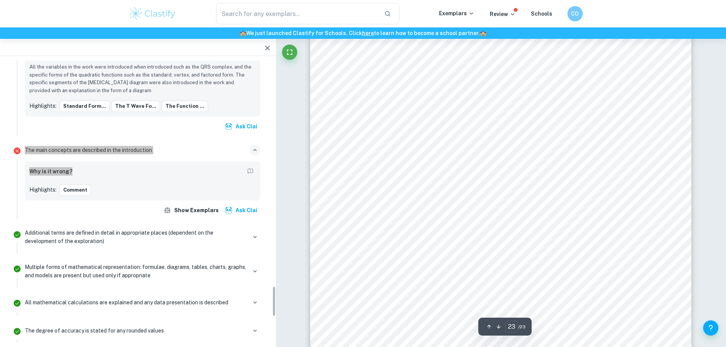
scroll to position [2099, 0]
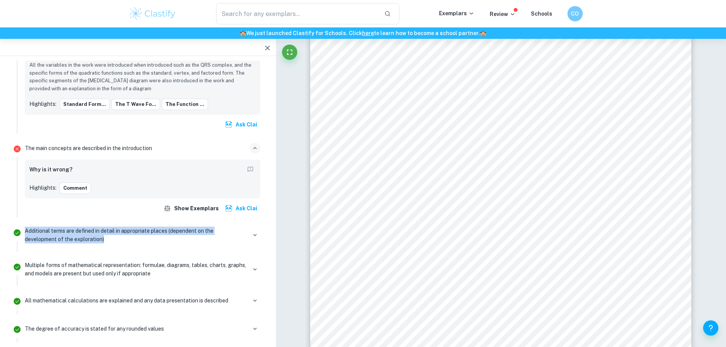
drag, startPoint x: 25, startPoint y: 223, endPoint x: 123, endPoint y: 233, distance: 98.8
click at [123, 233] on p "Additional terms are defined in detail in appropriate places (dependent on the …" at bounding box center [136, 235] width 222 height 17
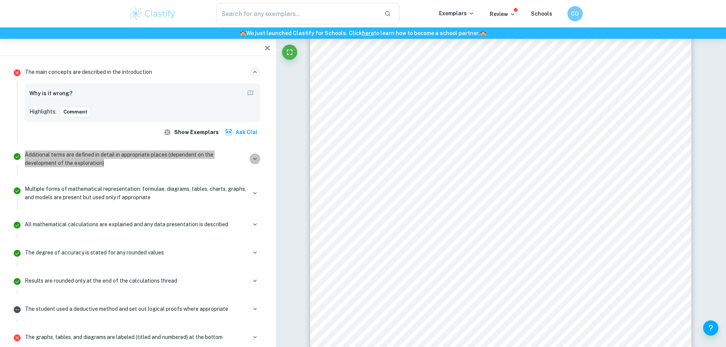
click at [251, 155] on icon "button" at bounding box center [254, 158] width 7 height 7
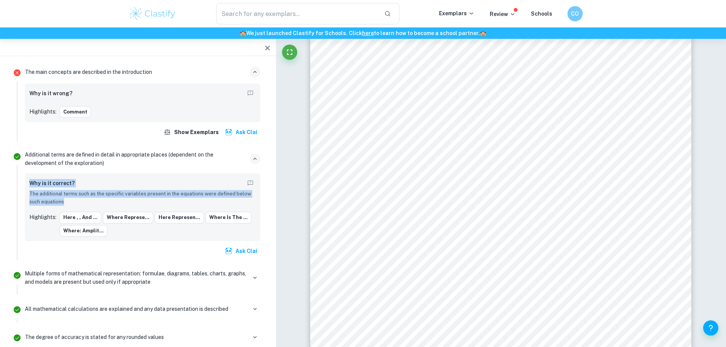
drag, startPoint x: 27, startPoint y: 174, endPoint x: 69, endPoint y: 192, distance: 45.7
click at [69, 192] on div "Why is it correct? The additional terms such as the specific variables present …" at bounding box center [142, 206] width 235 height 67
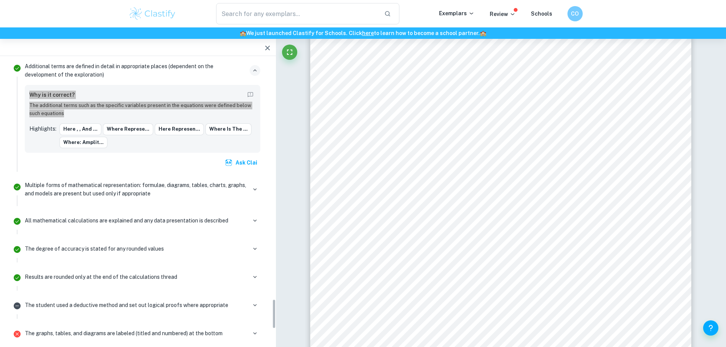
scroll to position [2252, 0]
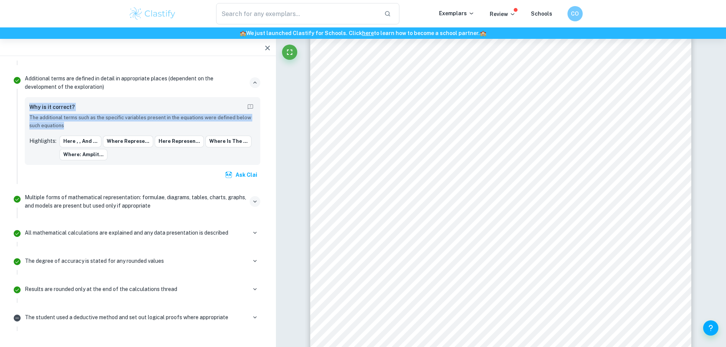
click at [256, 200] on icon "button" at bounding box center [254, 201] width 3 height 2
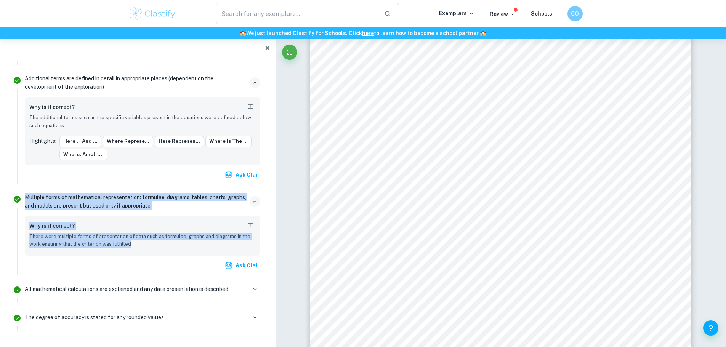
drag, startPoint x: 26, startPoint y: 187, endPoint x: 151, endPoint y: 236, distance: 134.6
click at [151, 236] on div "Multiple forms of mathematical representation: formulae, diagrams, tables, char…" at bounding box center [143, 233] width 242 height 84
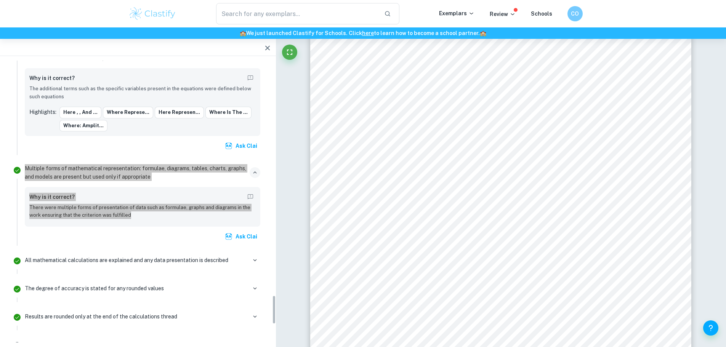
scroll to position [2328, 0]
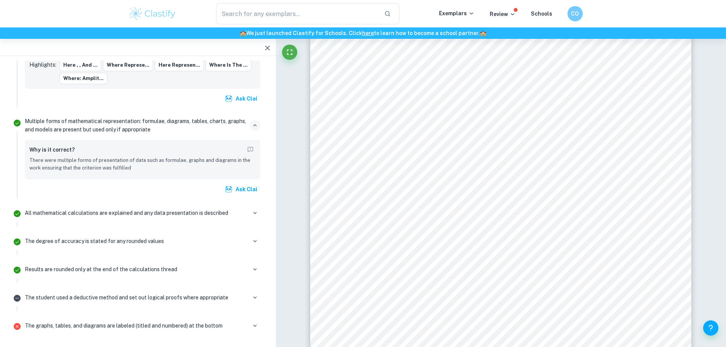
click at [217, 209] on p "All mathematical calculations are explained and any data presentation is descri…" at bounding box center [126, 213] width 203 height 8
click at [218, 209] on p "All mathematical calculations are explained and any data presentation is descri…" at bounding box center [126, 213] width 203 height 8
click at [254, 210] on icon "button" at bounding box center [254, 213] width 7 height 7
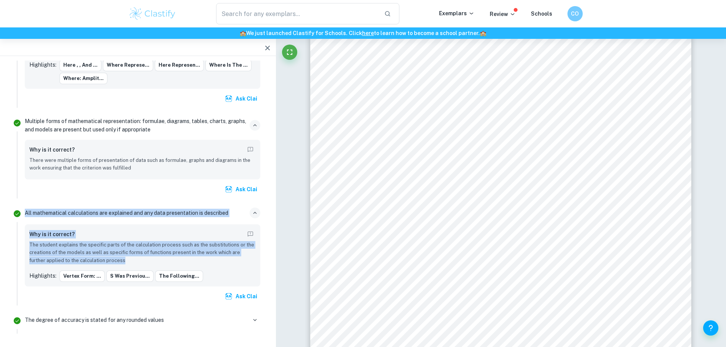
drag, startPoint x: 26, startPoint y: 203, endPoint x: 128, endPoint y: 253, distance: 113.3
click at [128, 253] on div "All mathematical calculations are explained and any data presentation is descri…" at bounding box center [143, 255] width 242 height 101
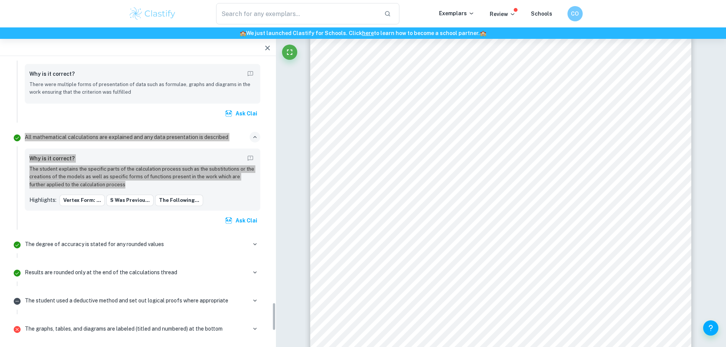
scroll to position [2404, 0]
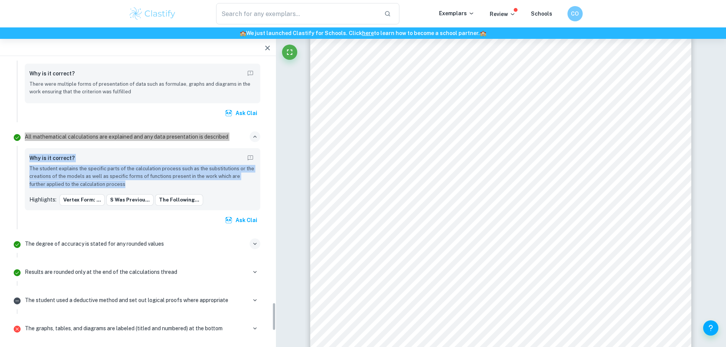
click at [256, 240] on icon "button" at bounding box center [254, 243] width 7 height 7
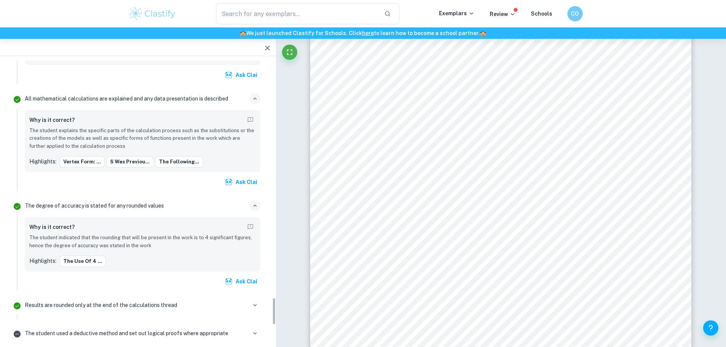
scroll to position [2480, 0]
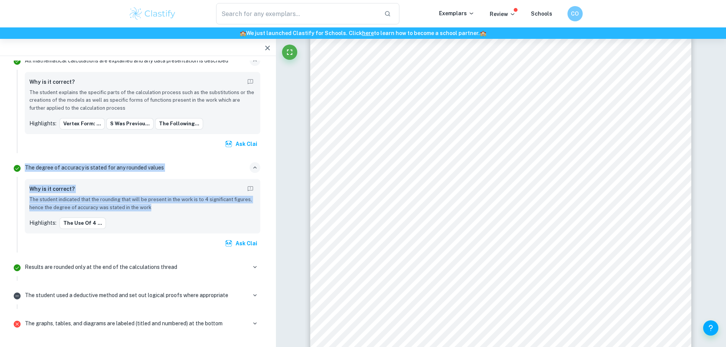
drag, startPoint x: 23, startPoint y: 156, endPoint x: 128, endPoint y: 206, distance: 116.6
click at [154, 203] on div "The degree of accuracy is stated for any rounded values Why is it correct? The …" at bounding box center [143, 206] width 242 height 93
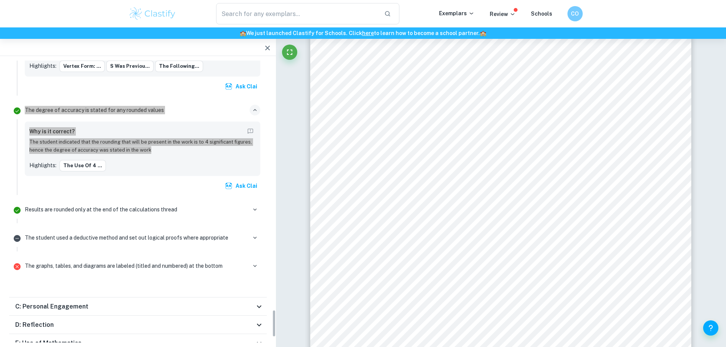
scroll to position [2592, 0]
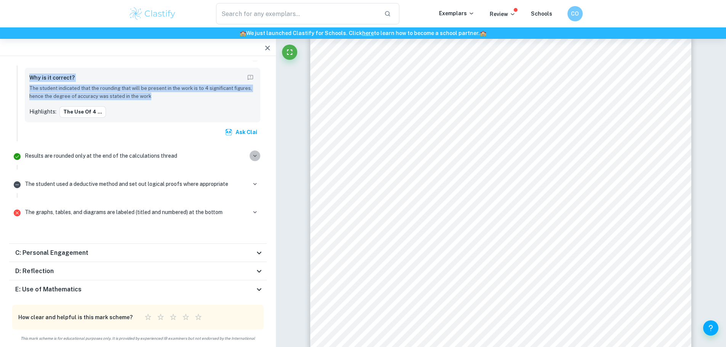
click at [260, 150] on button "button" at bounding box center [255, 155] width 11 height 11
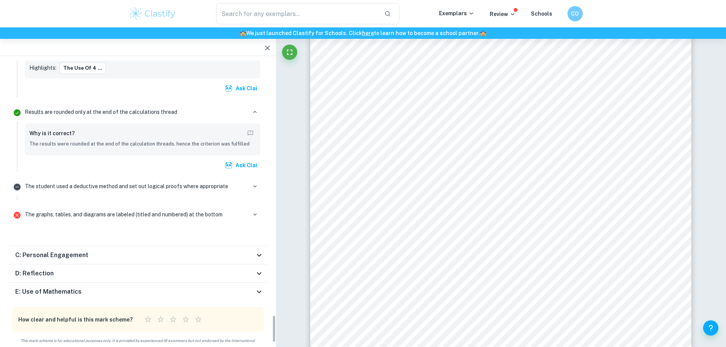
scroll to position [2640, 0]
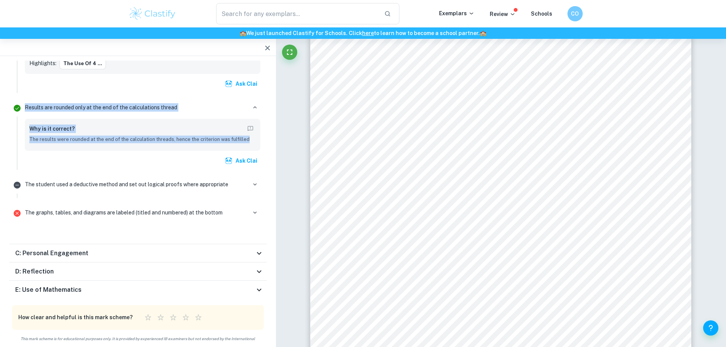
drag, startPoint x: 25, startPoint y: 98, endPoint x: 250, endPoint y: 136, distance: 228.0
click at [250, 136] on div "Results are rounded only at the end of the calculations thread Why is it correc…" at bounding box center [143, 135] width 242 height 70
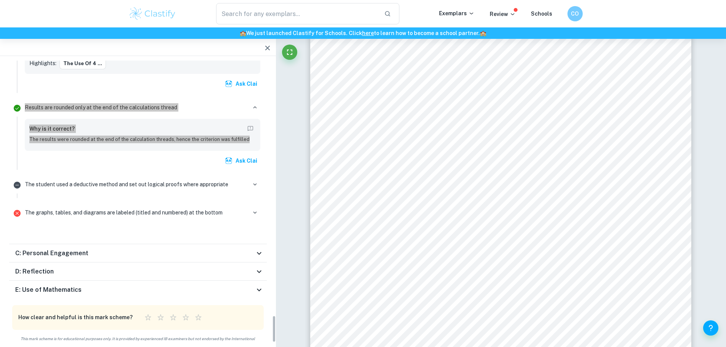
scroll to position [12063, 0]
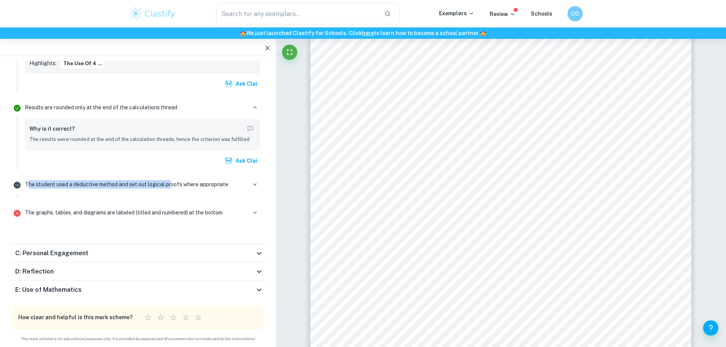
drag, startPoint x: 29, startPoint y: 177, endPoint x: 234, endPoint y: 178, distance: 204.2
click at [173, 180] on p "The student used a deductive method and set out logical proofs where appropriate" at bounding box center [126, 184] width 203 height 8
click at [256, 181] on icon "button" at bounding box center [254, 184] width 7 height 7
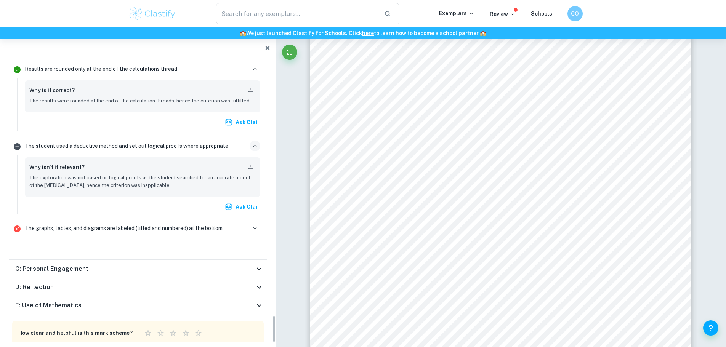
scroll to position [2696, 0]
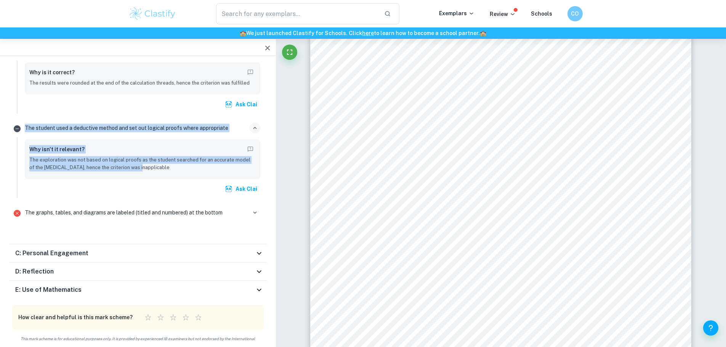
drag, startPoint x: 24, startPoint y: 117, endPoint x: 150, endPoint y: 160, distance: 132.5
click at [150, 160] on div "The student used a deductive method and set out logical proofs where appropriat…" at bounding box center [143, 159] width 242 height 78
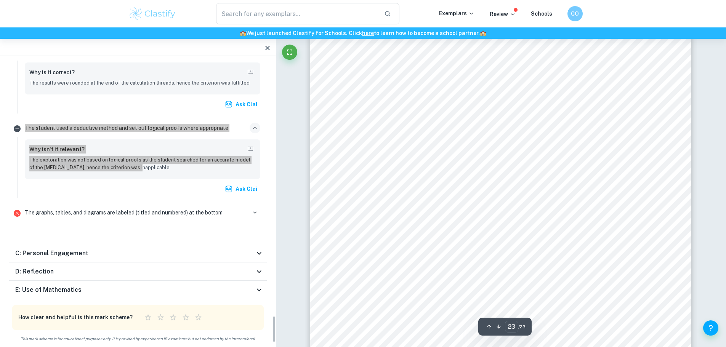
scroll to position [12101, 0]
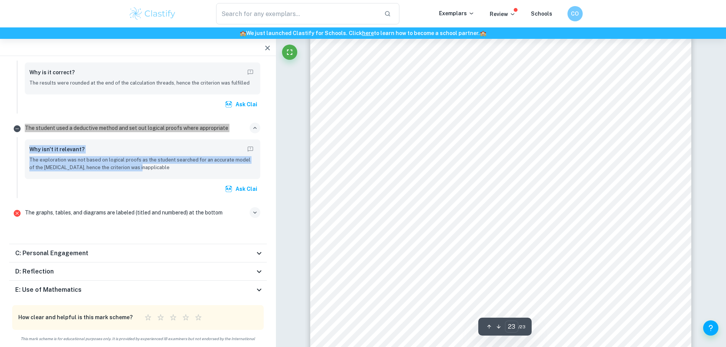
click at [256, 209] on icon "button" at bounding box center [254, 212] width 7 height 7
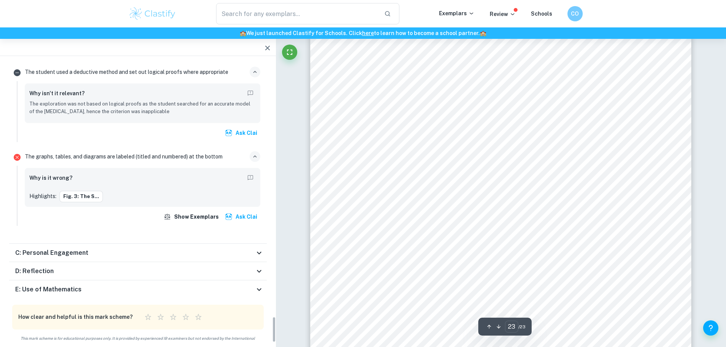
scroll to position [12177, 0]
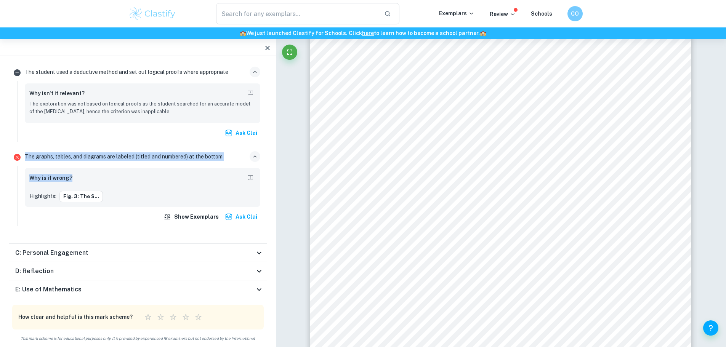
drag, startPoint x: 24, startPoint y: 147, endPoint x: 72, endPoint y: 175, distance: 55.7
click at [72, 175] on div "The graphs, tables, and diagrams are labeled (titled and numbered) at the botto…" at bounding box center [143, 187] width 242 height 77
click at [80, 191] on button "Fig. 3: The s..." at bounding box center [80, 196] width 43 height 11
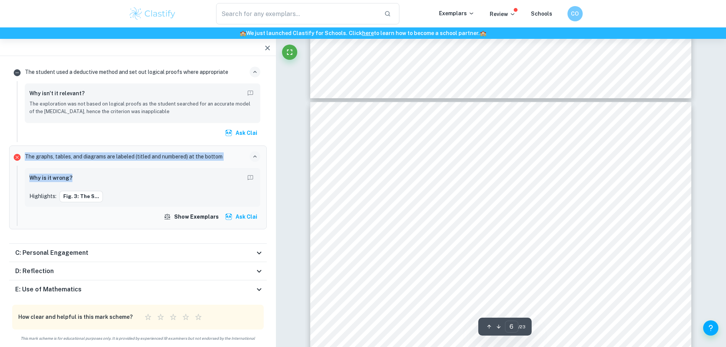
scroll to position [2770, 0]
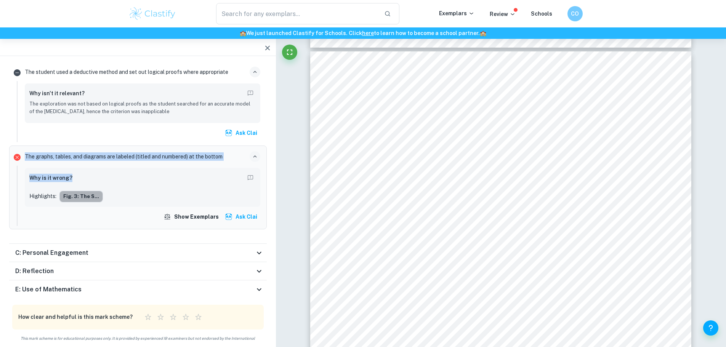
click at [95, 191] on button "Fig. 3: The s..." at bounding box center [80, 196] width 43 height 11
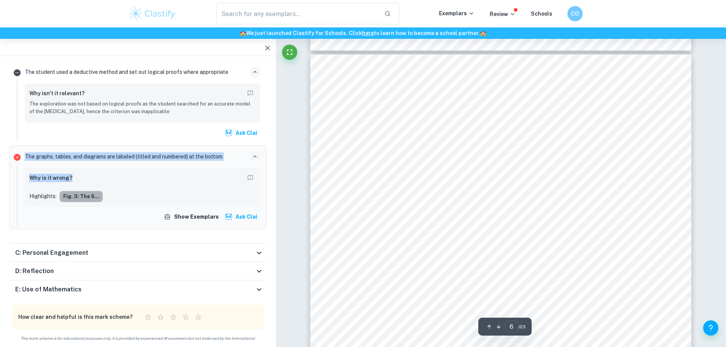
click at [86, 191] on button "Fig. 3: The s..." at bounding box center [80, 196] width 43 height 11
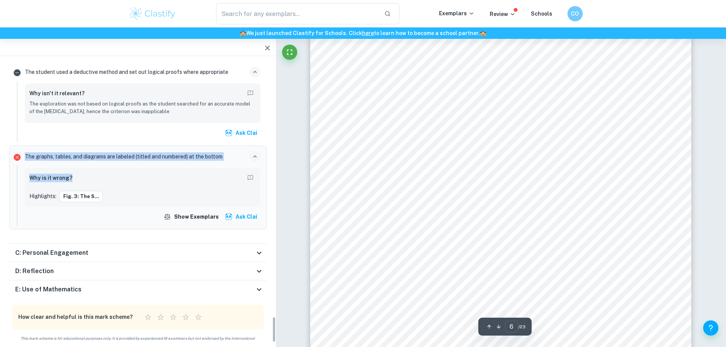
scroll to position [2885, 0]
click at [73, 248] on h6 "C: Personal Engagement" at bounding box center [51, 252] width 73 height 9
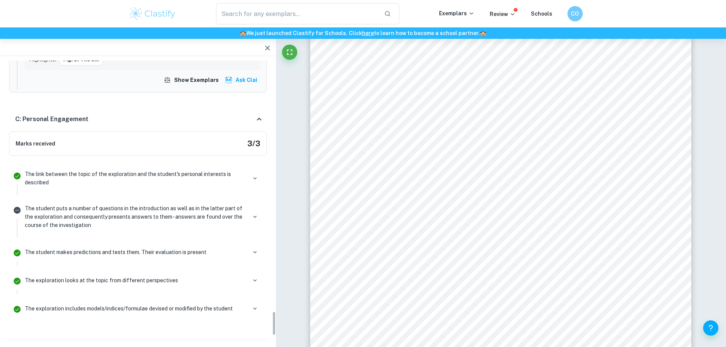
scroll to position [2891, 0]
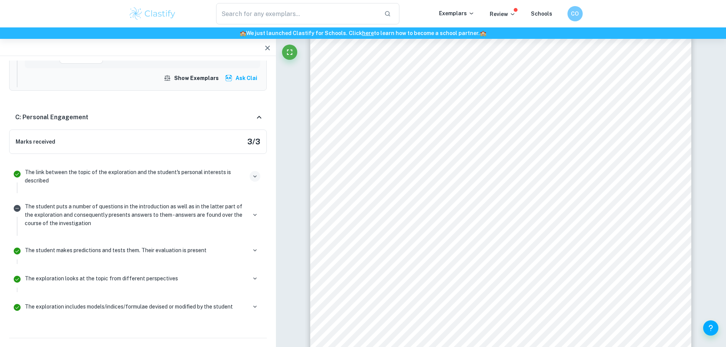
click at [255, 173] on icon "button" at bounding box center [254, 176] width 7 height 7
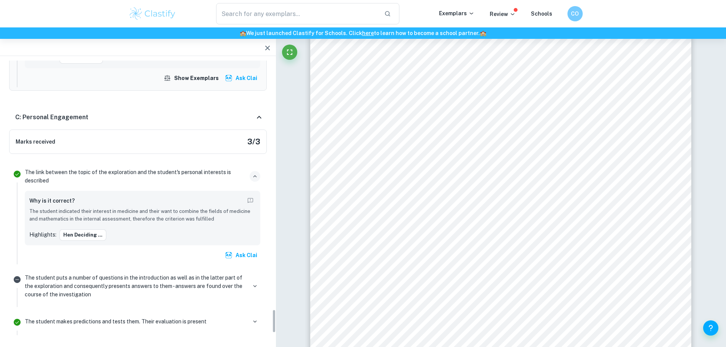
scroll to position [2929, 0]
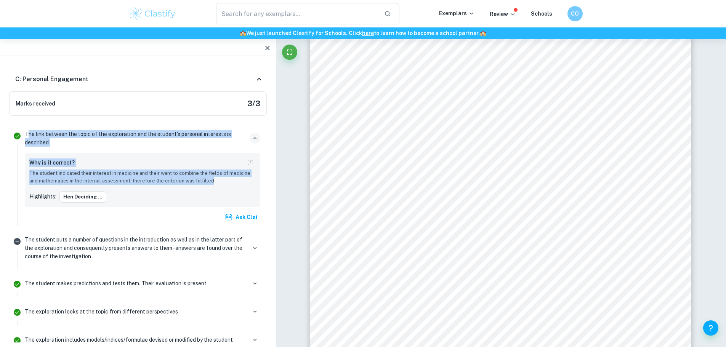
drag, startPoint x: 27, startPoint y: 124, endPoint x: 216, endPoint y: 175, distance: 196.5
click at [216, 175] on div "The link between the topic of the exploration and the student's personal intere…" at bounding box center [143, 177] width 242 height 99
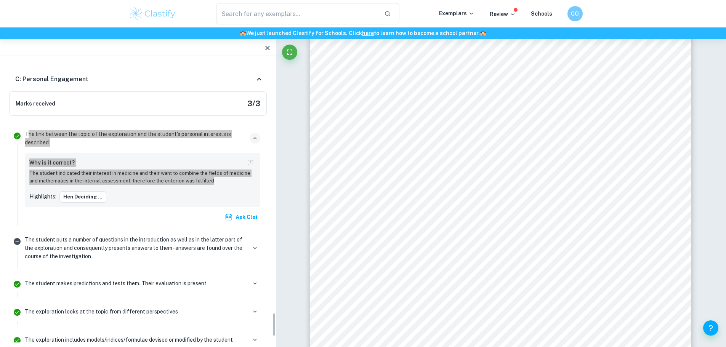
scroll to position [2967, 0]
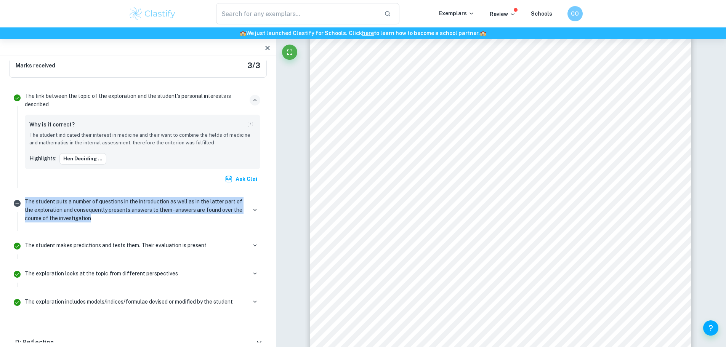
drag, startPoint x: 26, startPoint y: 193, endPoint x: 106, endPoint y: 218, distance: 84.1
click at [106, 218] on div "The student puts a number of questions in the introduction as well as in the la…" at bounding box center [143, 213] width 242 height 36
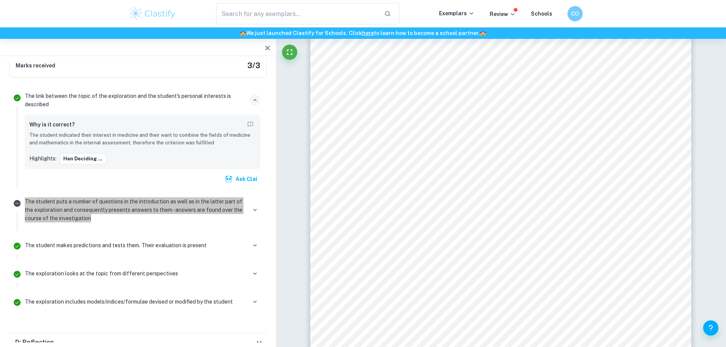
scroll to position [3005, 0]
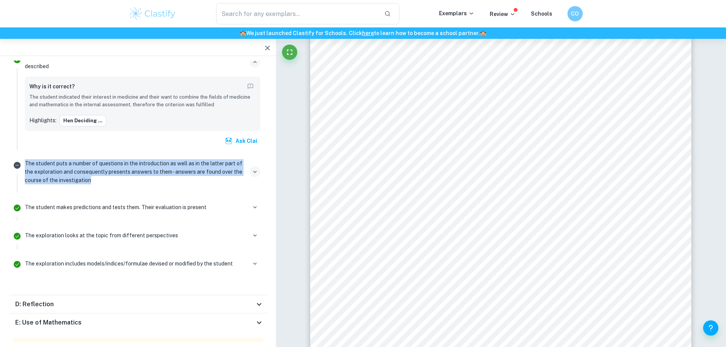
click at [254, 168] on icon "button" at bounding box center [254, 171] width 7 height 7
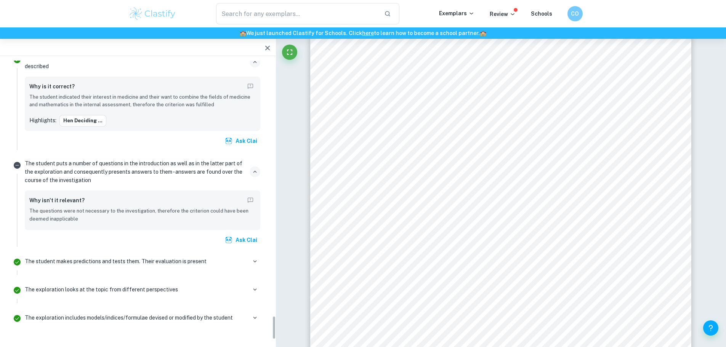
scroll to position [3062, 0]
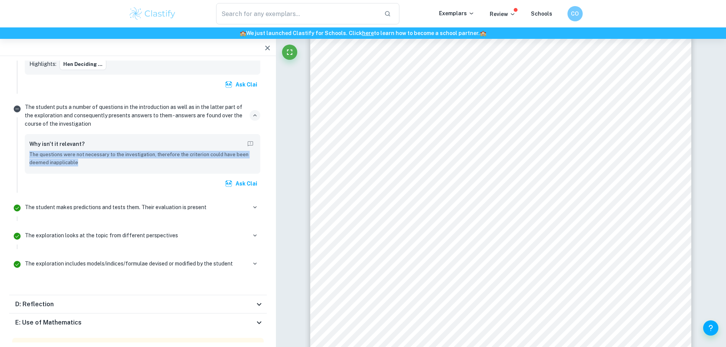
drag, startPoint x: 29, startPoint y: 146, endPoint x: 86, endPoint y: 153, distance: 57.6
click at [86, 153] on div "Why isn't it relevant? The questions were not necessary to the investigation, t…" at bounding box center [142, 154] width 235 height 40
click at [54, 123] on div "The student puts a number of questions in the introduction as well as in the la…" at bounding box center [143, 147] width 242 height 92
drag, startPoint x: 30, startPoint y: 135, endPoint x: 83, endPoint y: 158, distance: 57.1
click at [83, 158] on div "Why isn't it relevant? The questions were not necessary to the investigation, t…" at bounding box center [142, 153] width 226 height 28
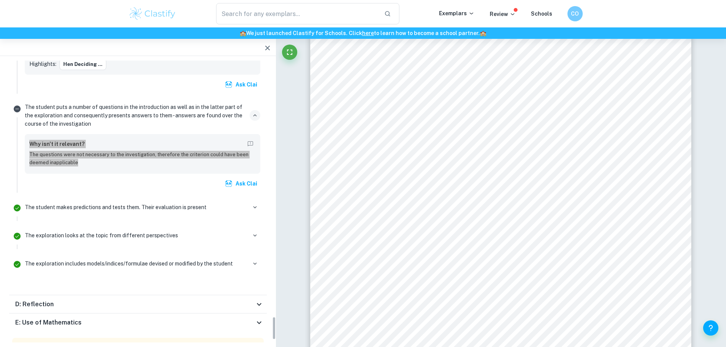
scroll to position [3095, 0]
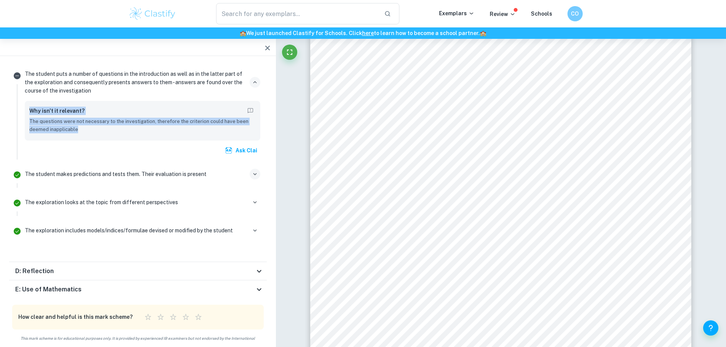
click at [257, 171] on icon "button" at bounding box center [254, 174] width 7 height 7
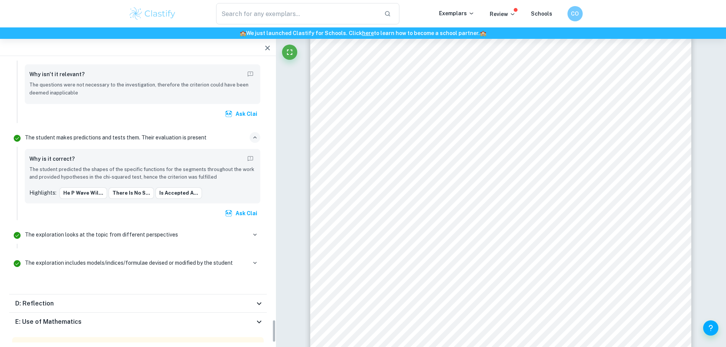
scroll to position [3166, 0]
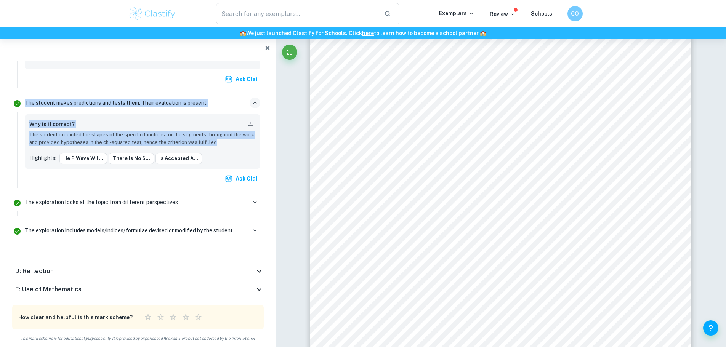
drag, startPoint x: 26, startPoint y: 93, endPoint x: 19, endPoint y: 182, distance: 89.8
click at [218, 134] on div "The student makes predictions and tests them. Their evaluation is present Why i…" at bounding box center [143, 141] width 242 height 93
click at [254, 199] on icon "button" at bounding box center [254, 202] width 7 height 7
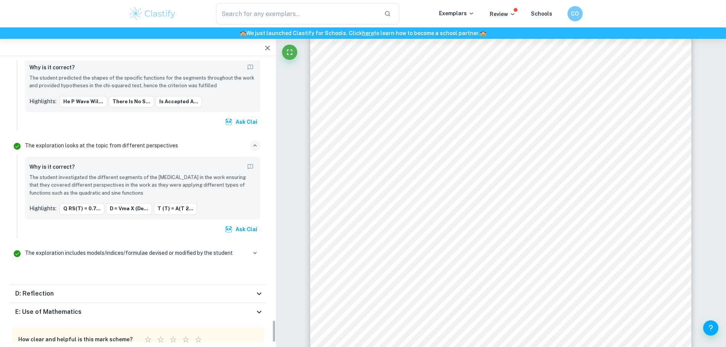
scroll to position [3245, 0]
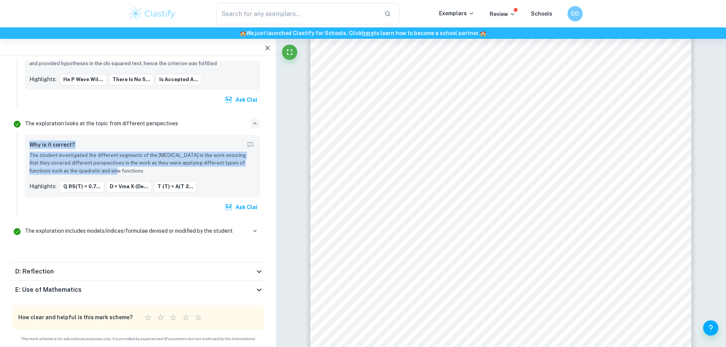
drag, startPoint x: 30, startPoint y: 138, endPoint x: 102, endPoint y: 163, distance: 76.2
click at [102, 163] on div "Why is it correct? The student investigated the different segments of the EKG i…" at bounding box center [142, 156] width 226 height 35
click at [45, 123] on div "The exploration looks at the topic from different perspectives Why is it correc…" at bounding box center [143, 166] width 242 height 101
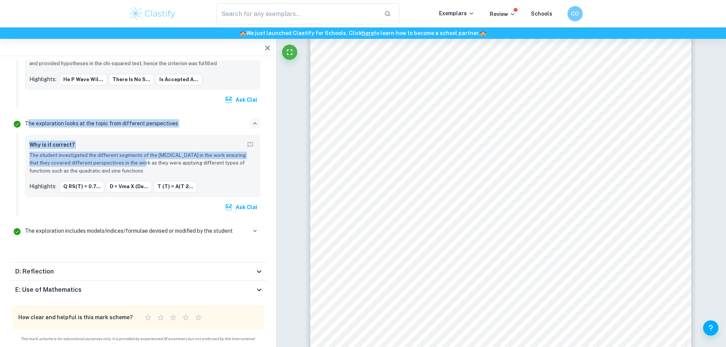
drag, startPoint x: 27, startPoint y: 115, endPoint x: 125, endPoint y: 154, distance: 105.6
click at [125, 154] on div "The exploration looks at the topic from different perspectives Why is it correc…" at bounding box center [143, 166] width 242 height 101
click at [45, 122] on div "The exploration looks at the topic from different perspectives Why is it correc…" at bounding box center [143, 166] width 242 height 101
drag, startPoint x: 25, startPoint y: 114, endPoint x: 138, endPoint y: 161, distance: 122.1
click at [140, 161] on div "The exploration looks at the topic from different perspectives Why is it correc…" at bounding box center [143, 166] width 242 height 101
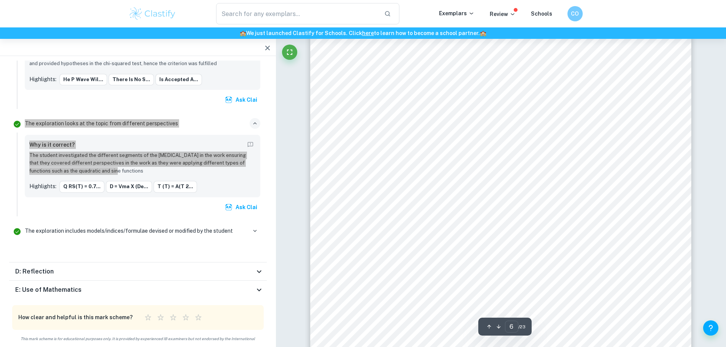
scroll to position [2961, 0]
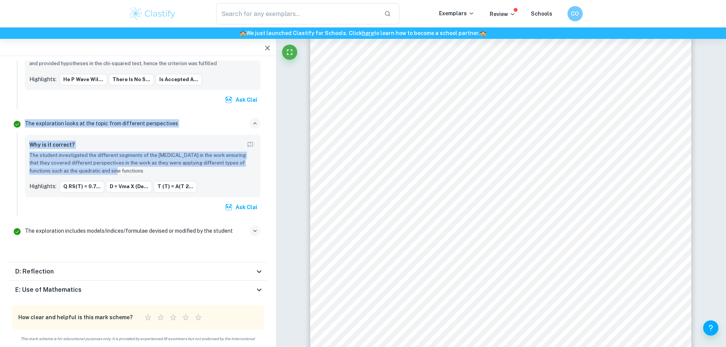
click at [256, 230] on icon "button" at bounding box center [254, 231] width 3 height 2
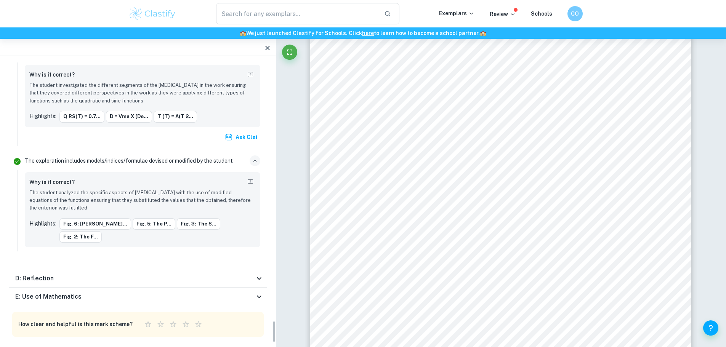
scroll to position [3324, 0]
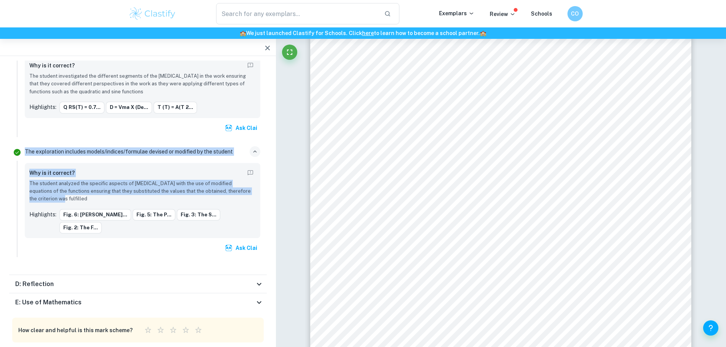
drag, startPoint x: 25, startPoint y: 142, endPoint x: 56, endPoint y: 191, distance: 58.6
click at [56, 191] on div "The exploration includes models/indices/formulae devised or modified by the stu…" at bounding box center [143, 201] width 242 height 114
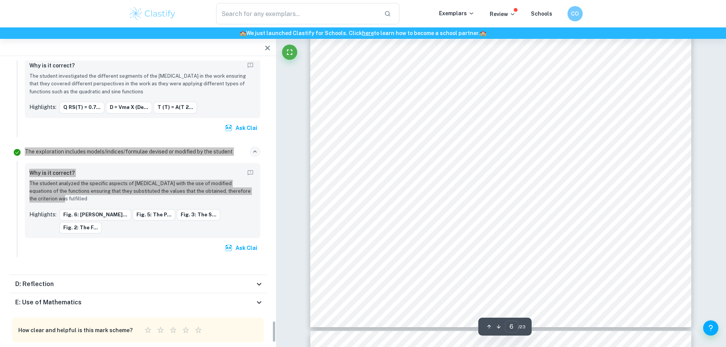
scroll to position [3037, 0]
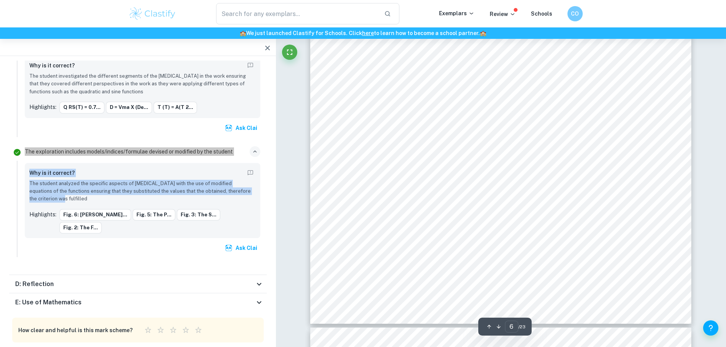
click at [83, 280] on div "D: Reflection" at bounding box center [134, 284] width 239 height 9
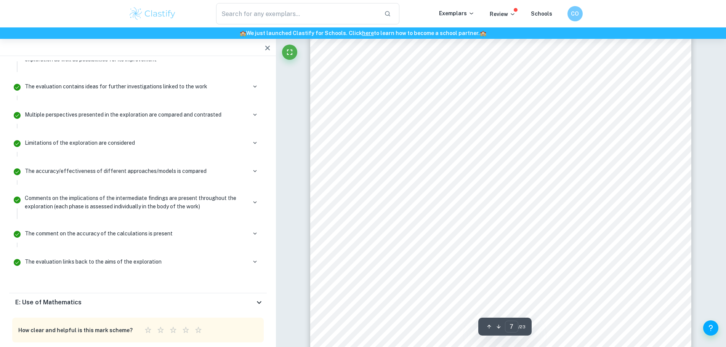
scroll to position [3456, 0]
click at [256, 298] on icon at bounding box center [258, 302] width 9 height 9
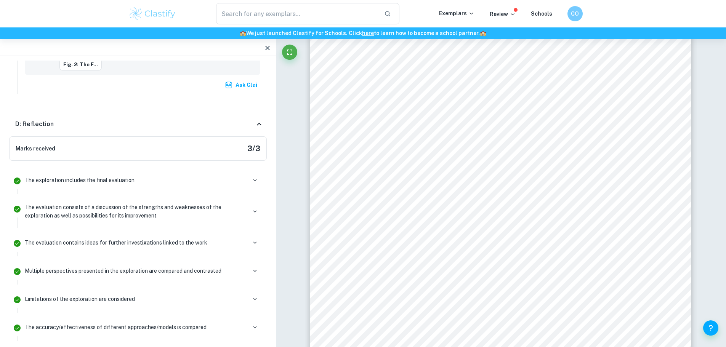
scroll to position [3525, 0]
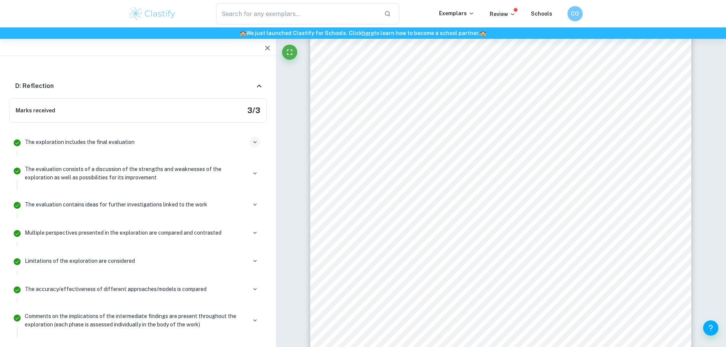
click at [251, 137] on button "button" at bounding box center [255, 142] width 11 height 11
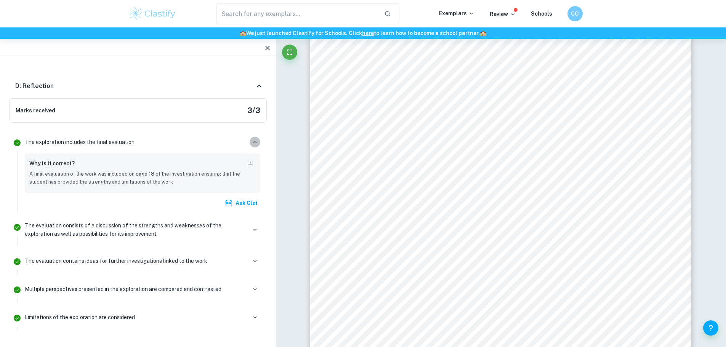
click at [258, 139] on icon "button" at bounding box center [254, 142] width 7 height 7
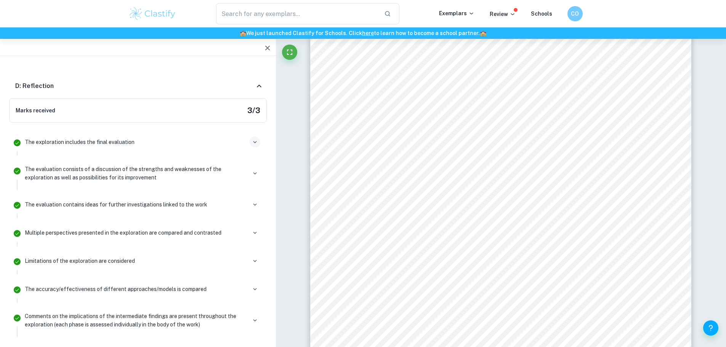
click at [258, 139] on icon "button" at bounding box center [254, 142] width 7 height 7
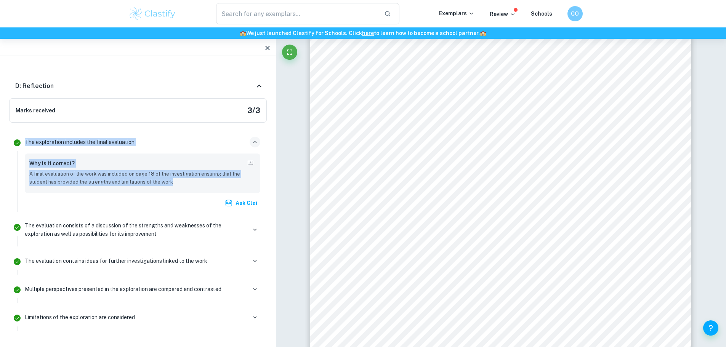
drag, startPoint x: 25, startPoint y: 120, endPoint x: 127, endPoint y: 172, distance: 114.7
click at [172, 166] on div "The exploration includes the final evaluation Why is it correct? A final evalua…" at bounding box center [143, 173] width 242 height 78
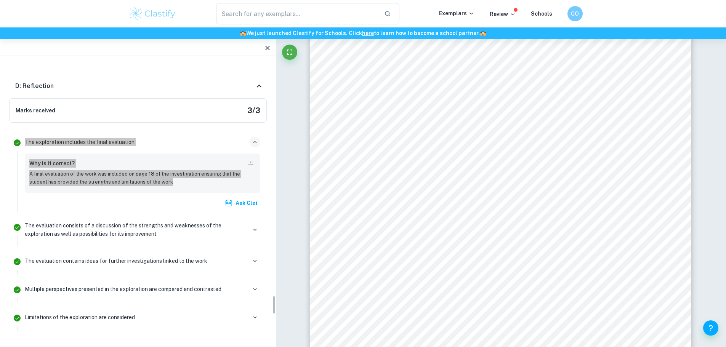
scroll to position [3602, 0]
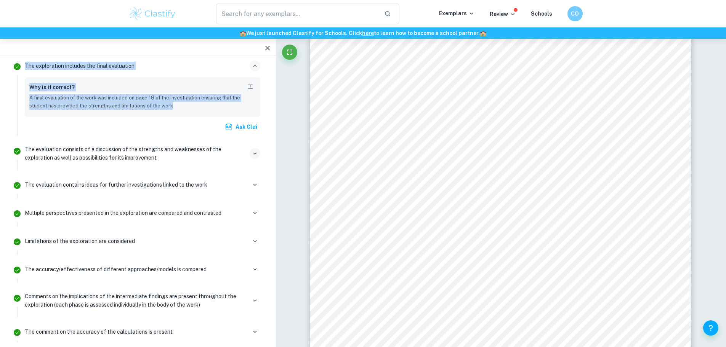
click at [253, 150] on icon "button" at bounding box center [254, 153] width 7 height 7
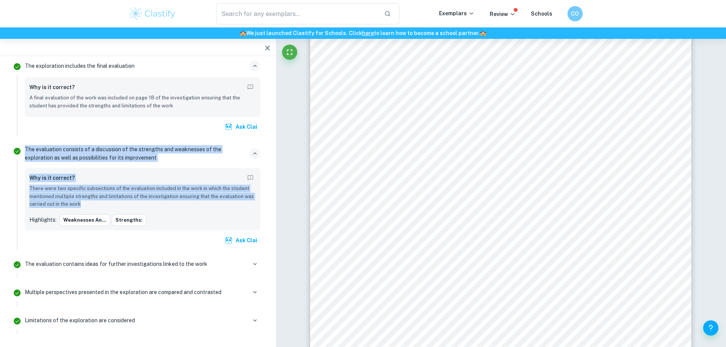
drag, startPoint x: 24, startPoint y: 127, endPoint x: 85, endPoint y: 187, distance: 85.7
click at [85, 187] on div "The evaluation consists of a discussion of the strengths and weaknesses of the …" at bounding box center [143, 196] width 242 height 107
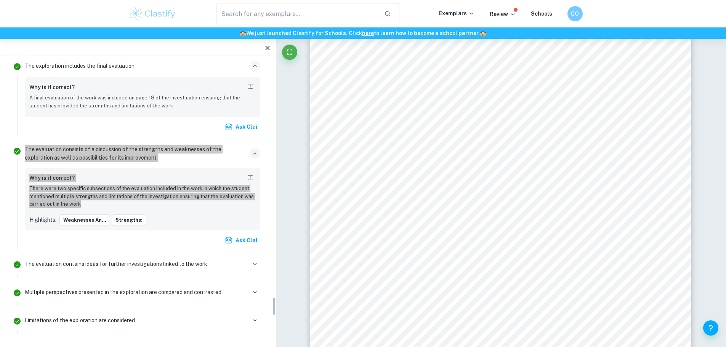
scroll to position [3640, 0]
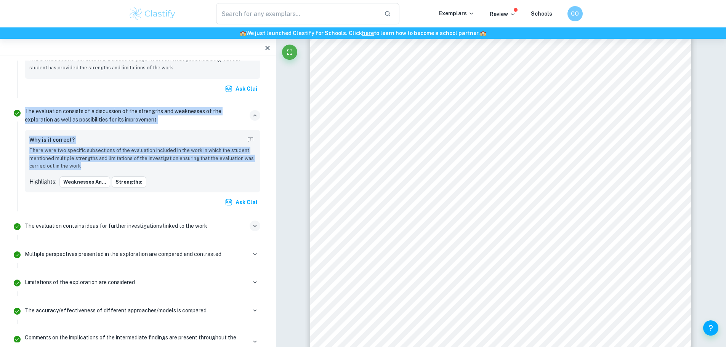
click at [252, 222] on icon "button" at bounding box center [254, 225] width 7 height 7
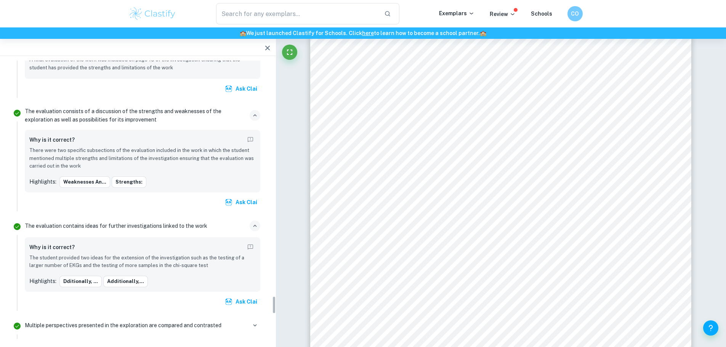
scroll to position [3678, 0]
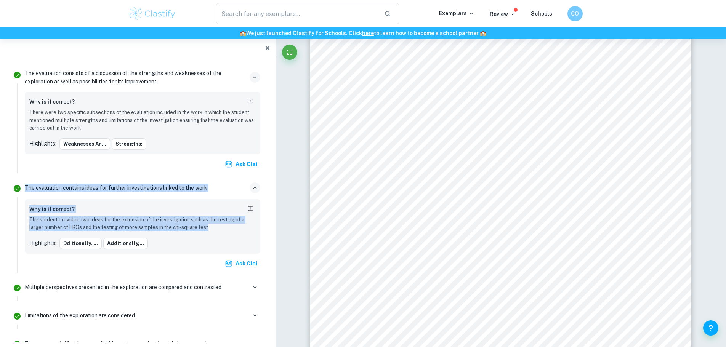
drag, startPoint x: 25, startPoint y: 165, endPoint x: 194, endPoint y: 207, distance: 173.8
click at [194, 207] on div "The evaluation contains ideas for further investigations linked to the work Why…" at bounding box center [143, 226] width 242 height 93
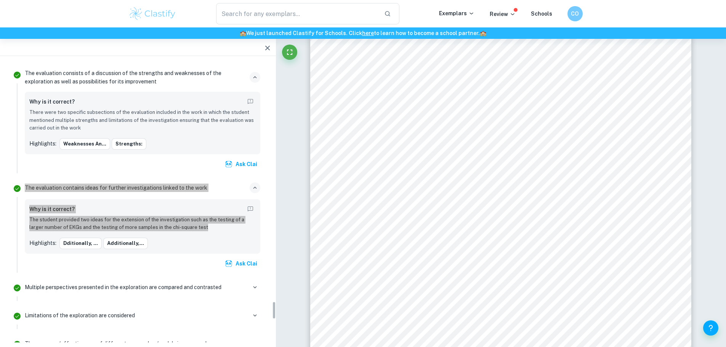
scroll to position [3754, 0]
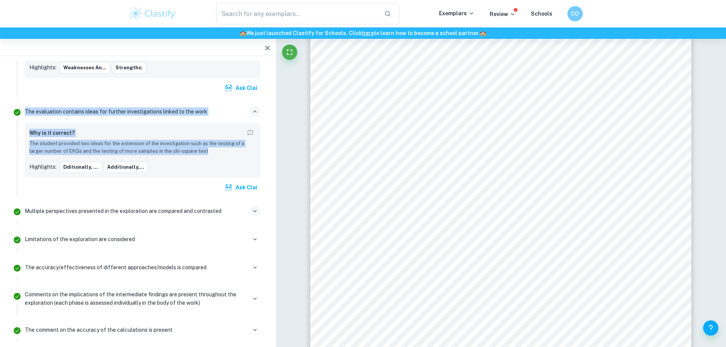
click at [255, 208] on icon "button" at bounding box center [254, 211] width 7 height 7
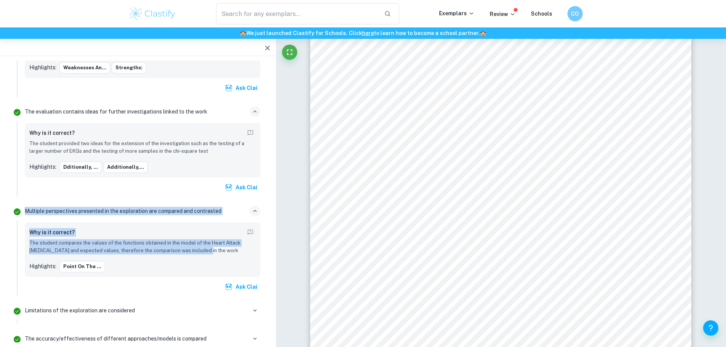
drag, startPoint x: 25, startPoint y: 189, endPoint x: 212, endPoint y: 230, distance: 191.4
click at [212, 230] on div "Multiple perspectives presented in the exploration are compared and contrasted …" at bounding box center [143, 249] width 242 height 93
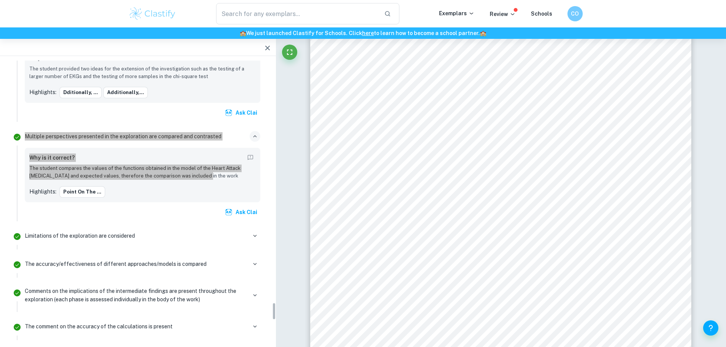
scroll to position [3830, 0]
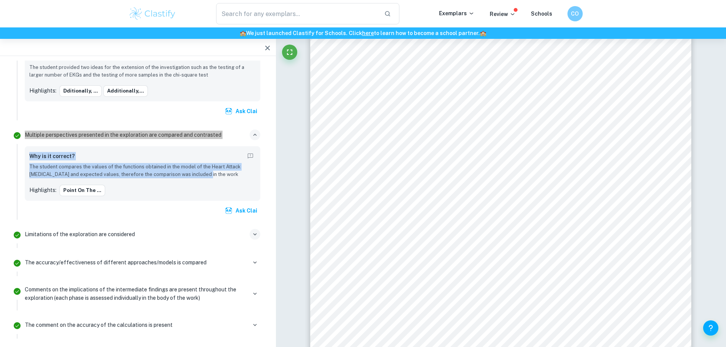
click at [255, 231] on icon "button" at bounding box center [254, 234] width 7 height 7
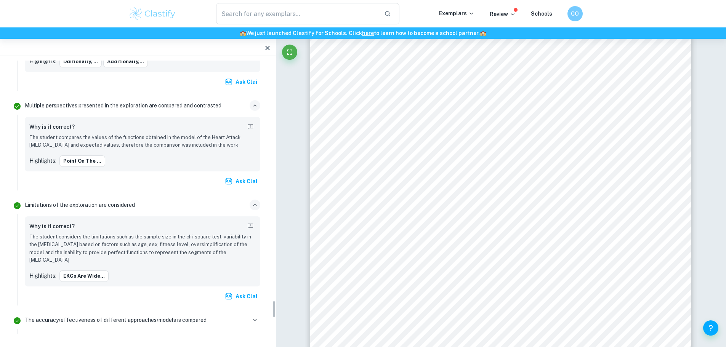
scroll to position [3868, 0]
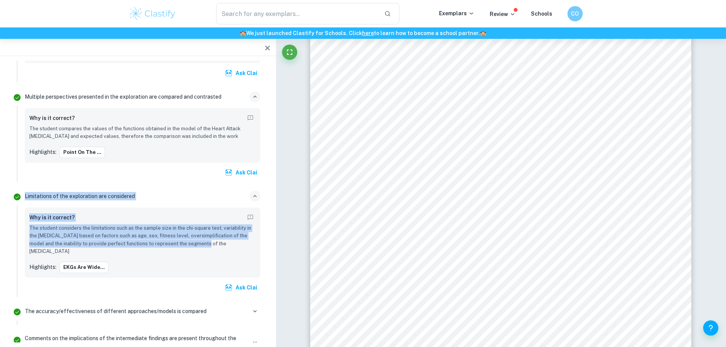
drag, startPoint x: 25, startPoint y: 176, endPoint x: 207, endPoint y: 223, distance: 187.9
click at [207, 223] on div "Limitations of the exploration are considered Why is it correct? The student co…" at bounding box center [143, 243] width 242 height 108
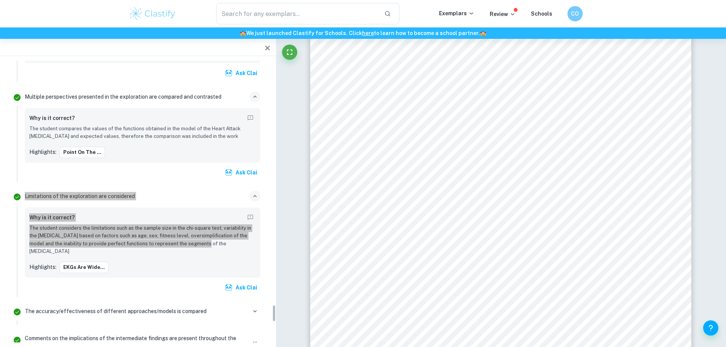
scroll to position [3944, 0]
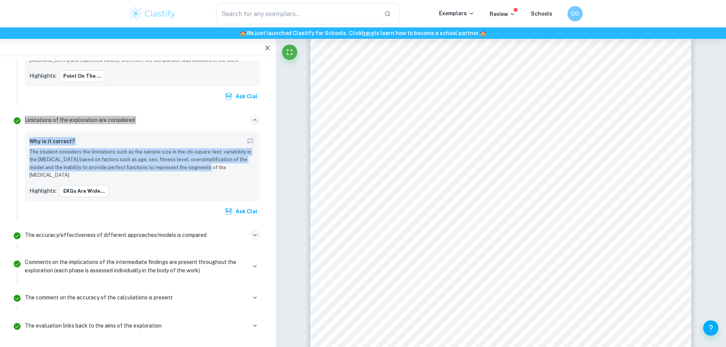
click at [258, 232] on icon "button" at bounding box center [254, 235] width 7 height 7
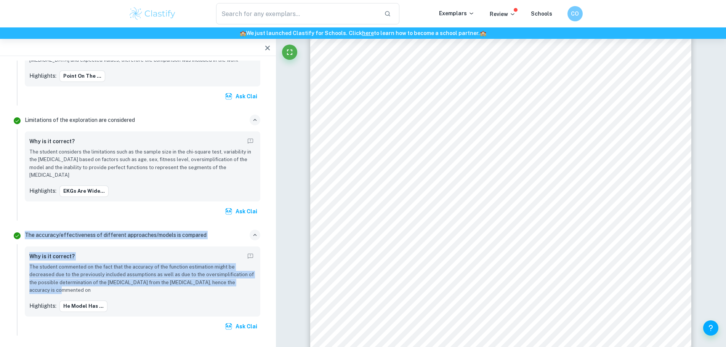
drag, startPoint x: 24, startPoint y: 205, endPoint x: 56, endPoint y: 265, distance: 68.2
click at [56, 265] on div "The accuracy/effectiveness of different approaches/models is compared Why is it…" at bounding box center [143, 281] width 242 height 108
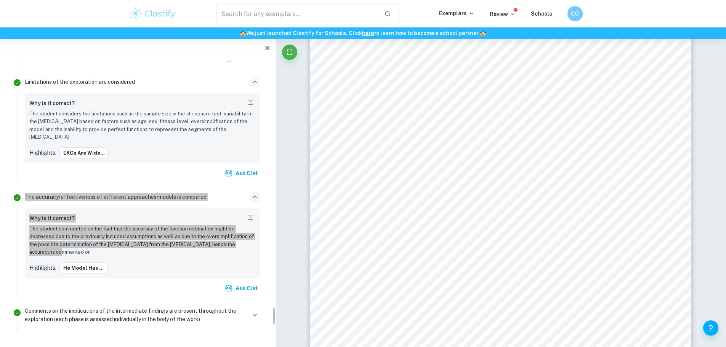
scroll to position [4059, 0]
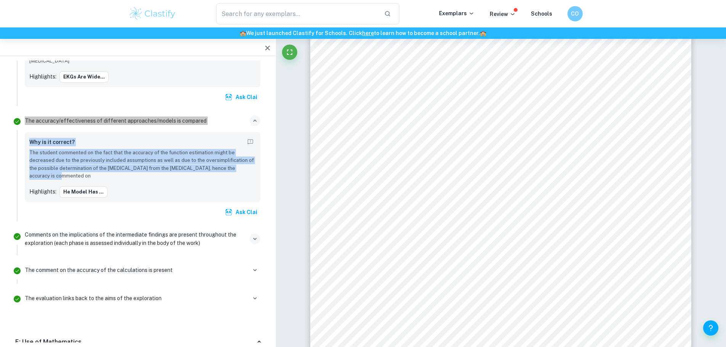
click at [256, 235] on icon "button" at bounding box center [254, 238] width 7 height 7
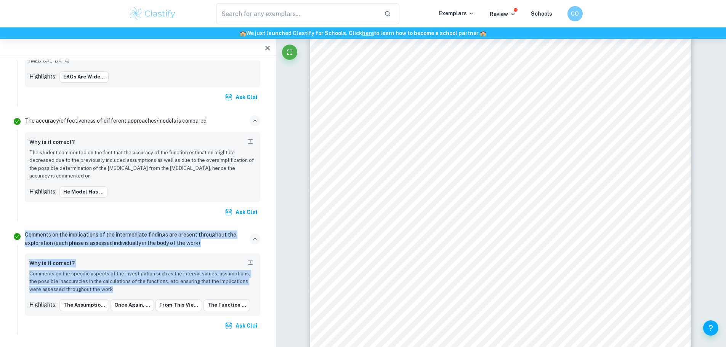
drag, startPoint x: 25, startPoint y: 205, endPoint x: 125, endPoint y: 260, distance: 113.7
click at [125, 260] on div "Comments on the implications of the intermediate findings are present throughou…" at bounding box center [143, 281] width 242 height 107
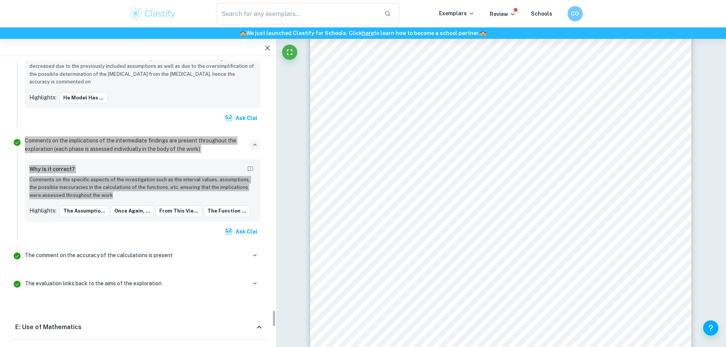
scroll to position [4173, 0]
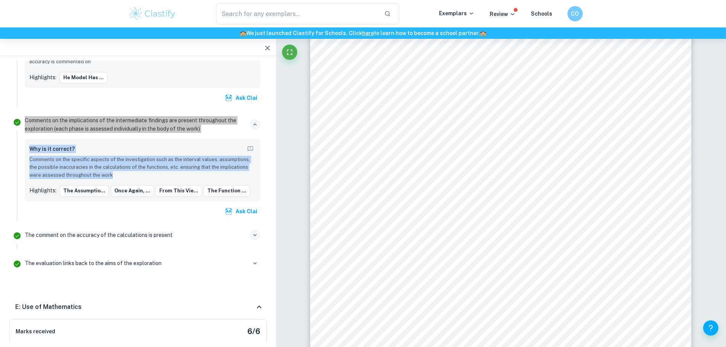
click at [252, 232] on icon "button" at bounding box center [254, 235] width 7 height 7
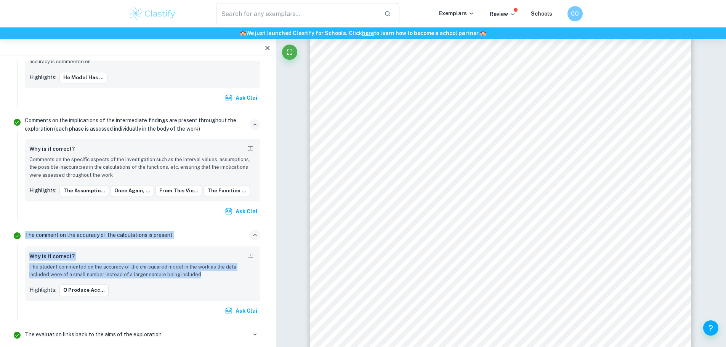
drag, startPoint x: 25, startPoint y: 203, endPoint x: 152, endPoint y: 248, distance: 135.6
click at [189, 245] on div "The comment on the accuracy of the calculations is present Why is it correct? T…" at bounding box center [143, 273] width 242 height 93
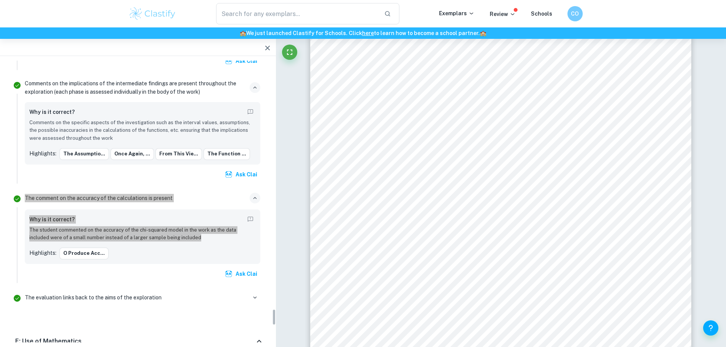
scroll to position [4211, 0]
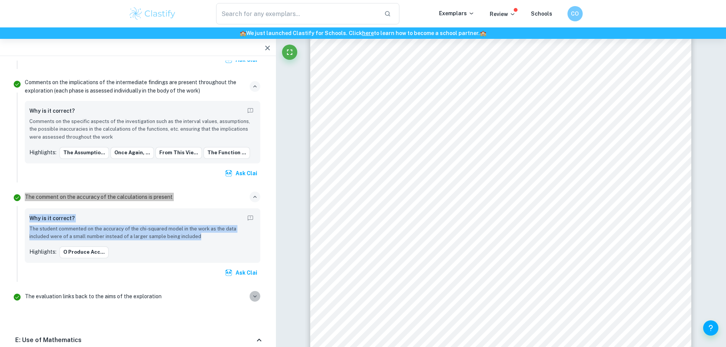
drag, startPoint x: 254, startPoint y: 267, endPoint x: 244, endPoint y: 268, distance: 10.7
click at [255, 293] on icon "button" at bounding box center [254, 296] width 7 height 7
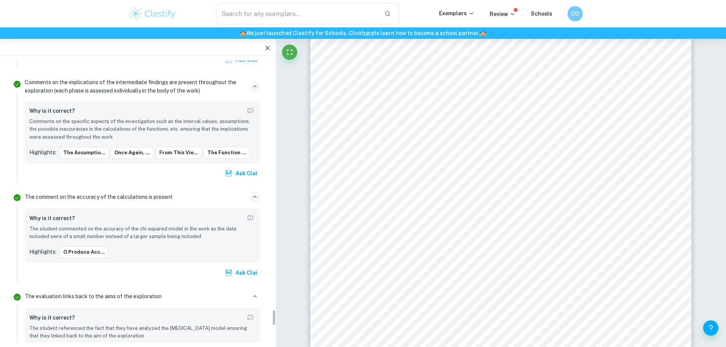
scroll to position [4287, 0]
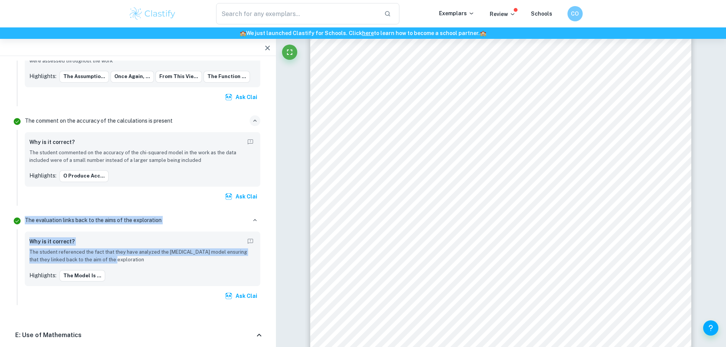
drag, startPoint x: 26, startPoint y: 190, endPoint x: 124, endPoint y: 232, distance: 106.6
click at [124, 232] on div "The evaluation links back to the aims of the exploration Why is it correct? The…" at bounding box center [143, 259] width 242 height 93
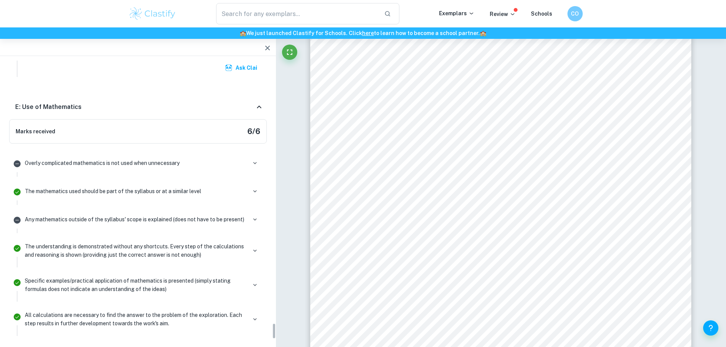
scroll to position [4516, 0]
click at [253, 159] on icon "button" at bounding box center [254, 162] width 7 height 7
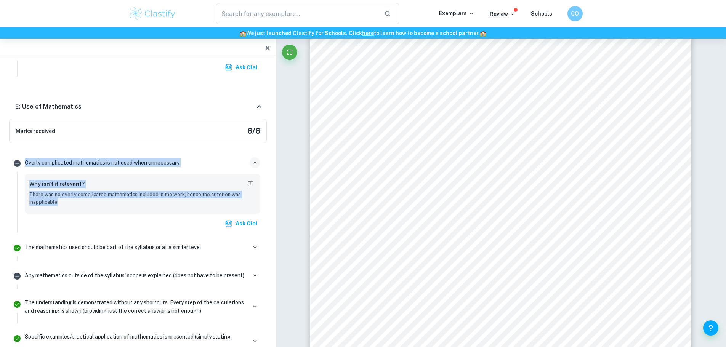
drag, startPoint x: 24, startPoint y: 131, endPoint x: 69, endPoint y: 177, distance: 64.7
click at [69, 177] on div "Overly complicated mathematics is not used when unnecessary Why isn't it releva…" at bounding box center [143, 194] width 242 height 78
click at [254, 244] on icon "button" at bounding box center [254, 247] width 7 height 7
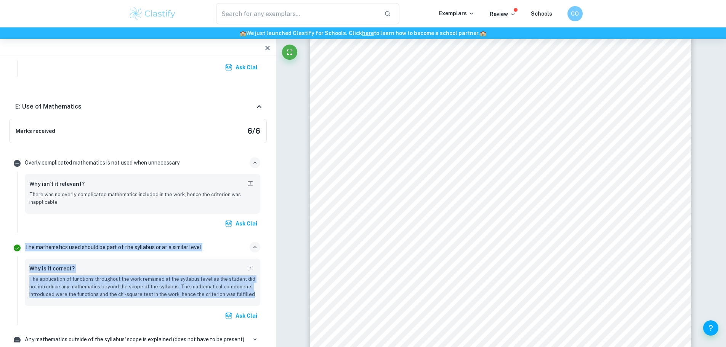
drag, startPoint x: 26, startPoint y: 219, endPoint x: 255, endPoint y: 270, distance: 235.4
click at [255, 270] on div "The mathematics used should be part of the syllabus or at a similar level Why i…" at bounding box center [143, 282] width 242 height 85
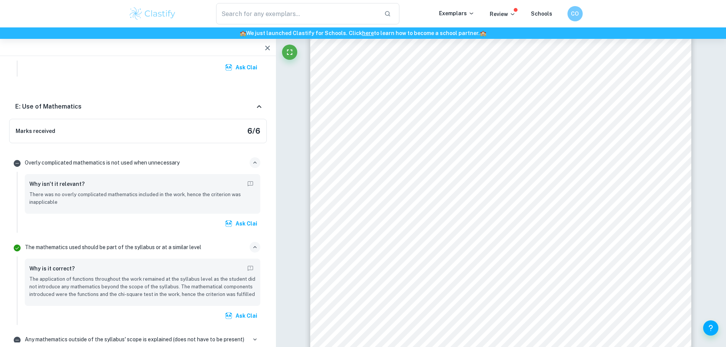
click at [51, 309] on div "Ask Clai" at bounding box center [142, 316] width 235 height 14
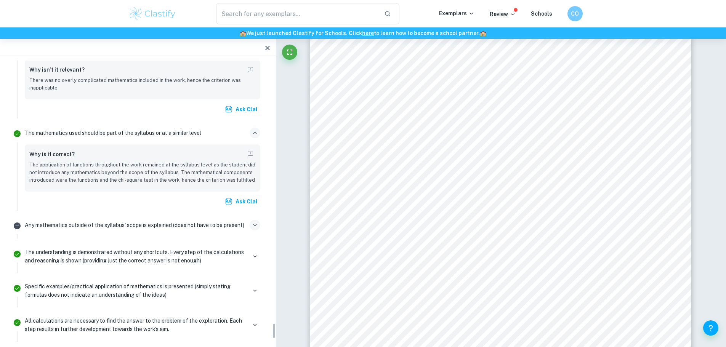
click at [252, 222] on icon "button" at bounding box center [254, 225] width 7 height 7
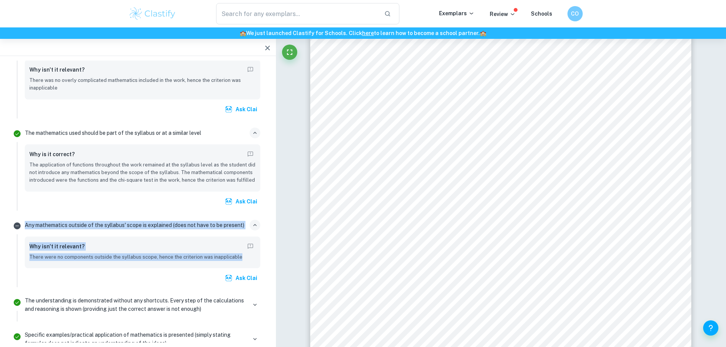
drag, startPoint x: 24, startPoint y: 196, endPoint x: 246, endPoint y: 234, distance: 225.3
click at [246, 234] on div "Any mathematics outside of the syllabus' scope is explained (does not have to b…" at bounding box center [143, 253] width 242 height 70
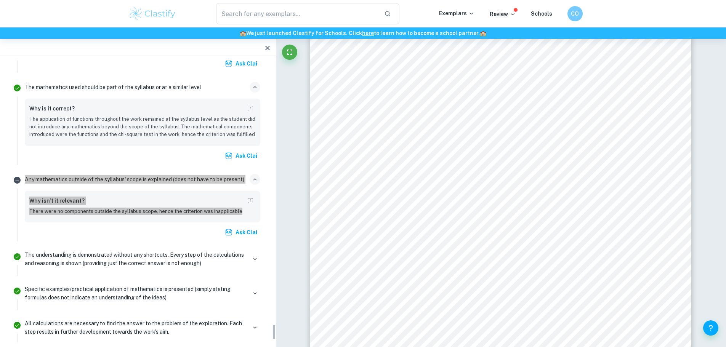
scroll to position [4706, 0]
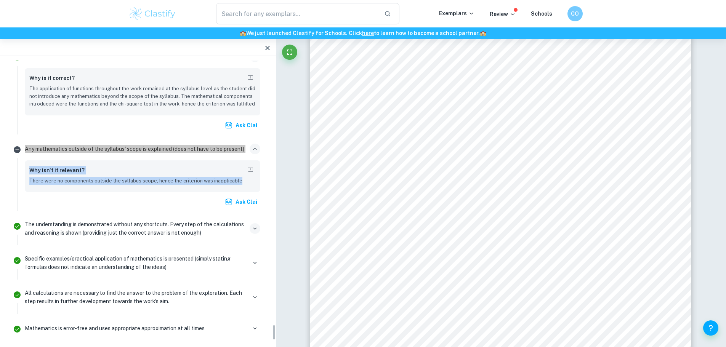
click at [256, 225] on icon "button" at bounding box center [254, 228] width 7 height 7
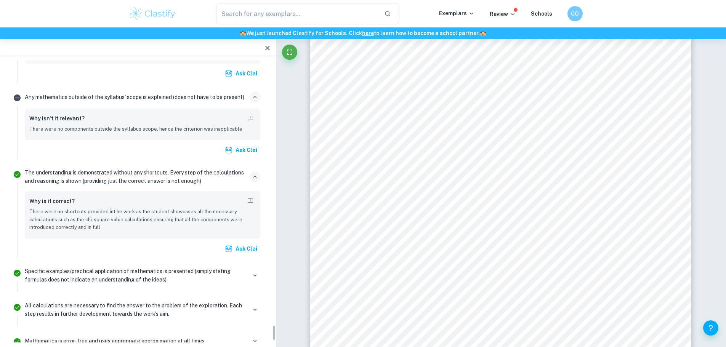
scroll to position [4770, 0]
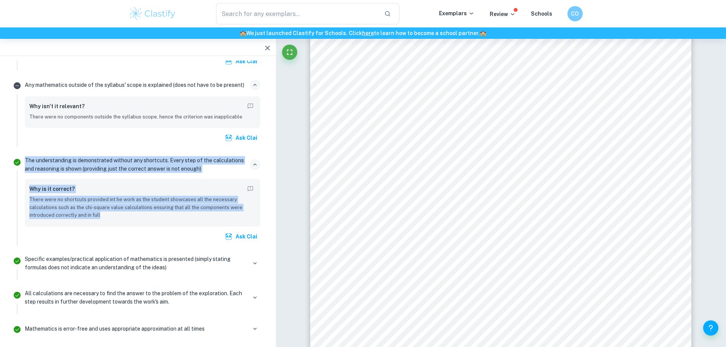
drag, startPoint x: 26, startPoint y: 129, endPoint x: 122, endPoint y: 188, distance: 113.2
click at [122, 188] on div "The understanding is demonstrated without any shortcuts. Every step of the calc…" at bounding box center [143, 199] width 242 height 91
click at [253, 260] on icon "button" at bounding box center [254, 263] width 7 height 7
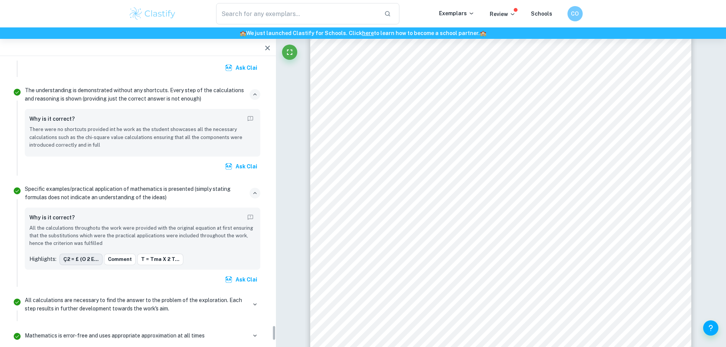
scroll to position [4850, 0]
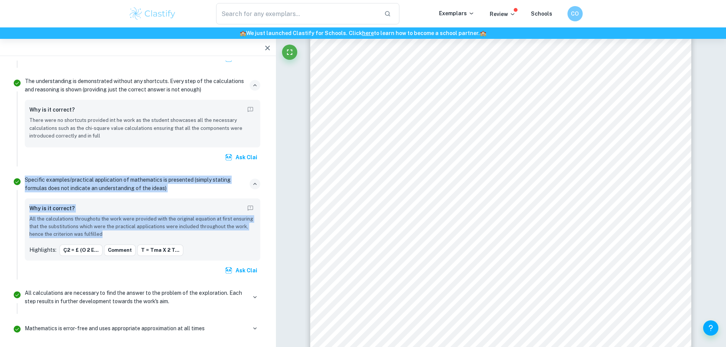
drag, startPoint x: 25, startPoint y: 150, endPoint x: 112, endPoint y: 206, distance: 103.7
click at [112, 206] on div "Specific examples/practical application of mathematics is presented (simply sta…" at bounding box center [143, 226] width 242 height 107
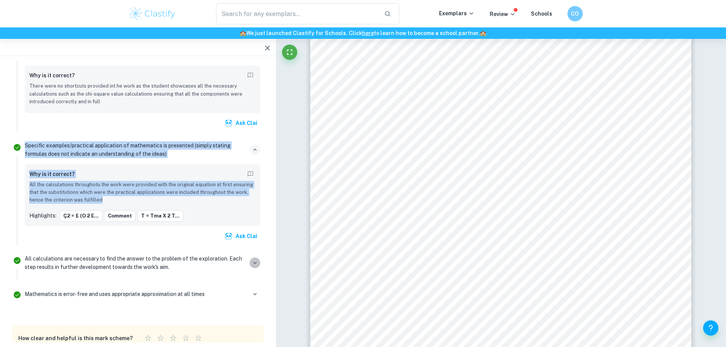
click at [253, 259] on icon "button" at bounding box center [254, 262] width 7 height 7
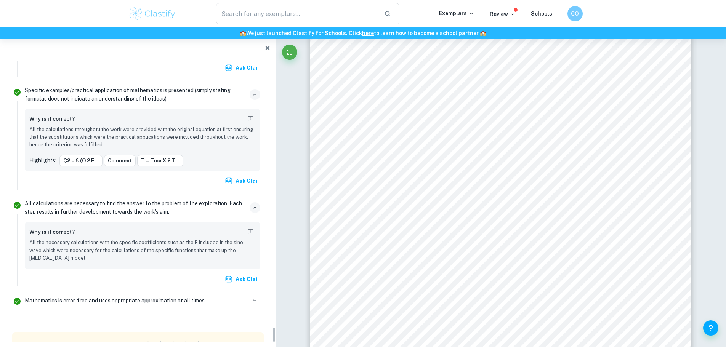
scroll to position [4948, 0]
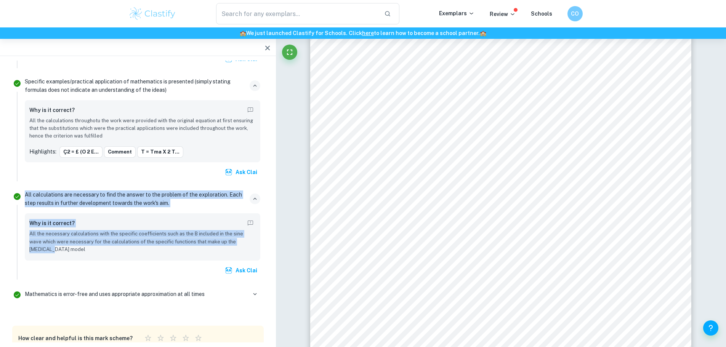
drag, startPoint x: 25, startPoint y: 168, endPoint x: 58, endPoint y: 224, distance: 65.3
click at [58, 224] on div "All calculations are necessary to find the answer to the problem of the explora…" at bounding box center [143, 233] width 242 height 91
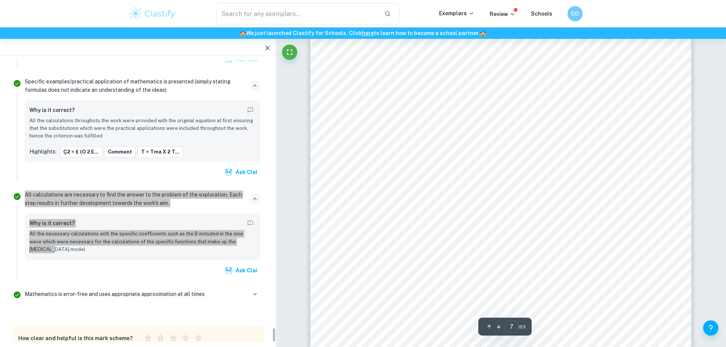
scroll to position [3532, 0]
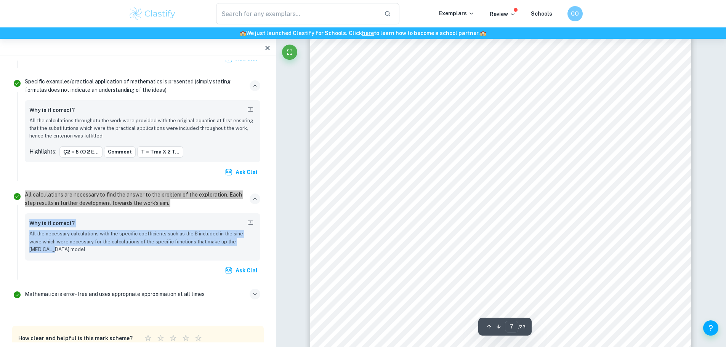
click at [257, 291] on icon "button" at bounding box center [254, 294] width 7 height 7
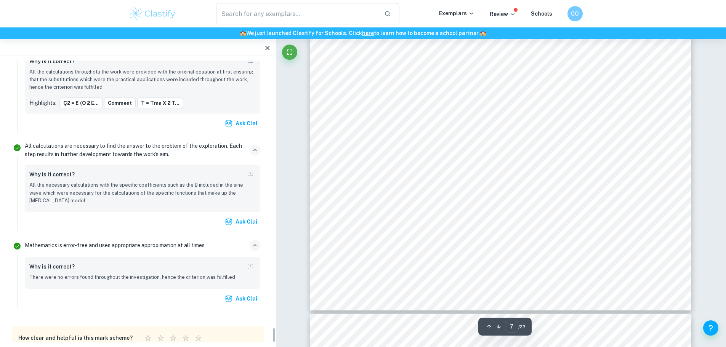
scroll to position [3608, 0]
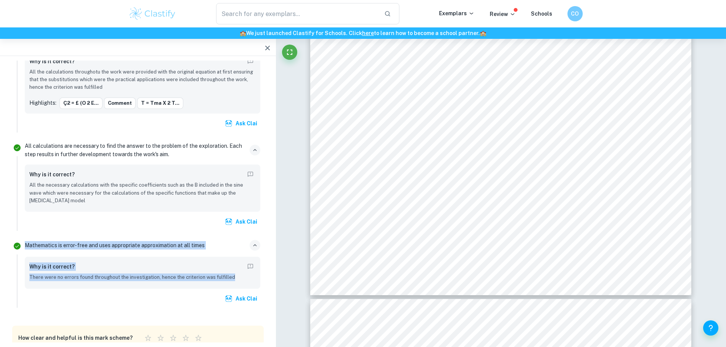
drag, startPoint x: 25, startPoint y: 216, endPoint x: 236, endPoint y: 250, distance: 213.4
click at [236, 250] on div "Mathematics is error-free and uses appropriate approximation at all times Why i…" at bounding box center [143, 273] width 242 height 70
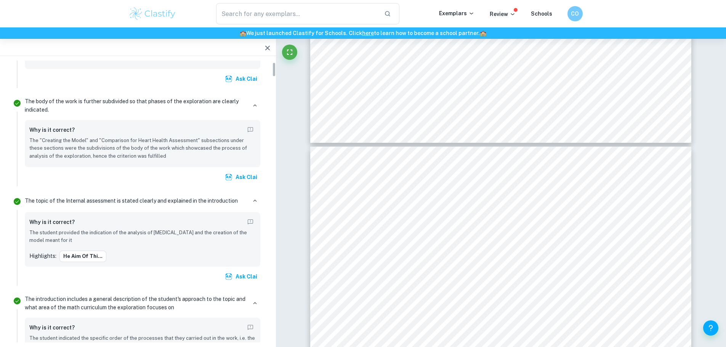
scroll to position [0, 0]
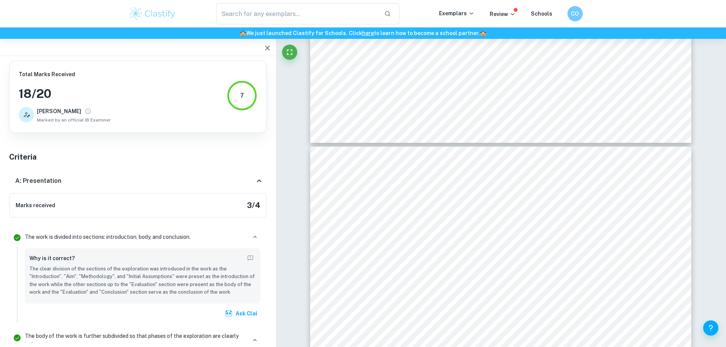
click at [271, 47] on icon "button" at bounding box center [267, 47] width 9 height 9
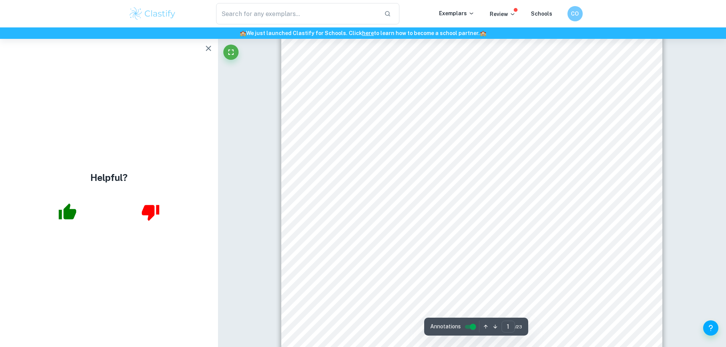
scroll to position [76, 0]
click at [336, 144] on div "Modeling and Analyzing Electrocardiograms for Heart Health Assessment Mathemati…" at bounding box center [471, 239] width 381 height 539
click at [340, 145] on span "Modeling and Analyzing Electrocardiograms for Heart Health Assessment" at bounding box center [471, 145] width 266 height 9
drag, startPoint x: 339, startPoint y: 142, endPoint x: 604, endPoint y: 145, distance: 265.2
click at [604, 145] on div "Modeling and Analyzing Electrocardiograms for Heart Health Assessment Mathemati…" at bounding box center [471, 239] width 381 height 539
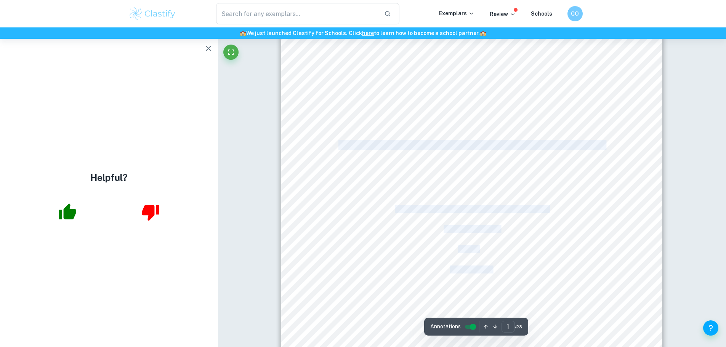
click at [344, 147] on span "Modeling and Analyzing Electrocardiograms for Heart Health Assessment" at bounding box center [471, 145] width 266 height 9
drag, startPoint x: 341, startPoint y: 145, endPoint x: 499, endPoint y: 147, distance: 157.7
click at [499, 147] on span "Modeling and Analyzing Electrocardiograms for Heart Health Assessment" at bounding box center [471, 145] width 266 height 9
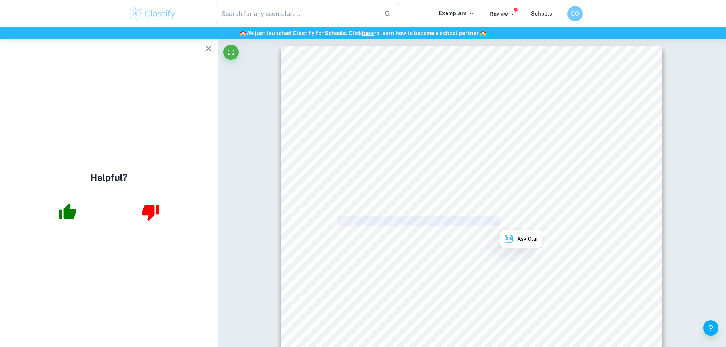
click at [207, 47] on icon "button" at bounding box center [208, 48] width 9 height 9
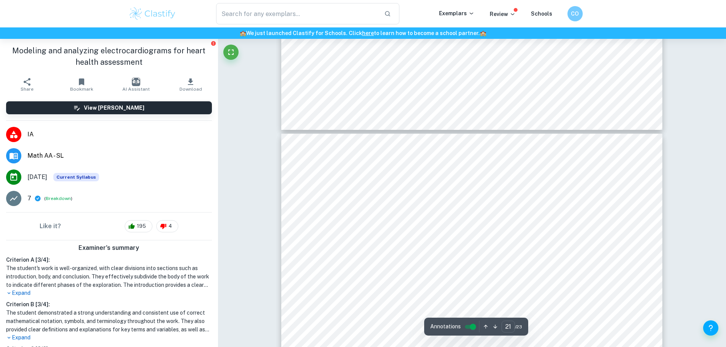
scroll to position [11183, 0]
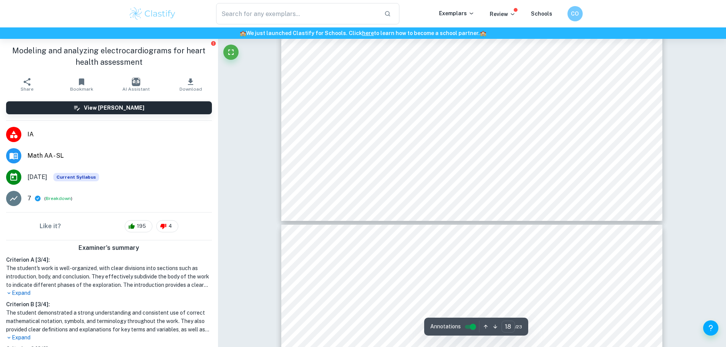
type input "17"
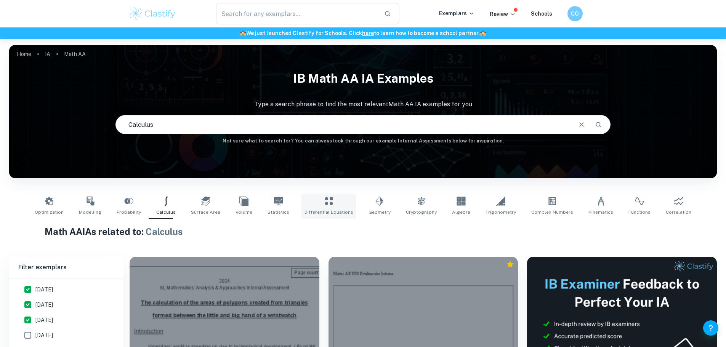
scroll to position [114, 0]
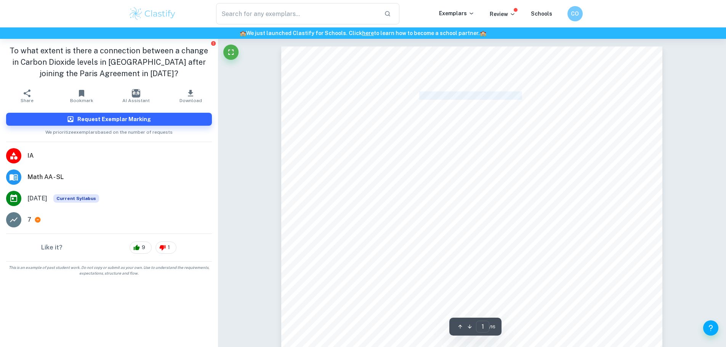
drag, startPoint x: 419, startPoint y: 95, endPoint x: 522, endPoint y: 97, distance: 102.9
click at [522, 97] on span "IB Math Analysis and Approaches:" at bounding box center [471, 96] width 105 height 8
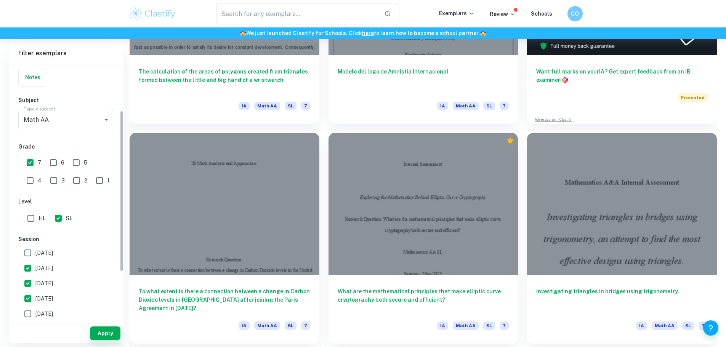
scroll to position [76, 0]
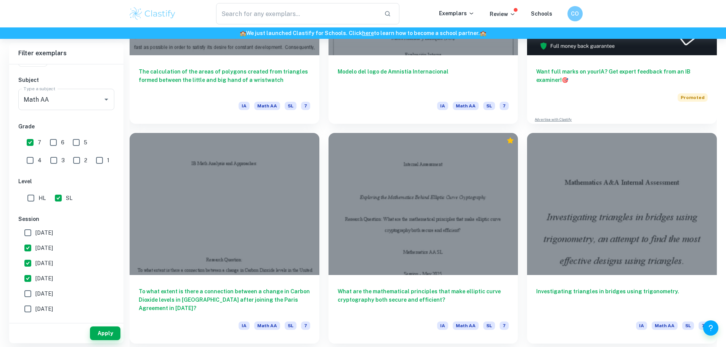
click at [31, 235] on input "[DATE]" at bounding box center [27, 232] width 15 height 15
checkbox input "true"
click at [29, 264] on input "[DATE]" at bounding box center [27, 263] width 15 height 15
checkbox input "false"
click at [27, 280] on input "[DATE]" at bounding box center [27, 278] width 15 height 15
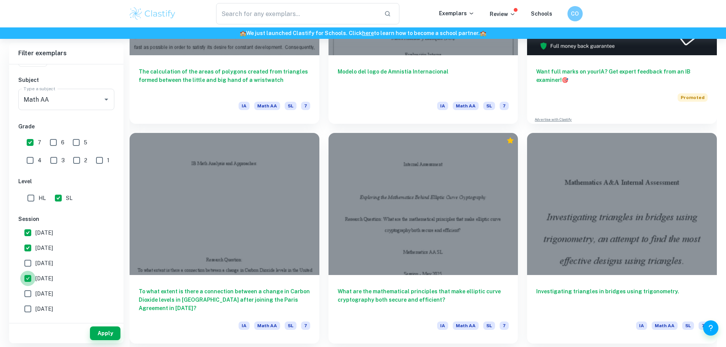
checkbox input "false"
click at [107, 334] on button "Apply" at bounding box center [105, 333] width 30 height 14
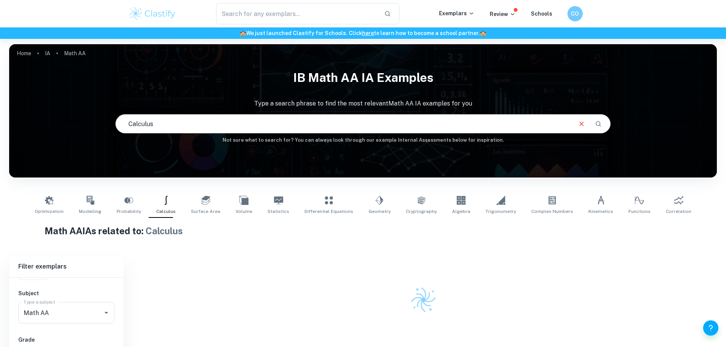
scroll to position [39, 0]
